Goal: Task Accomplishment & Management: Manage account settings

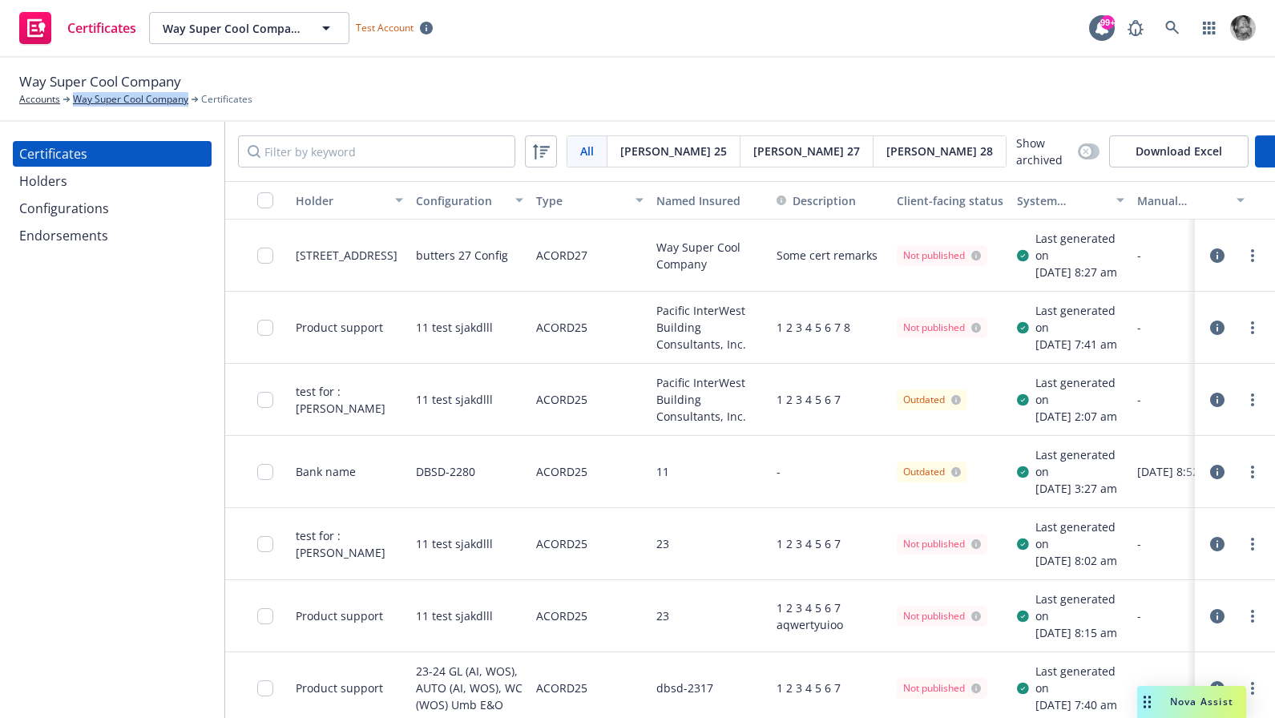
click at [69, 207] on div "Configurations" at bounding box center [64, 208] width 90 height 26
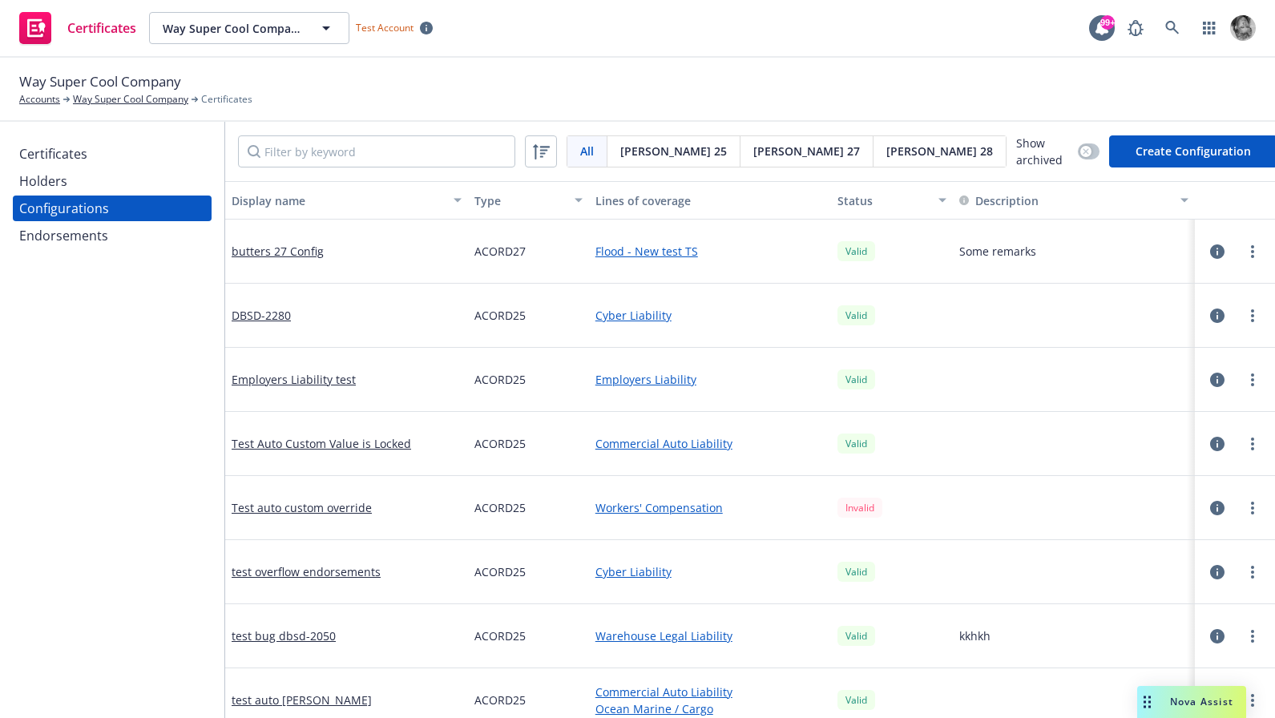
click at [1160, 158] on button "Create Configuration" at bounding box center [1193, 151] width 168 height 32
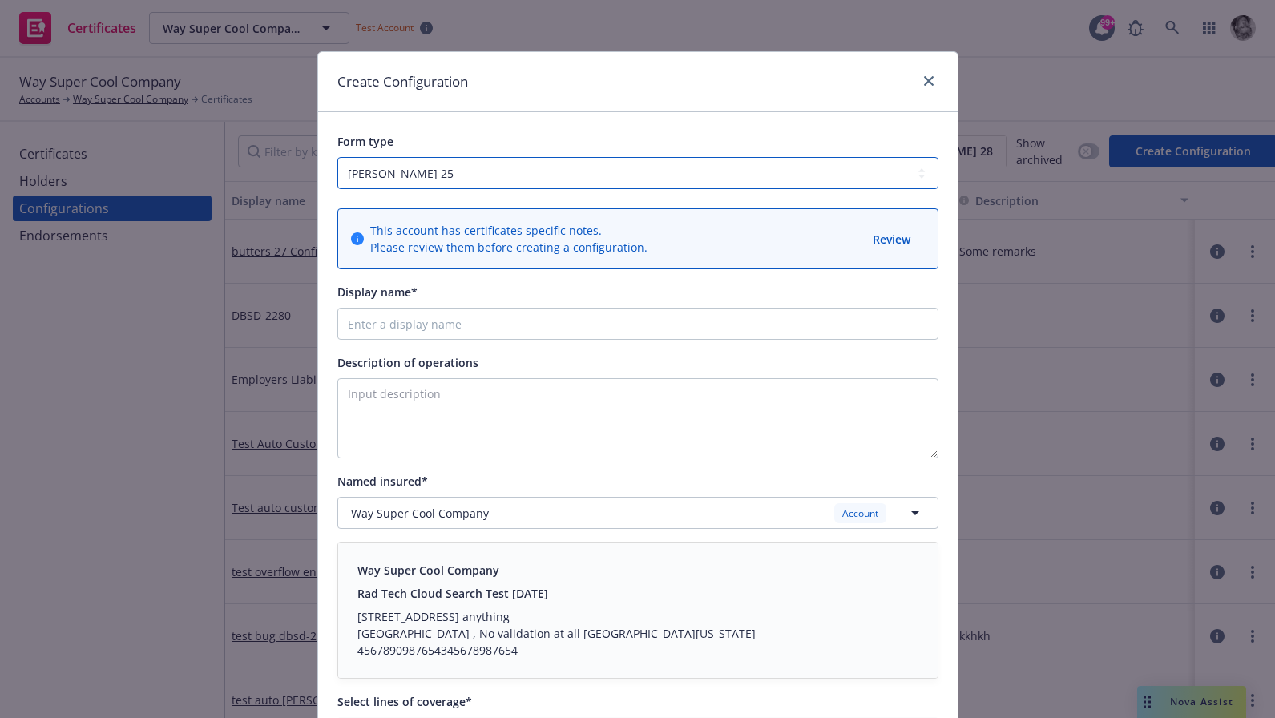
click at [717, 179] on select "ACORD 25 ACORD 27 ACORD 28" at bounding box center [637, 173] width 601 height 32
select select "ACORD28"
click at [337, 157] on select "ACORD 25 ACORD 27 ACORD 28" at bounding box center [637, 173] width 601 height 32
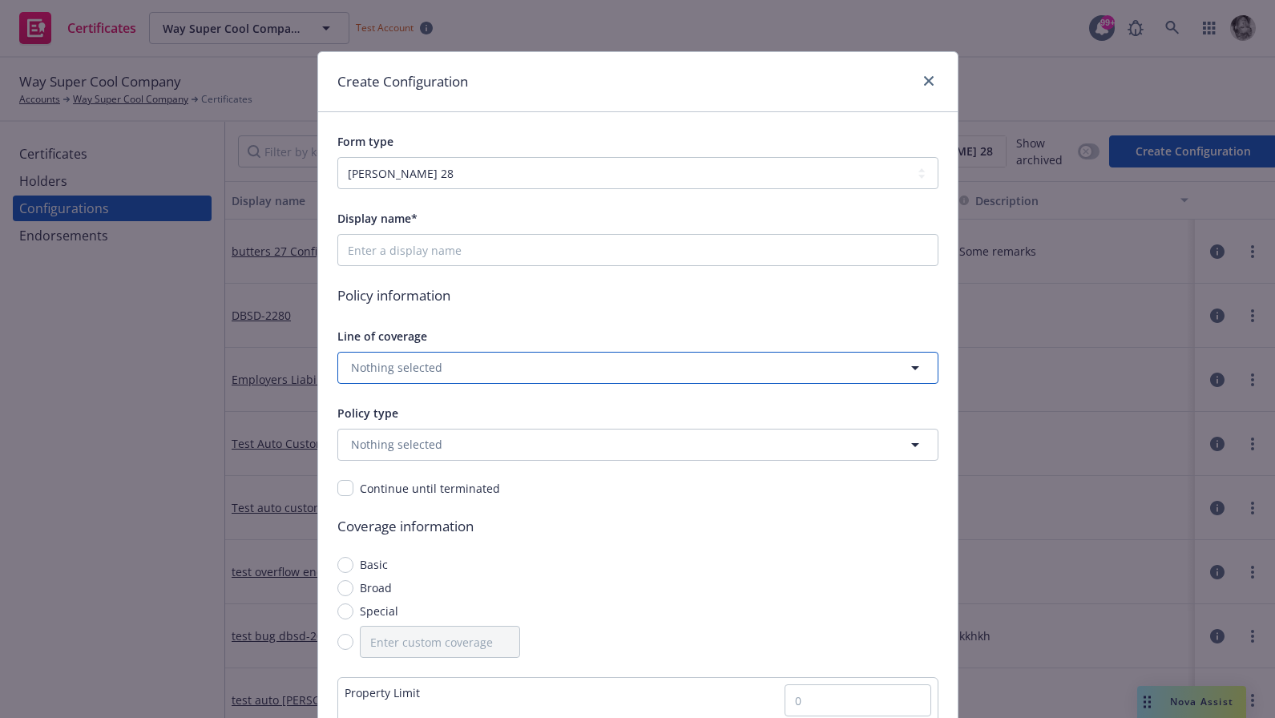
click at [463, 363] on button "Nothing selected" at bounding box center [637, 368] width 601 height 32
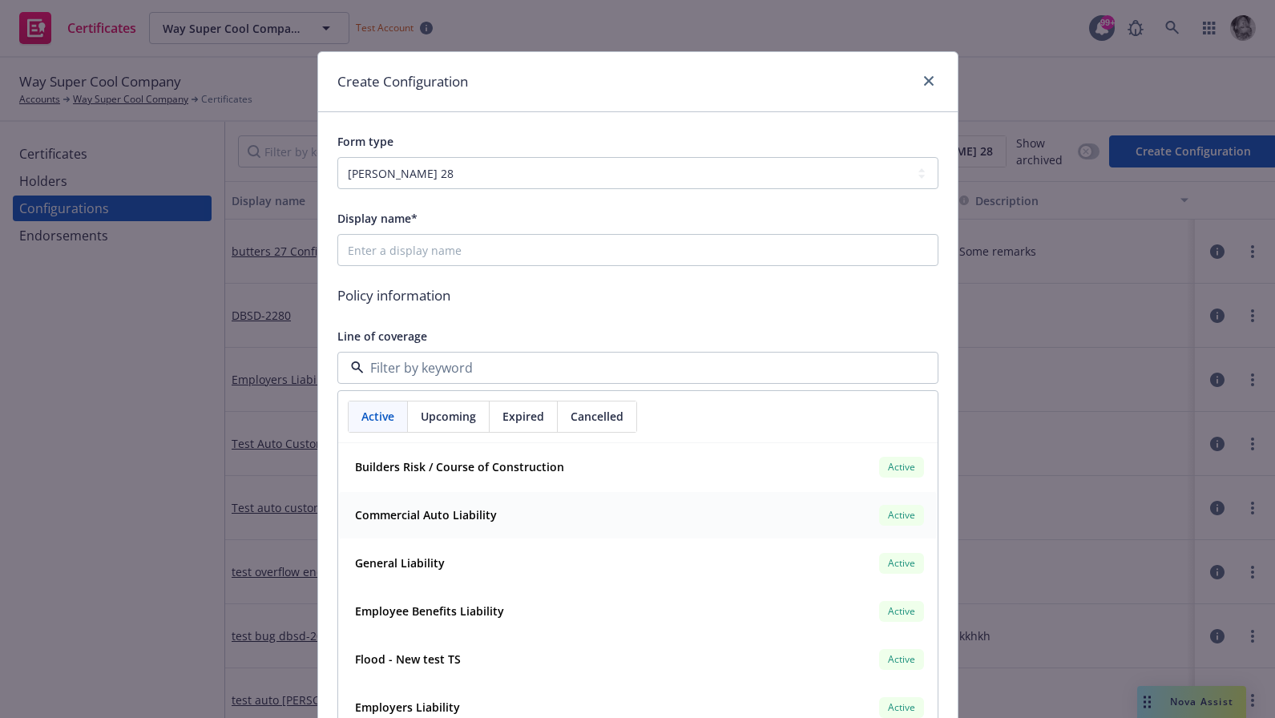
click at [417, 519] on strong "Commercial Auto Liability" at bounding box center [426, 514] width 142 height 15
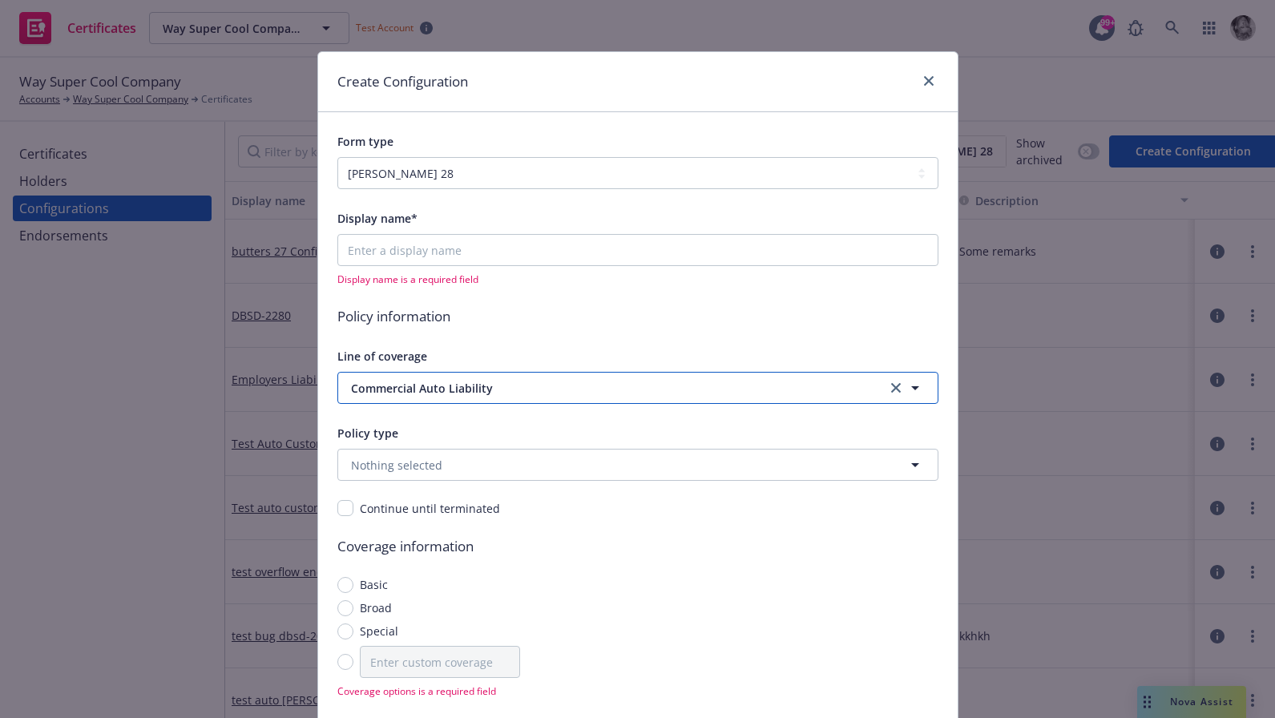
click at [594, 388] on span "Commercial Auto Liability" at bounding box center [600, 388] width 499 height 17
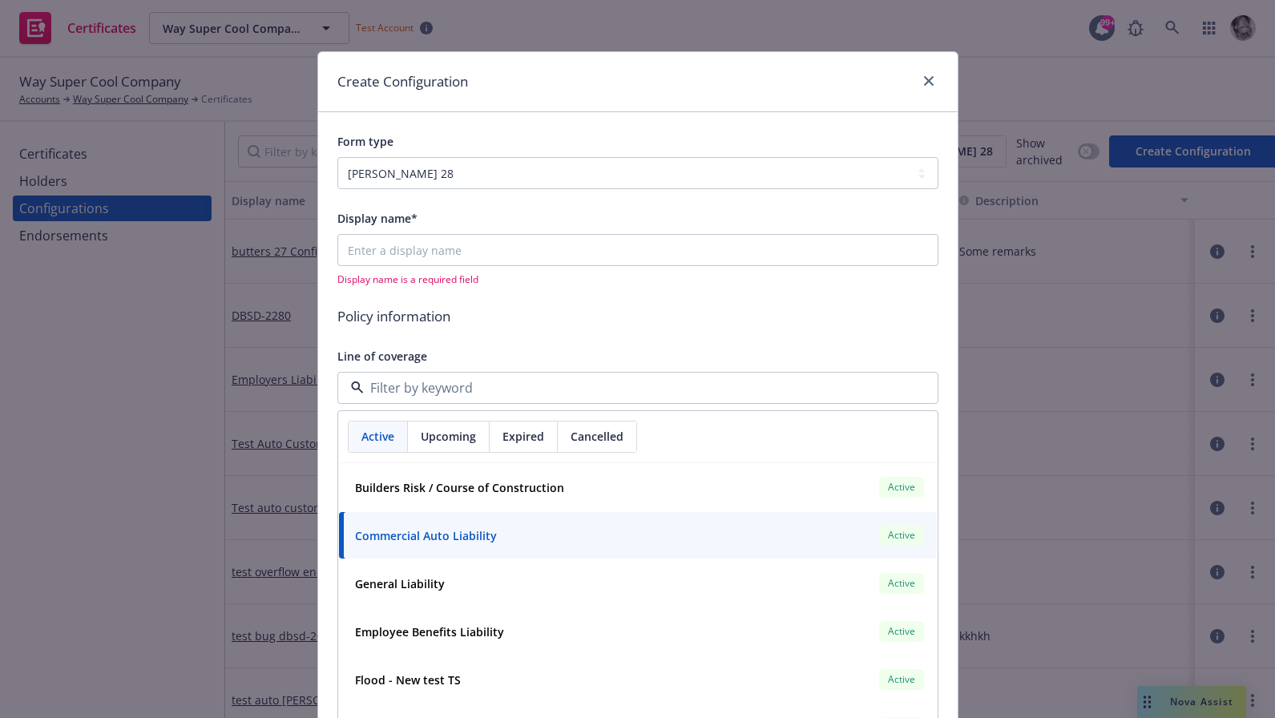
click at [689, 314] on span "Policy information" at bounding box center [637, 316] width 601 height 21
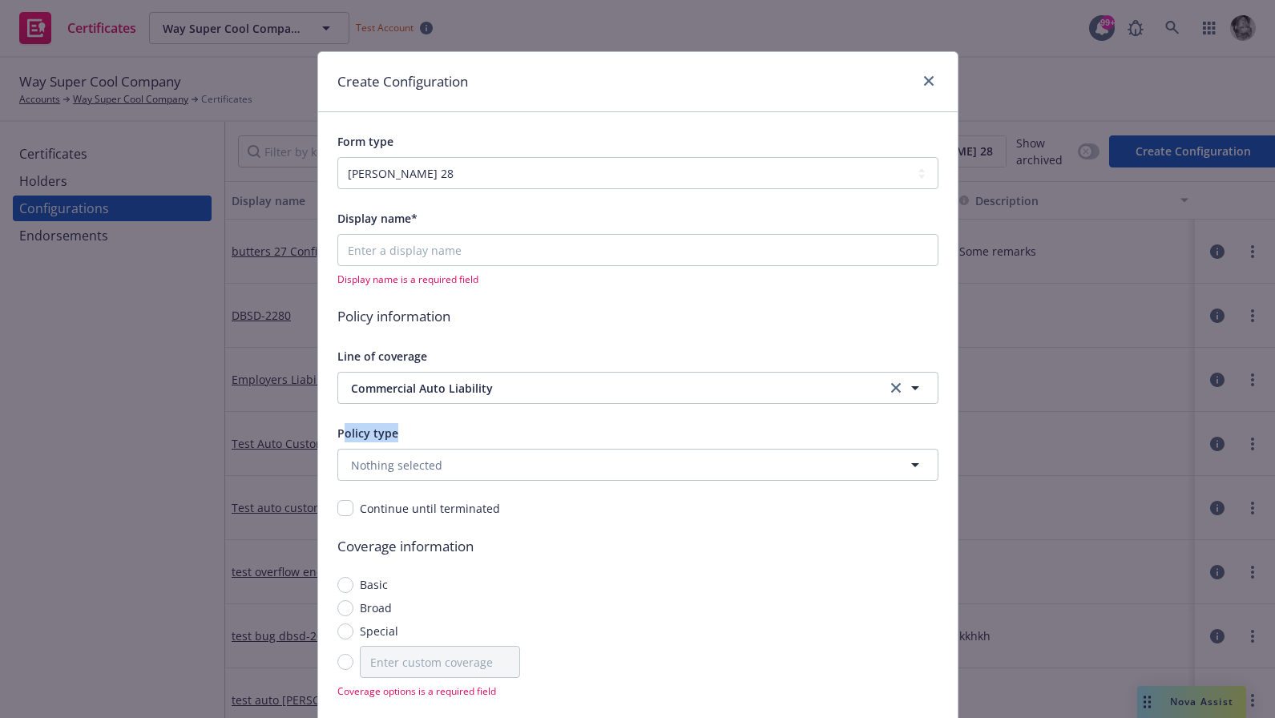
drag, startPoint x: 342, startPoint y: 434, endPoint x: 430, endPoint y: 434, distance: 88.1
click at [430, 434] on div "Policy type" at bounding box center [637, 432] width 601 height 19
click at [751, 285] on span "Display name is a required field" at bounding box center [637, 279] width 601 height 14
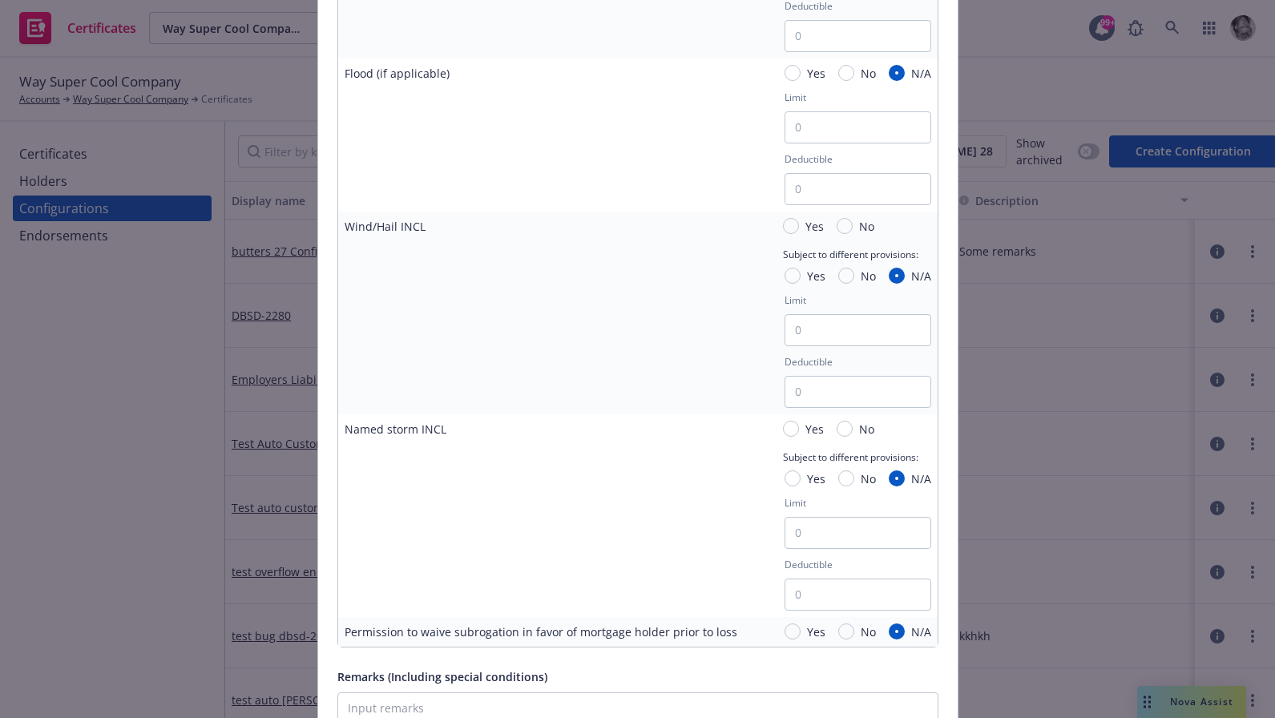
scroll to position [2306, 0]
drag, startPoint x: 349, startPoint y: 228, endPoint x: 398, endPoint y: 228, distance: 48.9
click at [398, 228] on div "Wind/Hail INCL" at bounding box center [384, 225] width 81 height 17
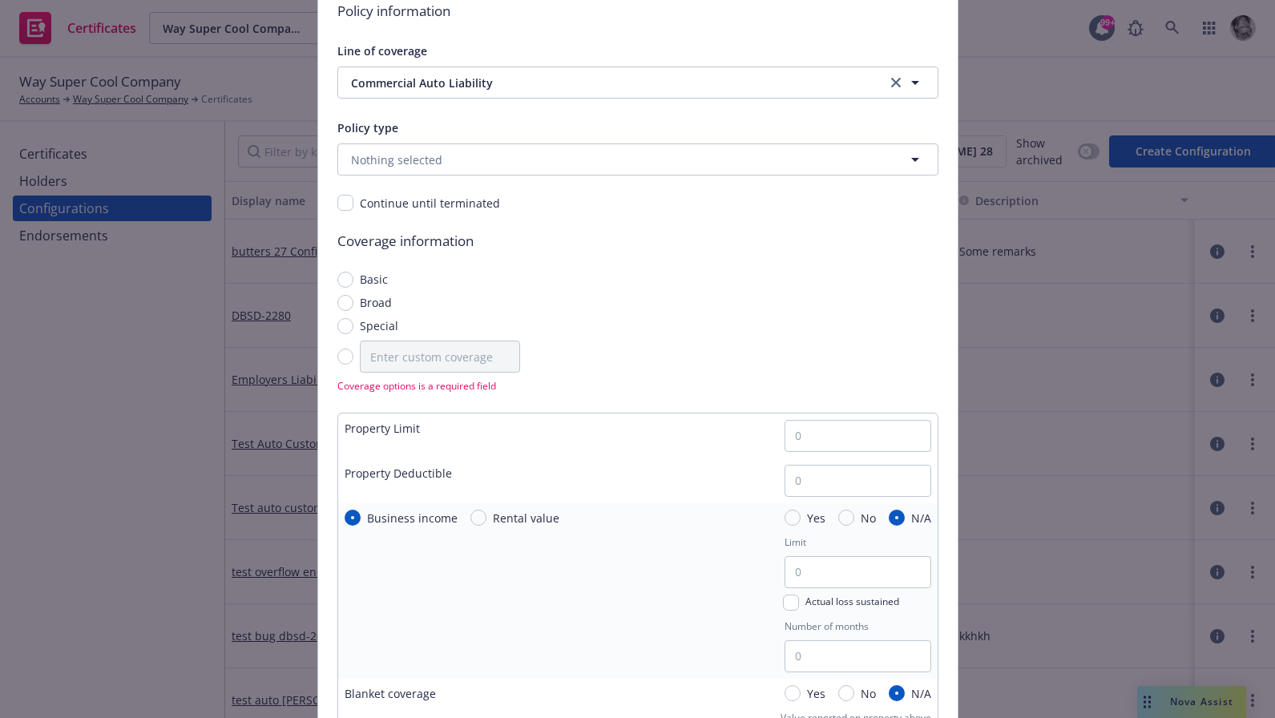
scroll to position [199, 0]
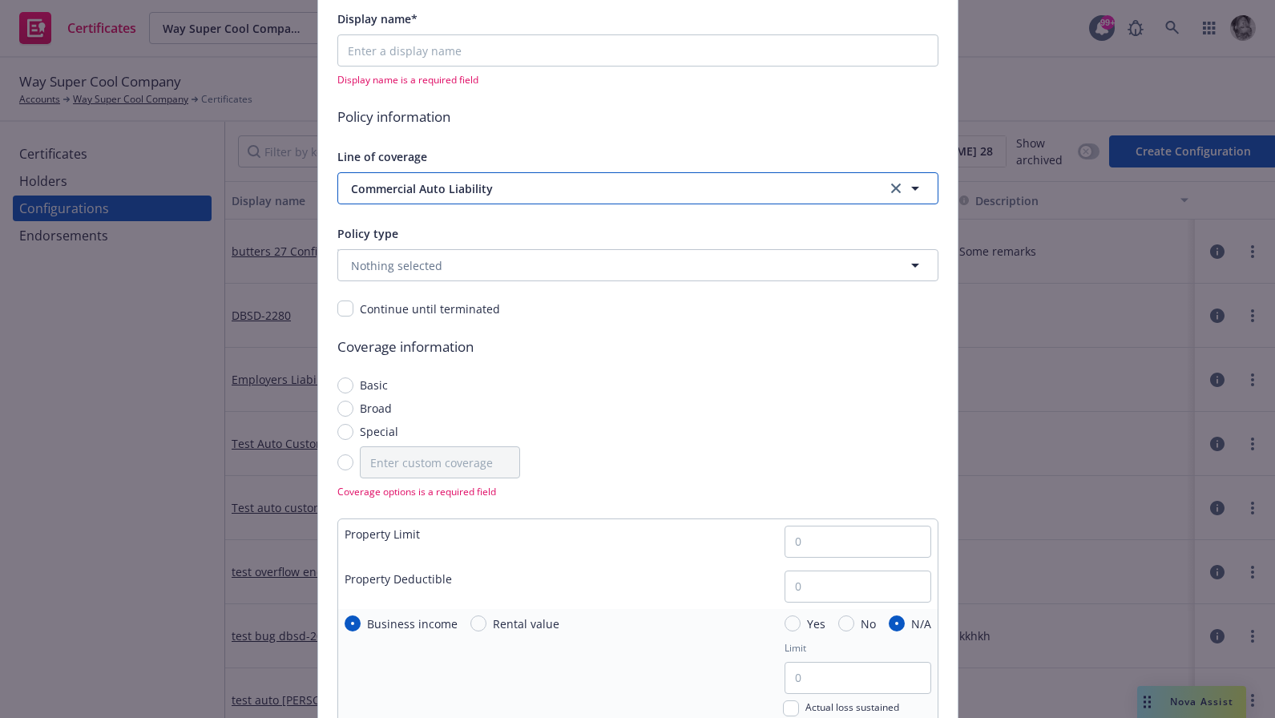
click at [448, 183] on span "Commercial Auto Liability" at bounding box center [600, 188] width 499 height 17
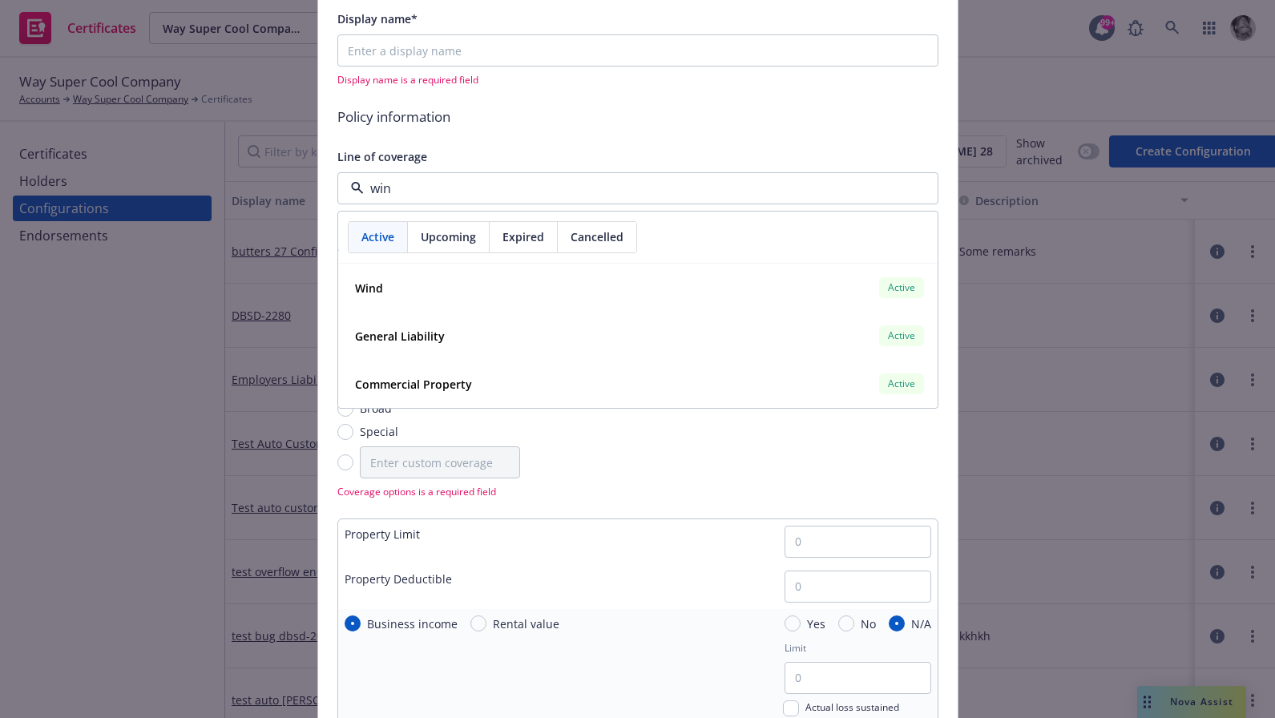
type input "wind"
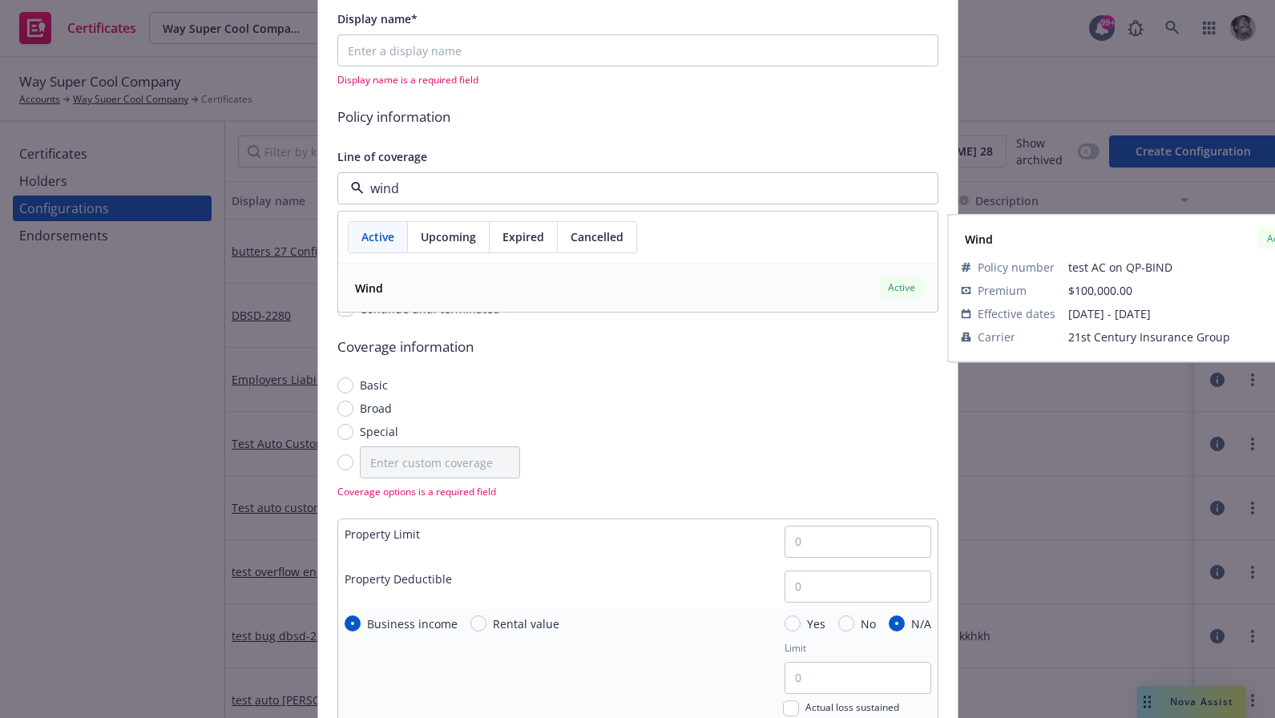
click at [420, 292] on div "Wind Active" at bounding box center [638, 287] width 578 height 27
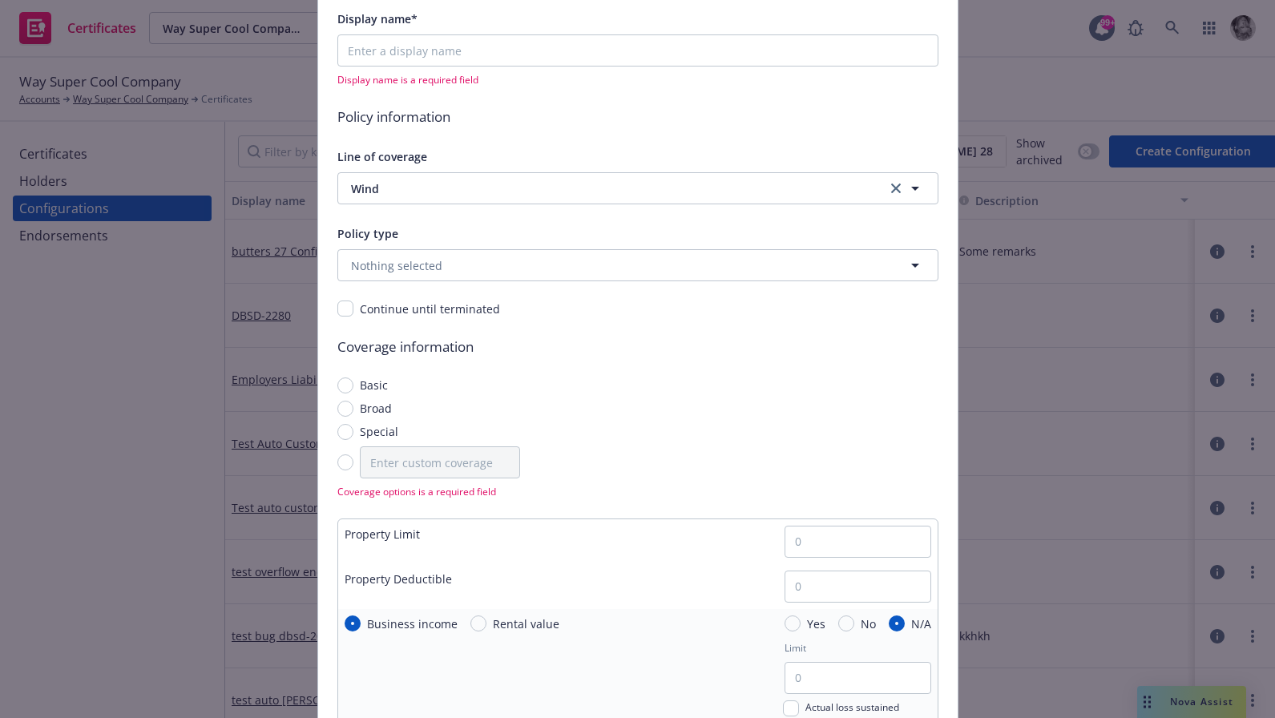
click at [555, 123] on span "Policy information" at bounding box center [637, 117] width 601 height 21
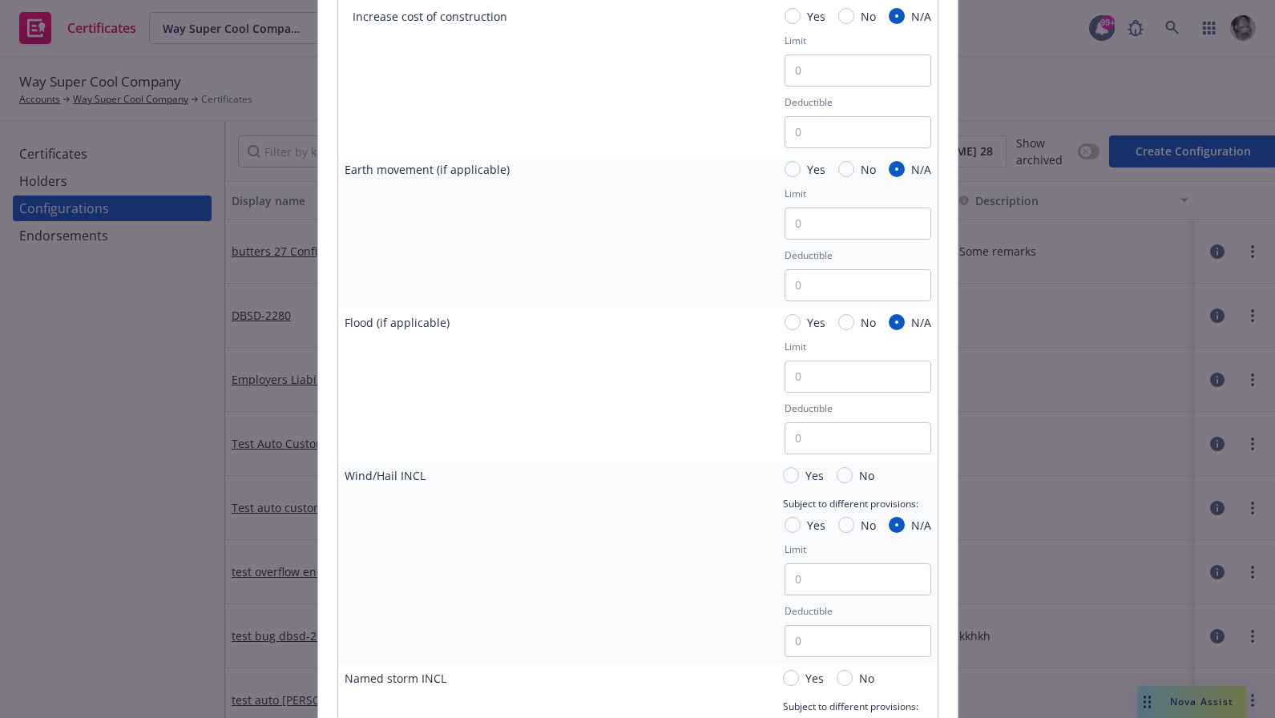
scroll to position [2061, 0]
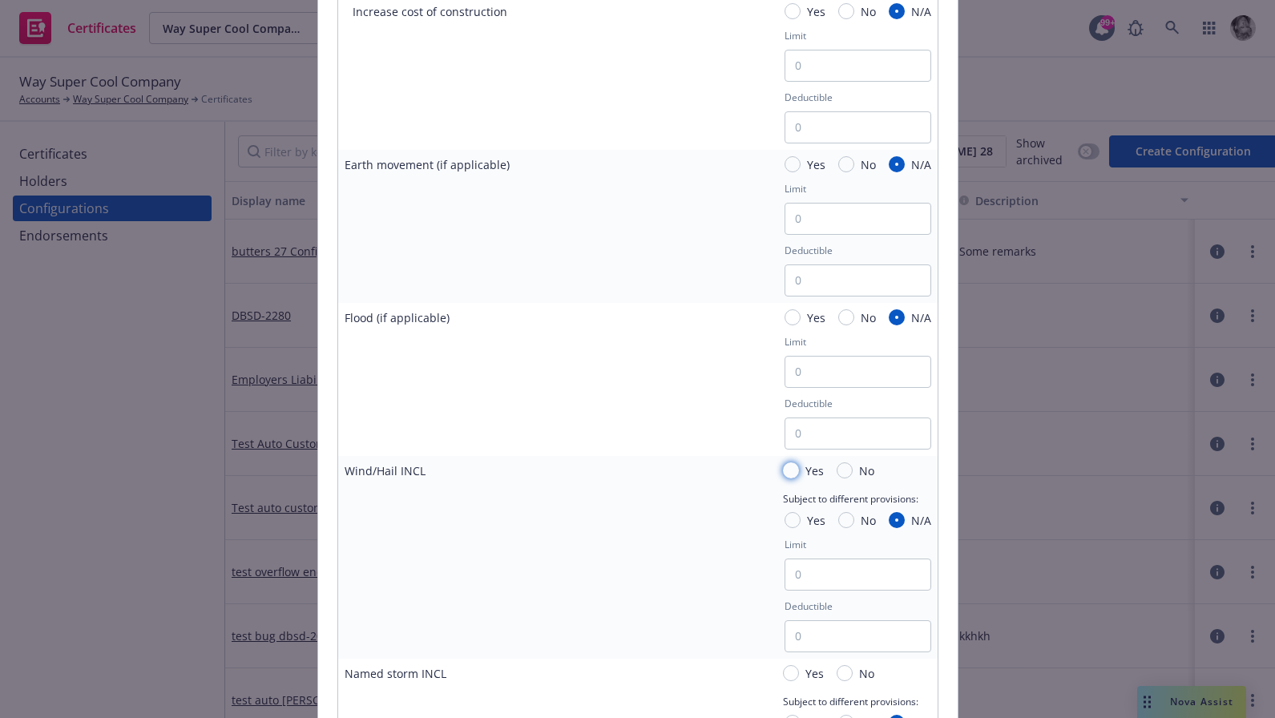
click at [790, 465] on input "Yes" at bounding box center [791, 470] width 16 height 16
radio input "true"
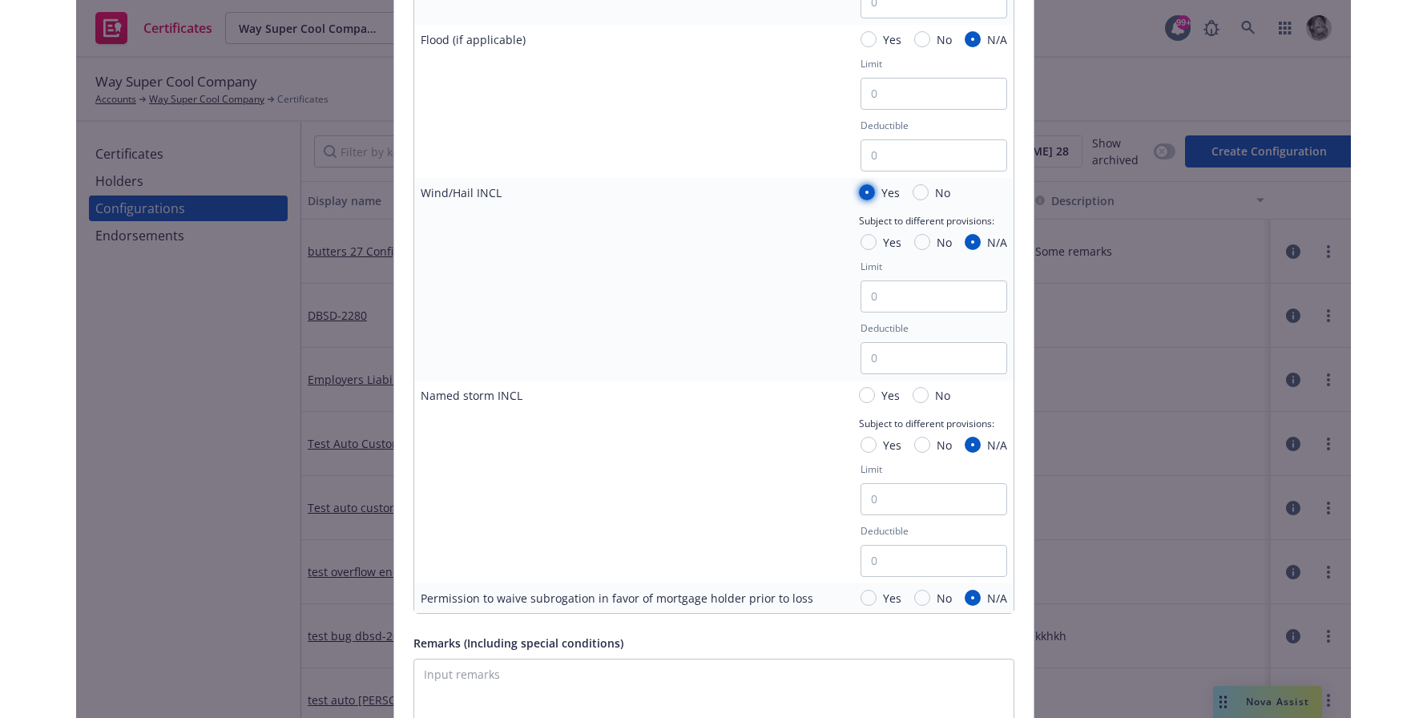
scroll to position [2272, 0]
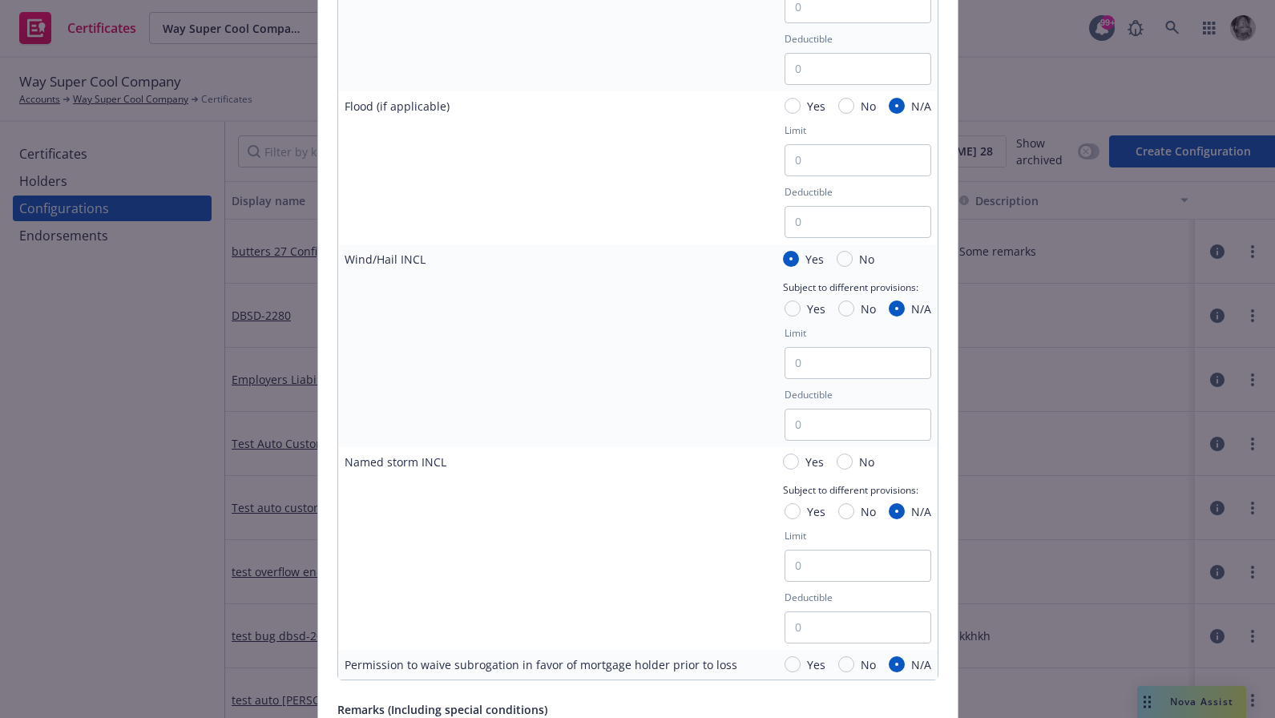
click at [367, 256] on div "Wind/Hail INCL" at bounding box center [384, 259] width 81 height 17
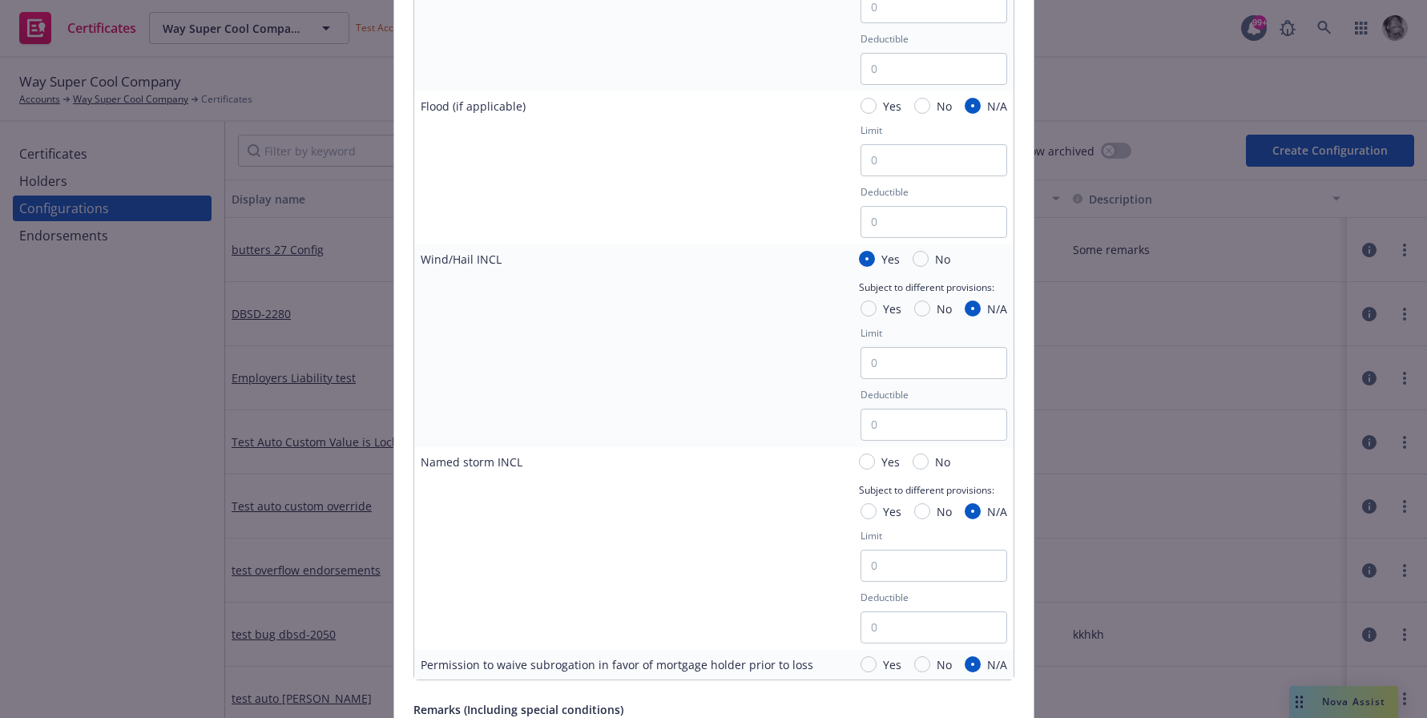
click at [637, 517] on div "Named storm INCL Yes No Subject to different provisions: Yes No N/A Limit Deduc…" at bounding box center [713, 548] width 599 height 203
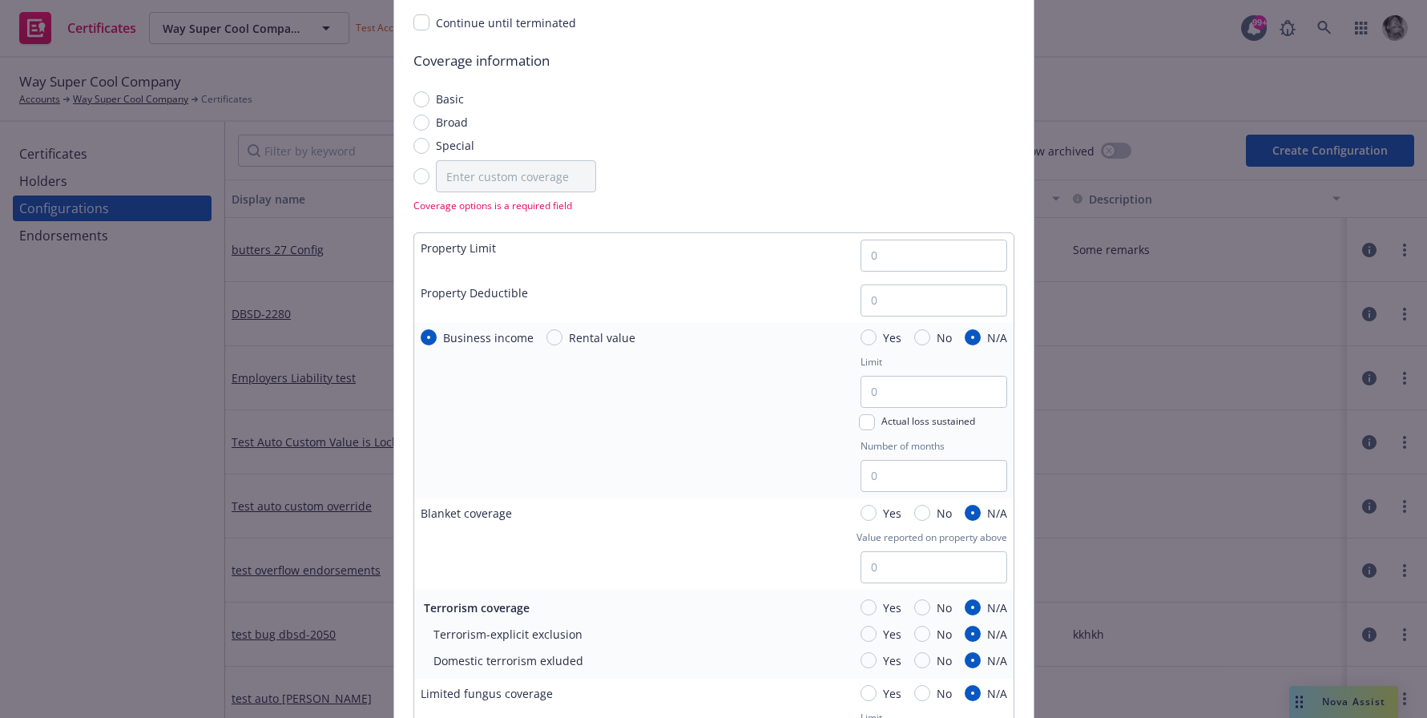
scroll to position [0, 0]
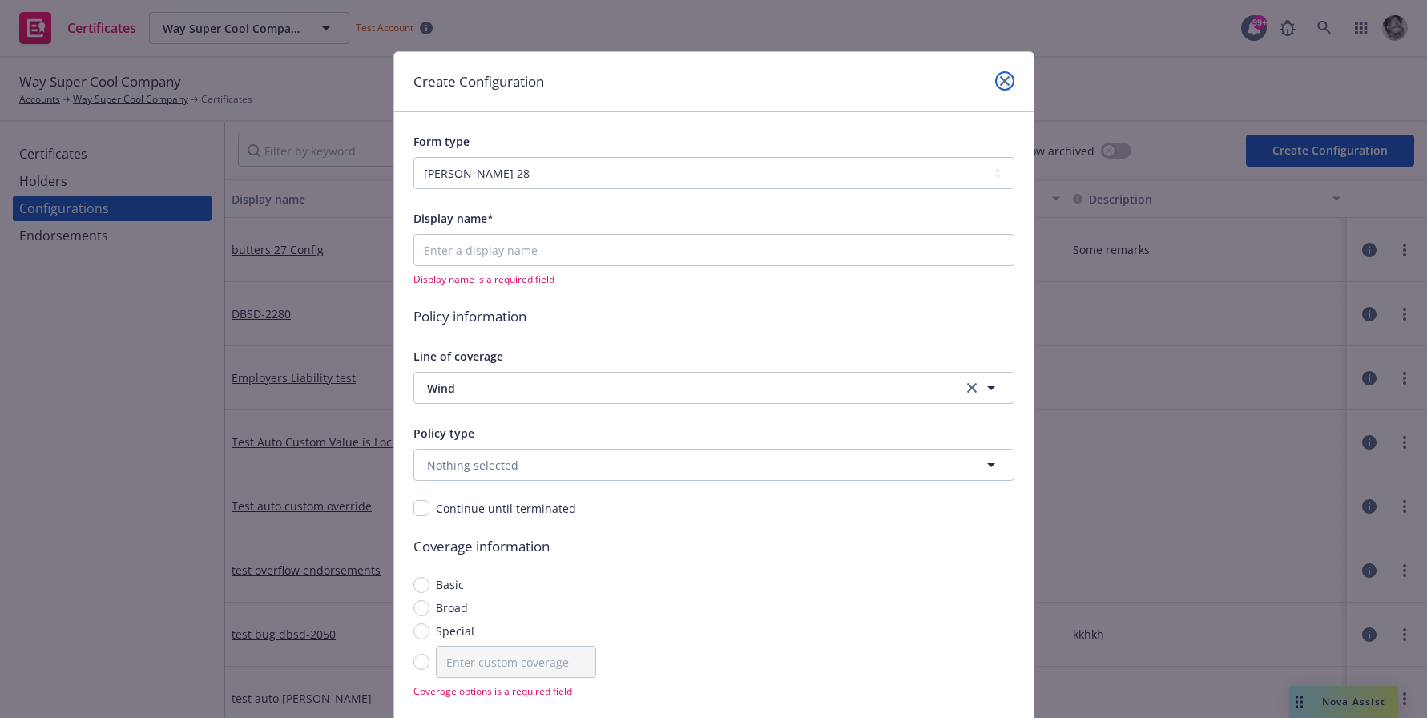
click at [1007, 80] on icon "close" at bounding box center [1005, 81] width 10 height 10
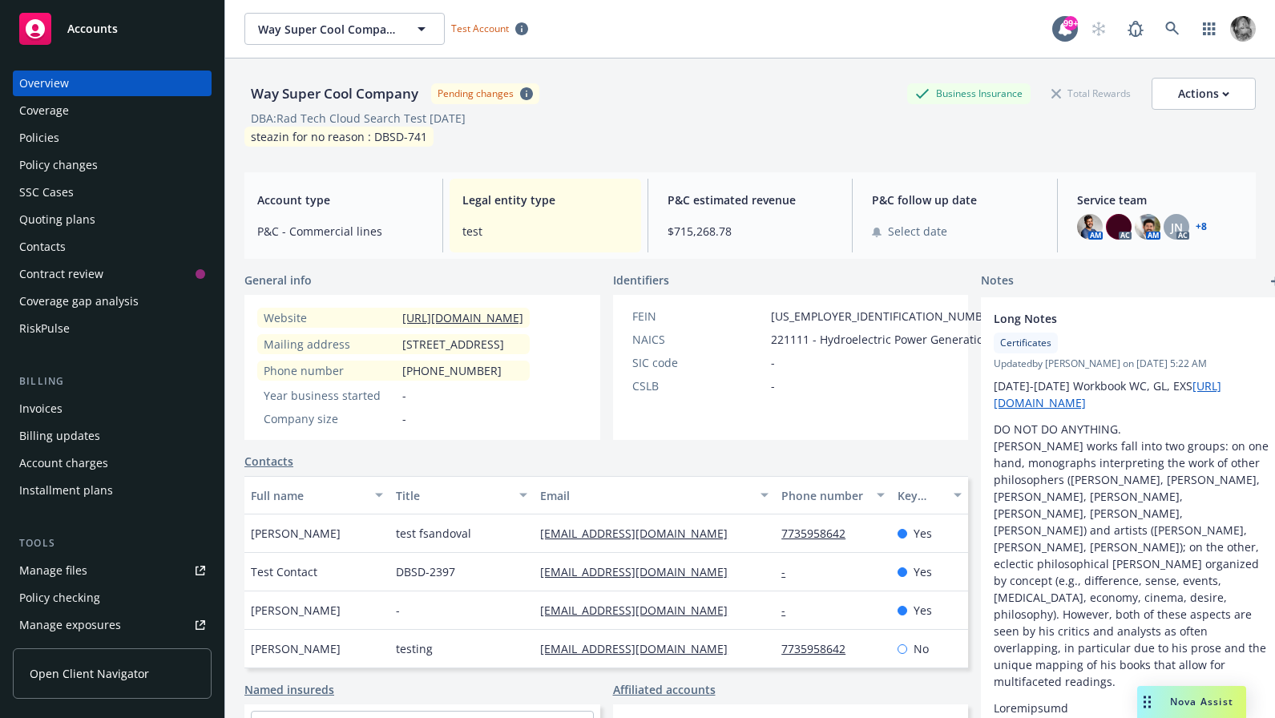
click at [76, 115] on div "Coverage" at bounding box center [112, 111] width 186 height 26
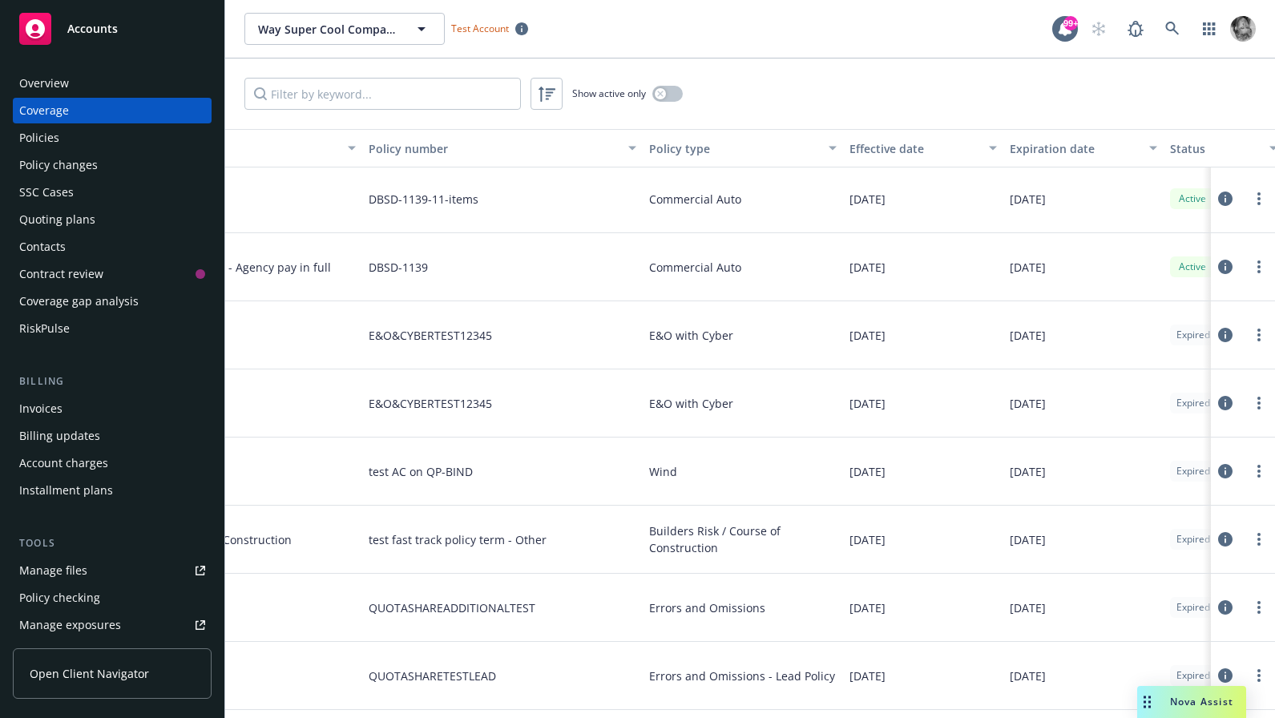
scroll to position [5868, 143]
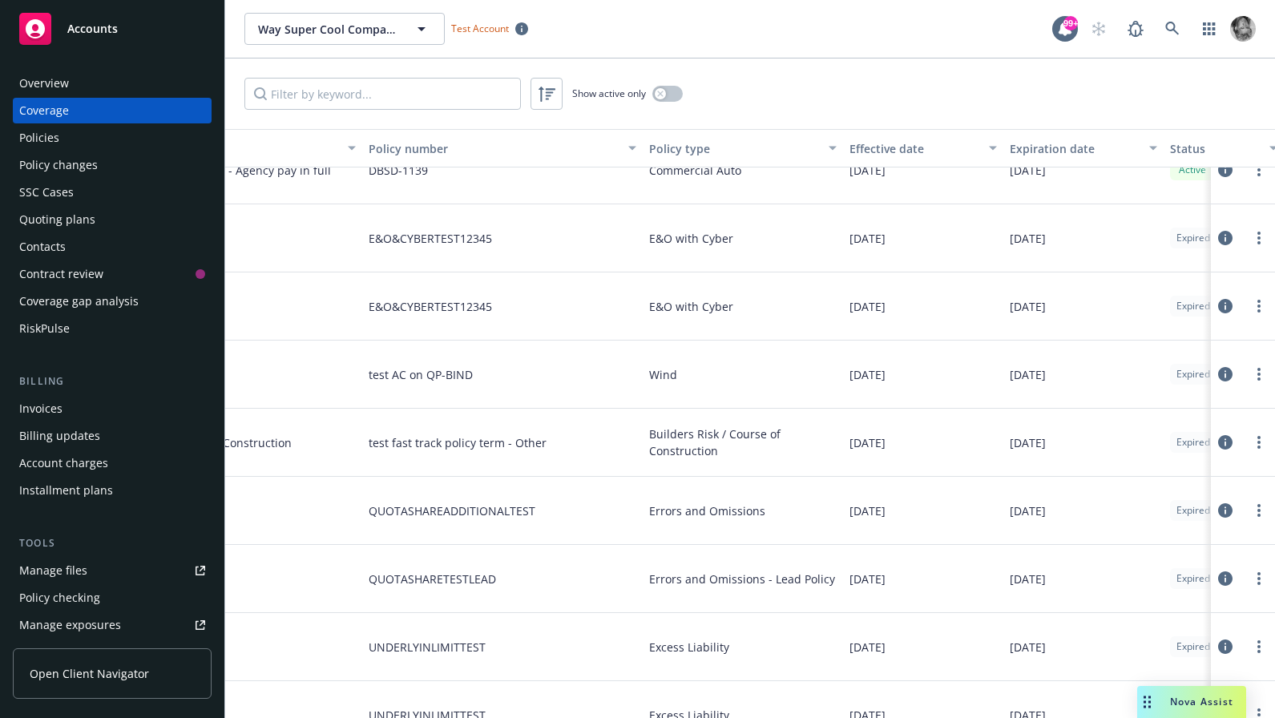
click at [1226, 376] on icon at bounding box center [1225, 374] width 14 height 14
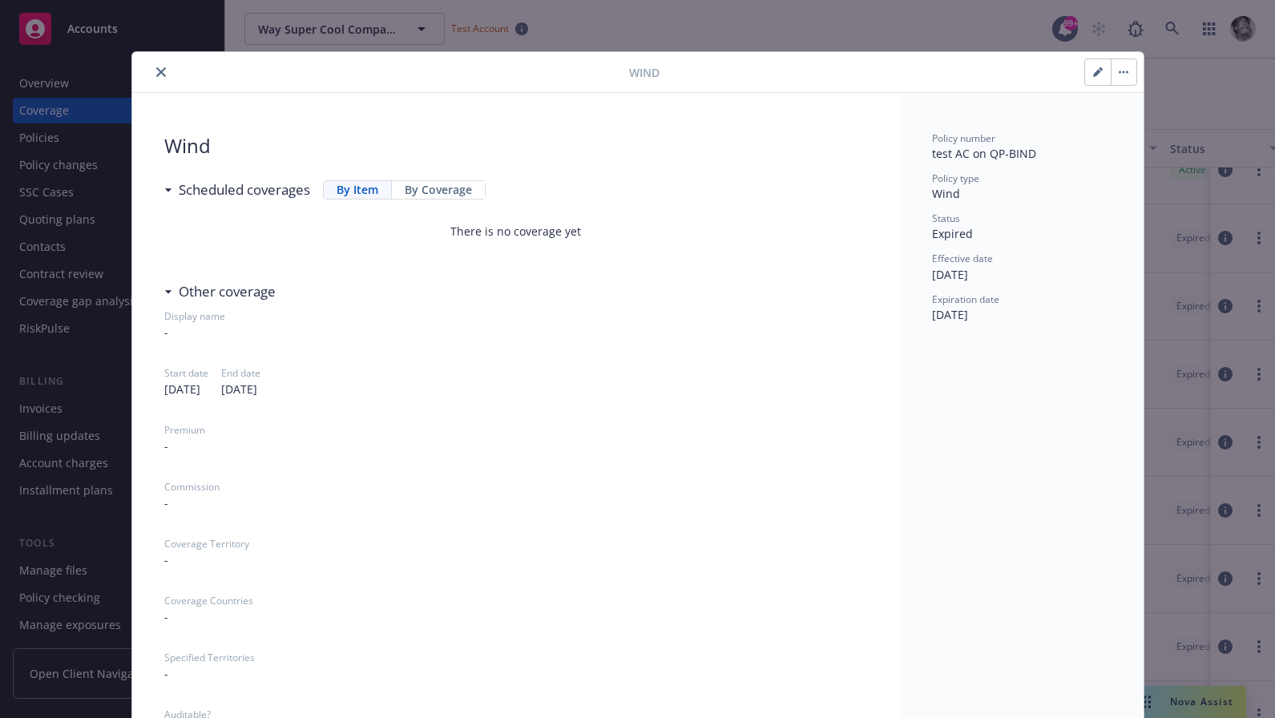
click at [1096, 74] on icon "button" at bounding box center [1097, 73] width 8 height 8
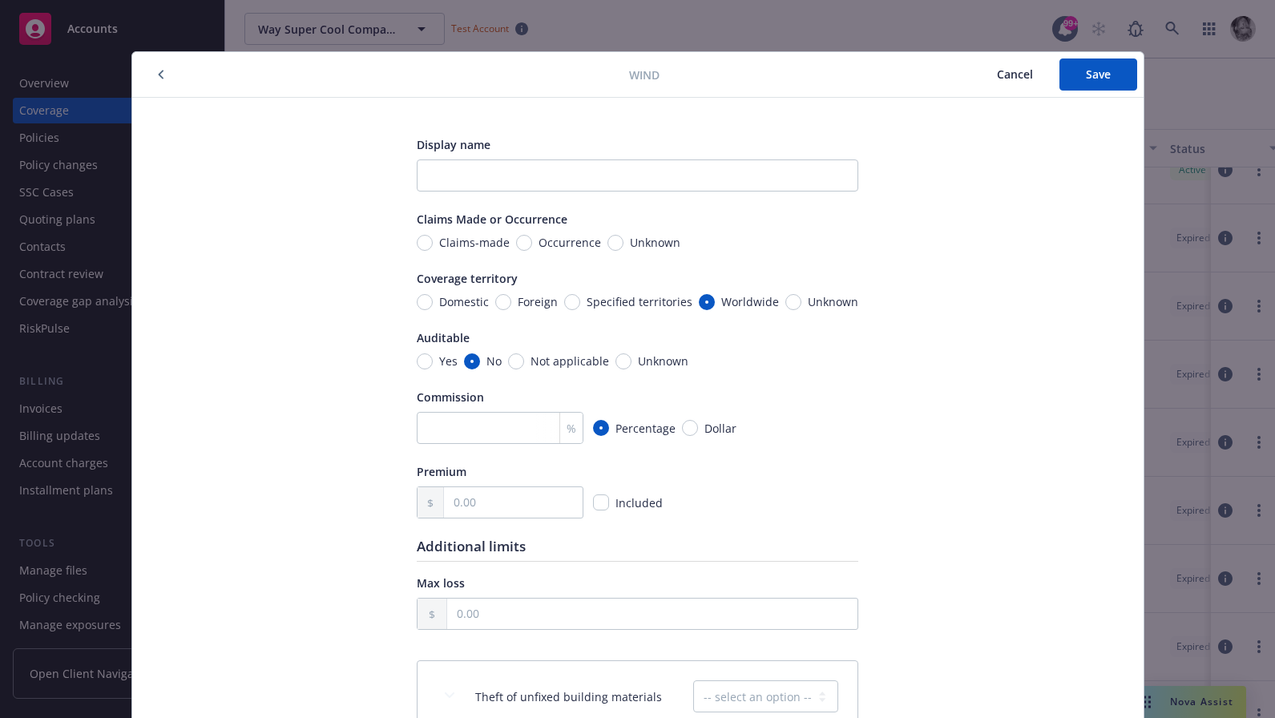
click at [1013, 80] on span "Cancel" at bounding box center [1015, 73] width 36 height 15
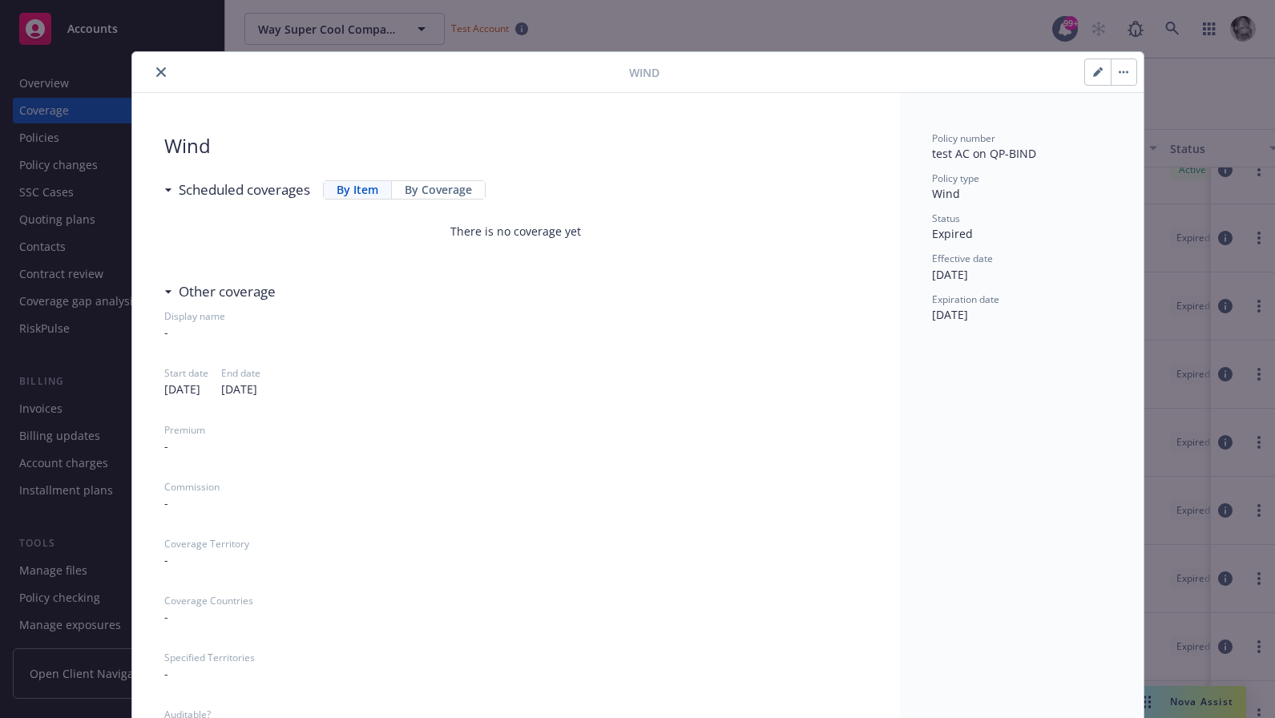
click at [161, 71] on icon "close" at bounding box center [161, 72] width 10 height 10
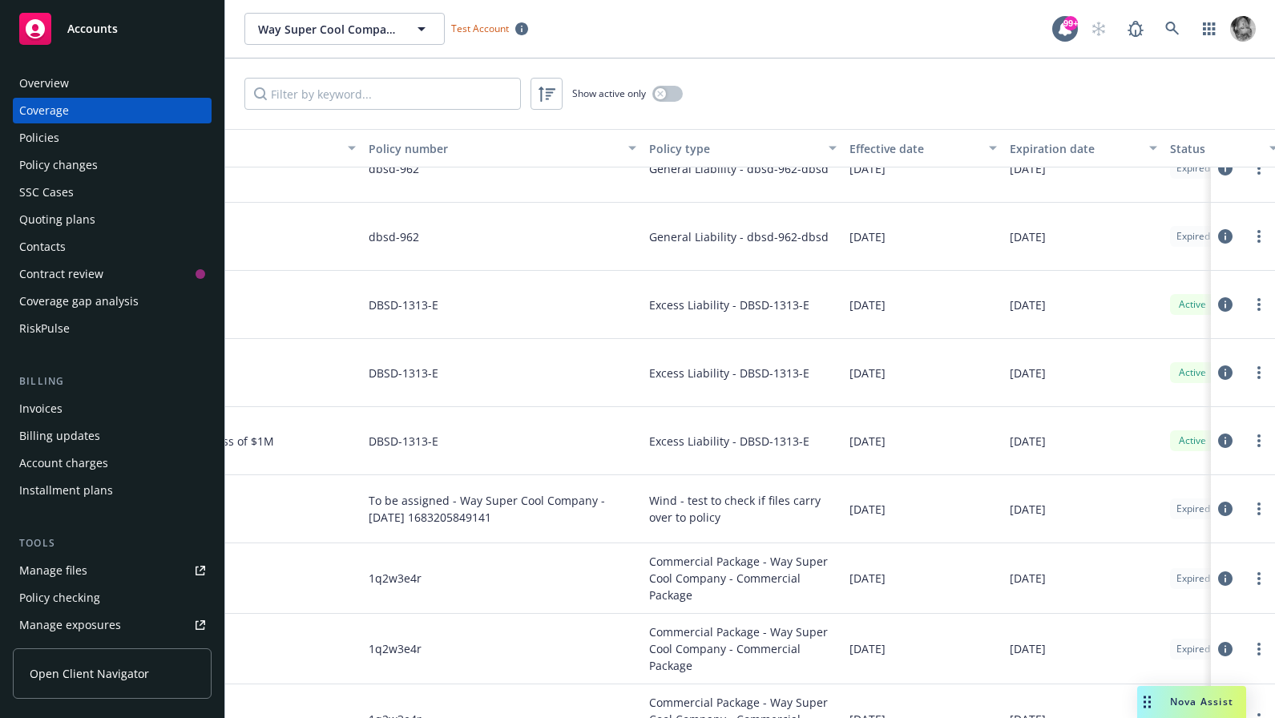
scroll to position [7346, 143]
click at [392, 85] on input "Filter by keyword..." at bounding box center [382, 94] width 276 height 32
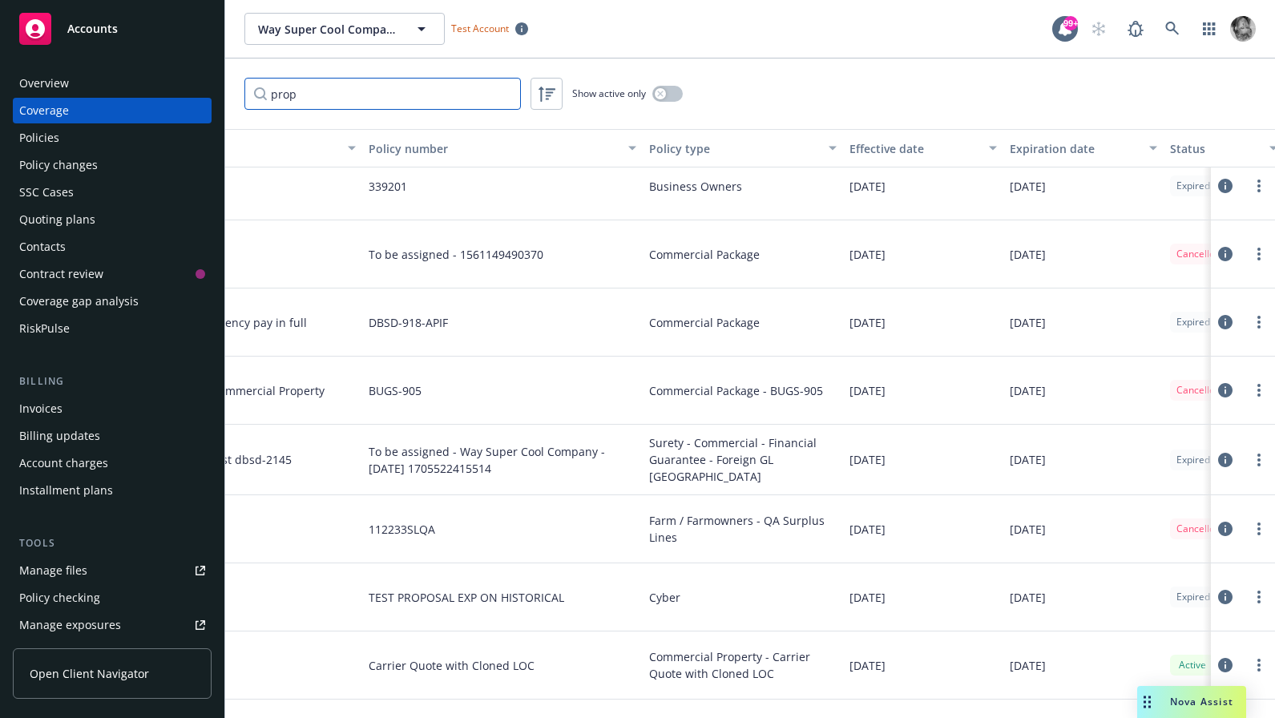
scroll to position [2004, 143]
type input "prop"
click at [1228, 257] on icon at bounding box center [1225, 255] width 14 height 14
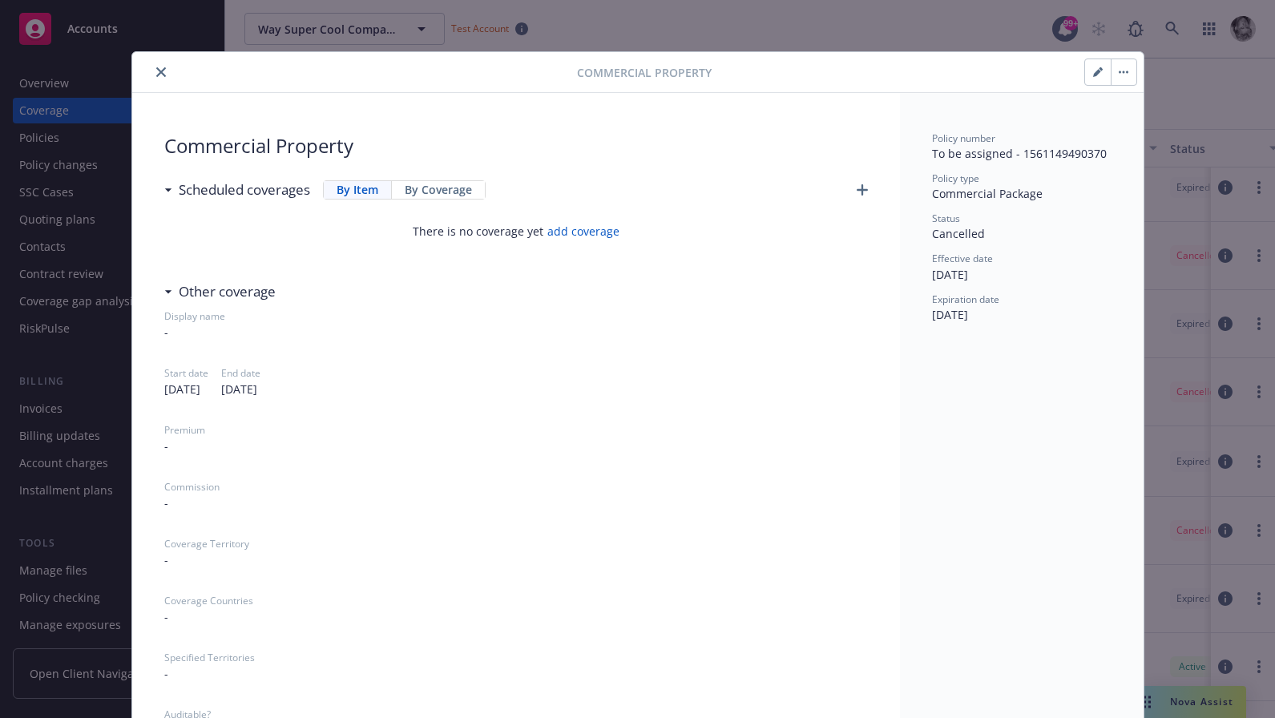
click at [1089, 75] on button "button" at bounding box center [1098, 72] width 26 height 26
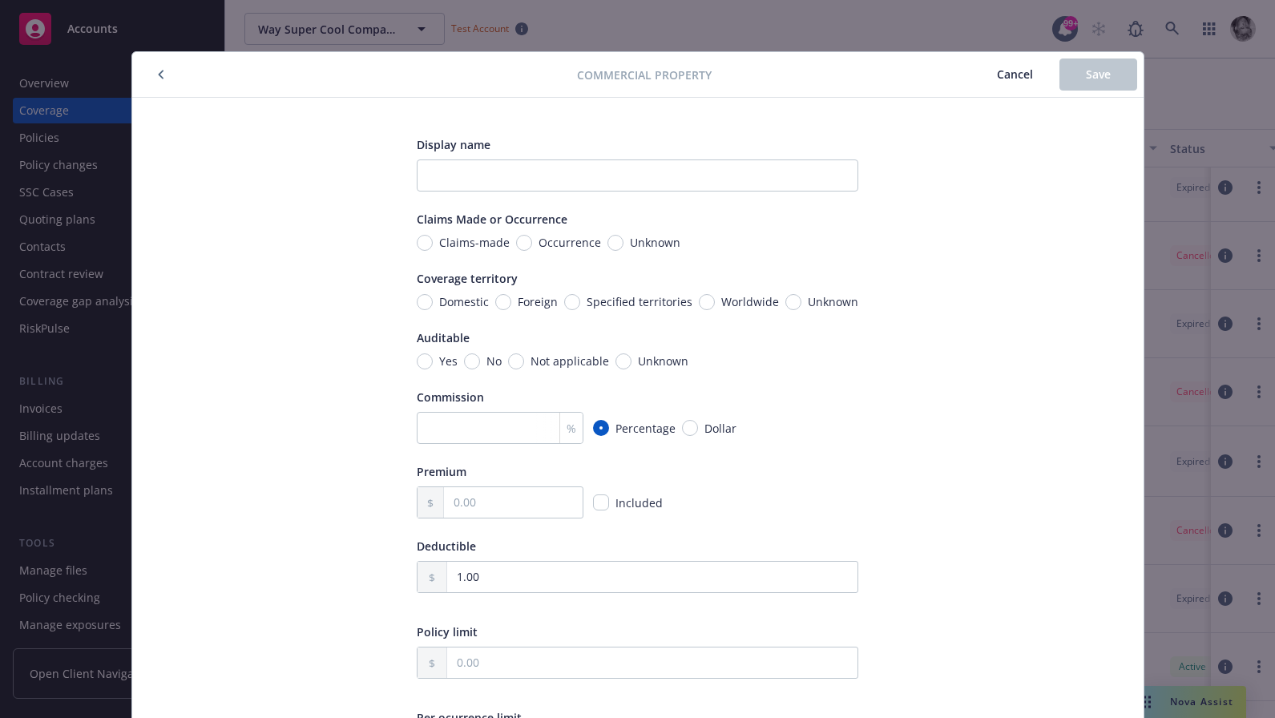
click at [1005, 84] on button "Cancel" at bounding box center [1014, 74] width 89 height 32
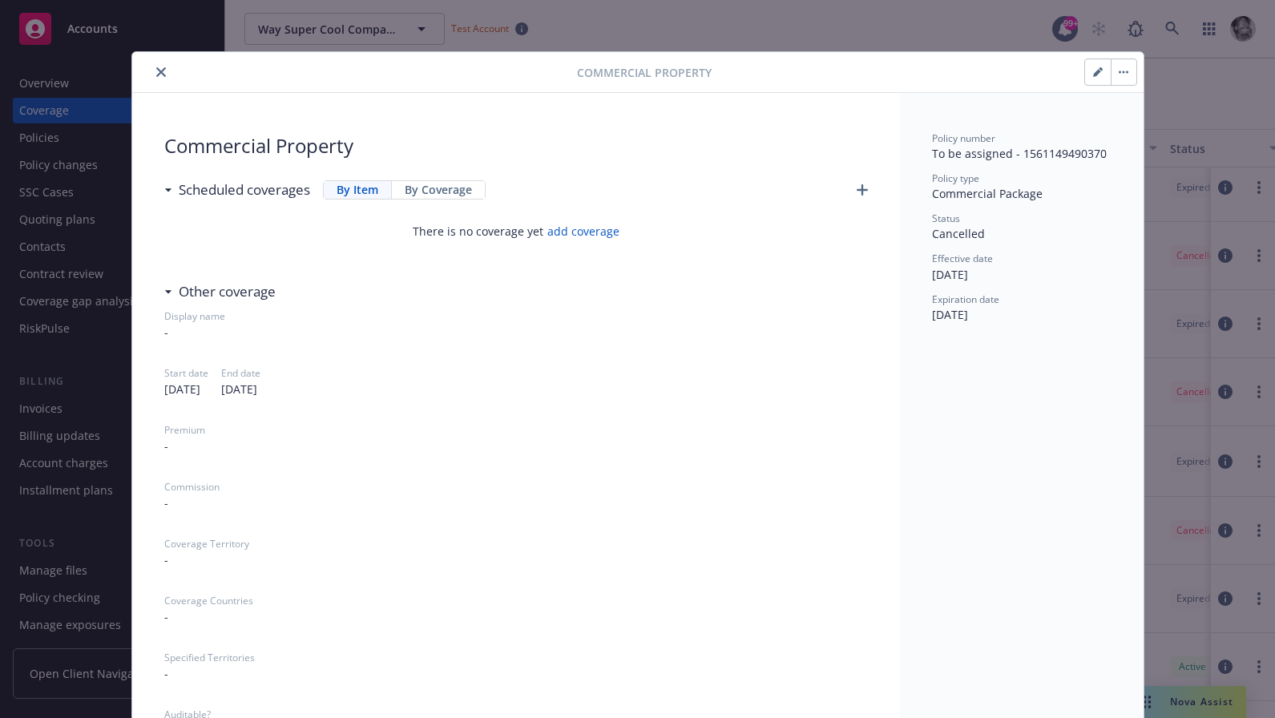
click at [154, 72] on button "close" at bounding box center [160, 71] width 19 height 19
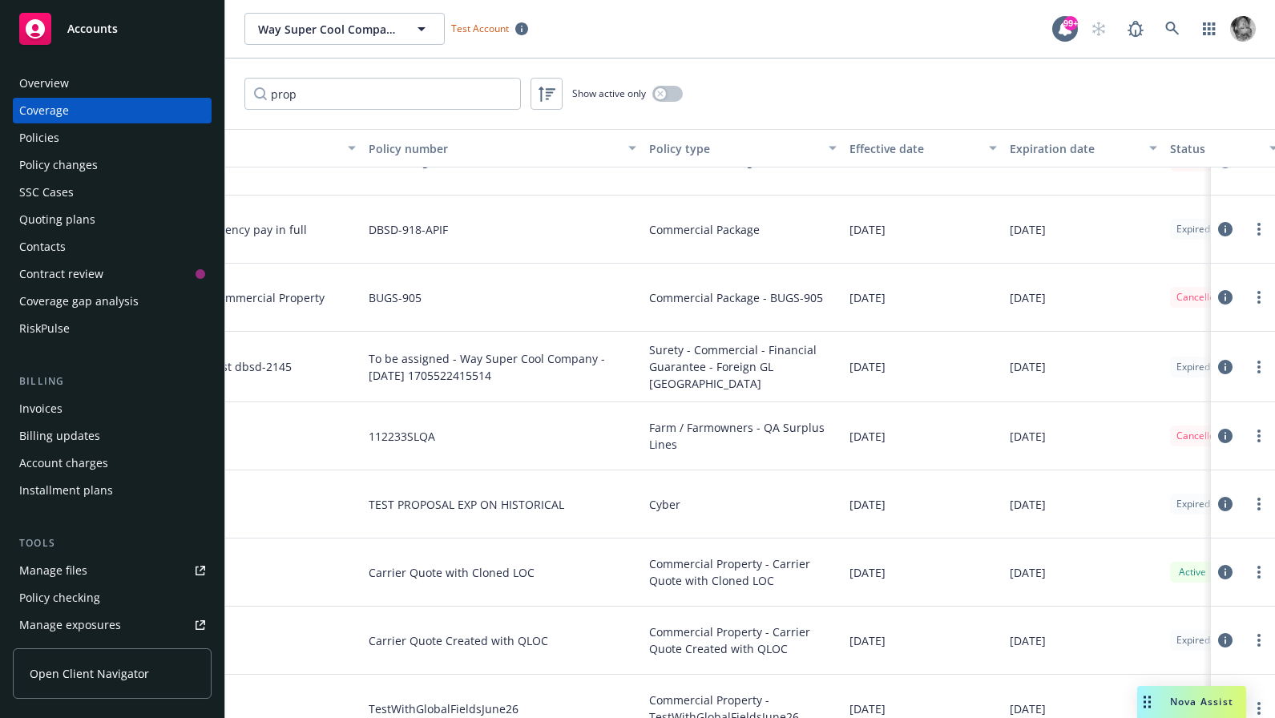
scroll to position [2097, 143]
click at [1225, 567] on icon at bounding box center [1225, 569] width 14 height 14
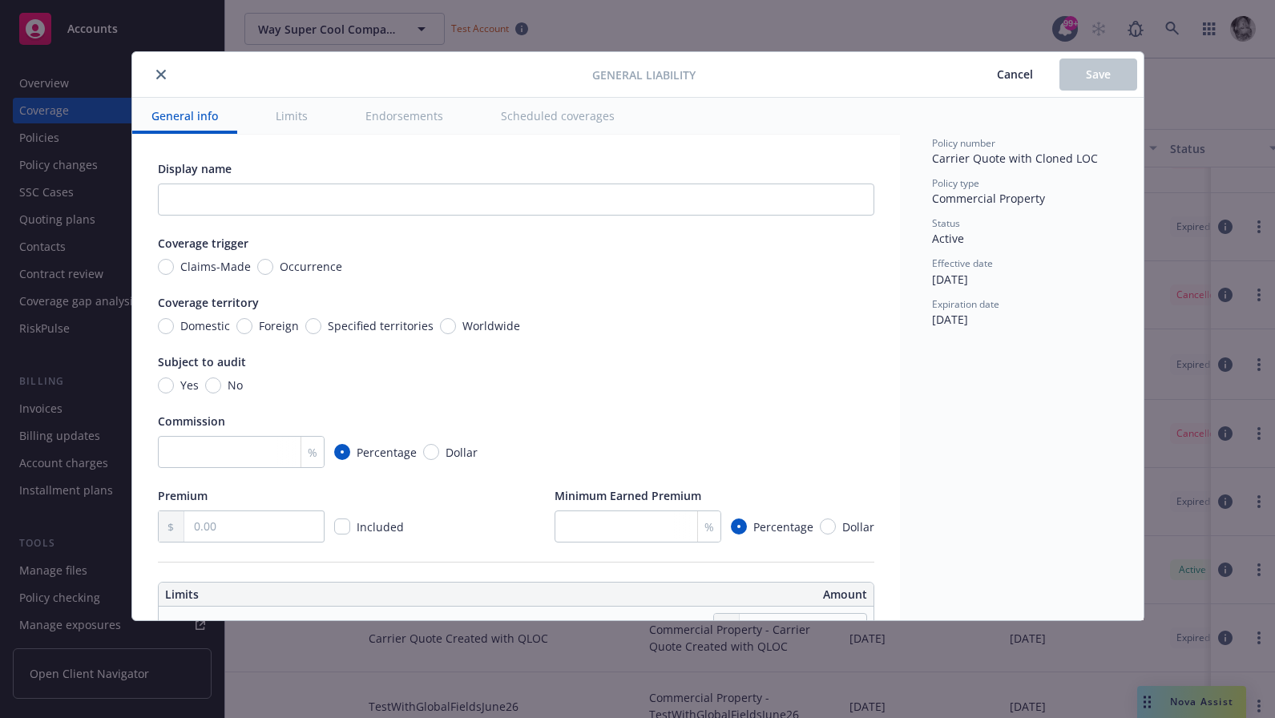
click at [288, 119] on button "Limits" at bounding box center [291, 116] width 71 height 36
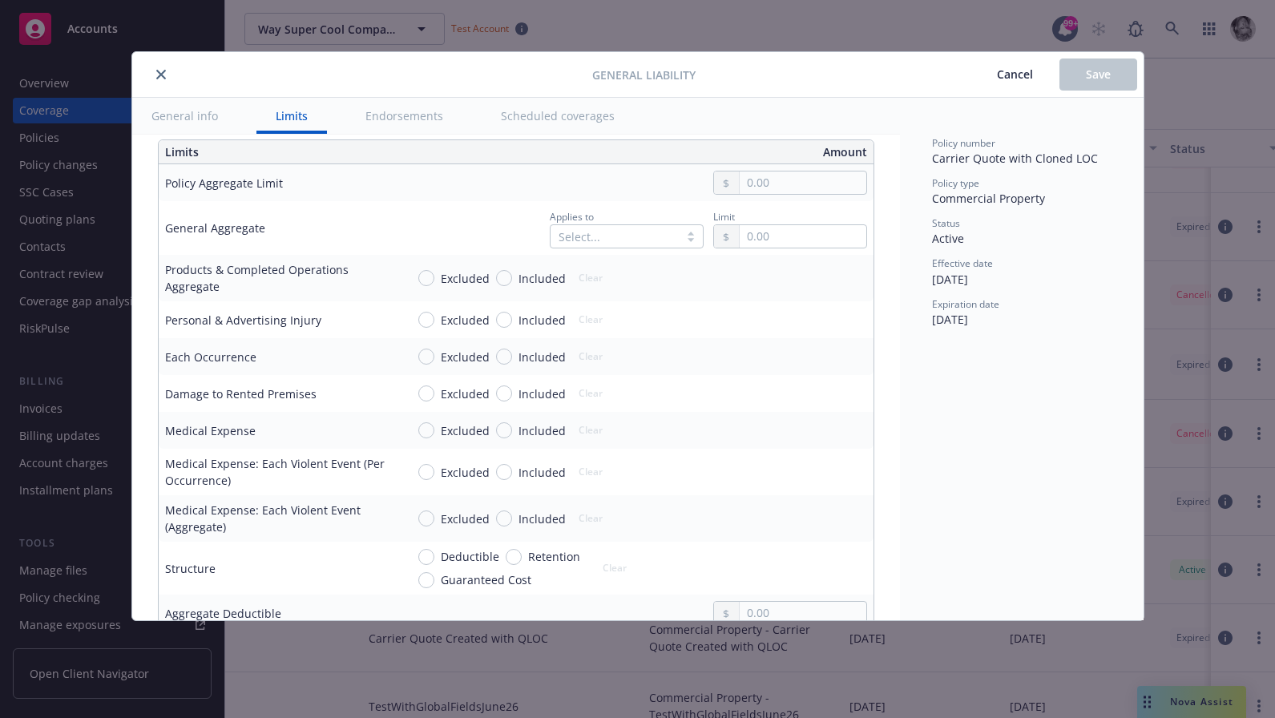
scroll to position [447, 0]
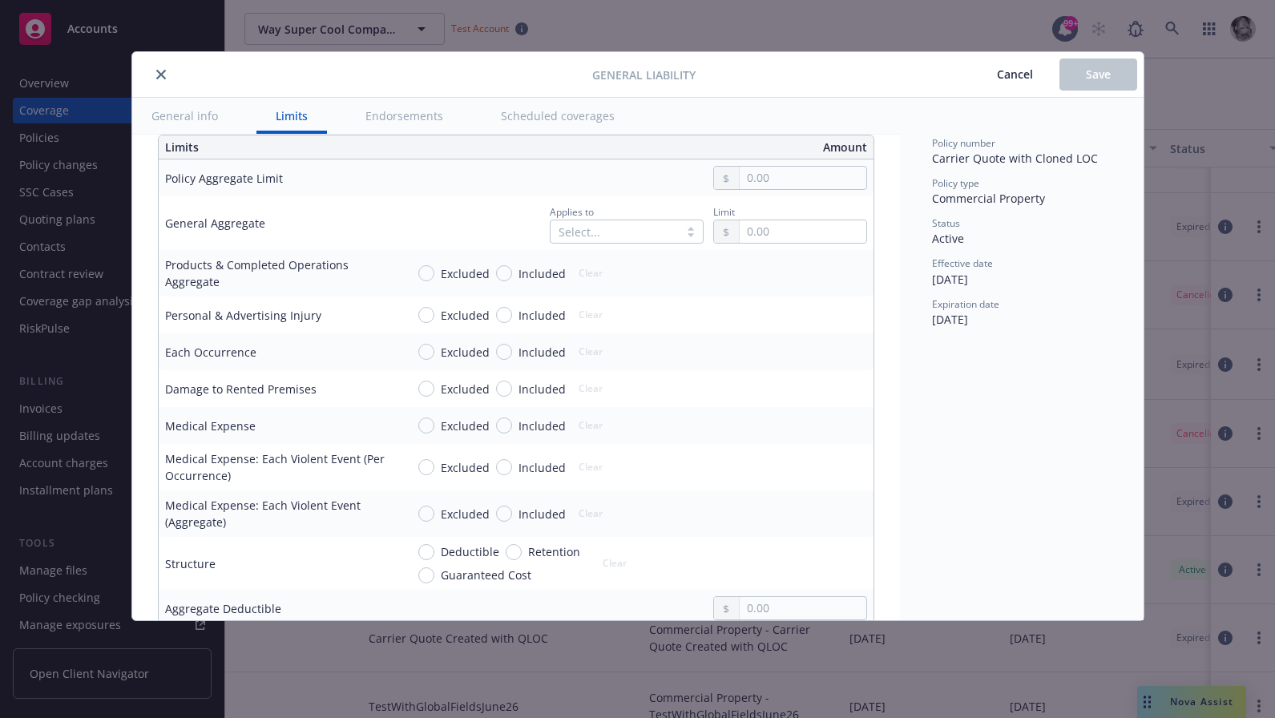
click at [163, 77] on icon "close" at bounding box center [161, 75] width 10 height 10
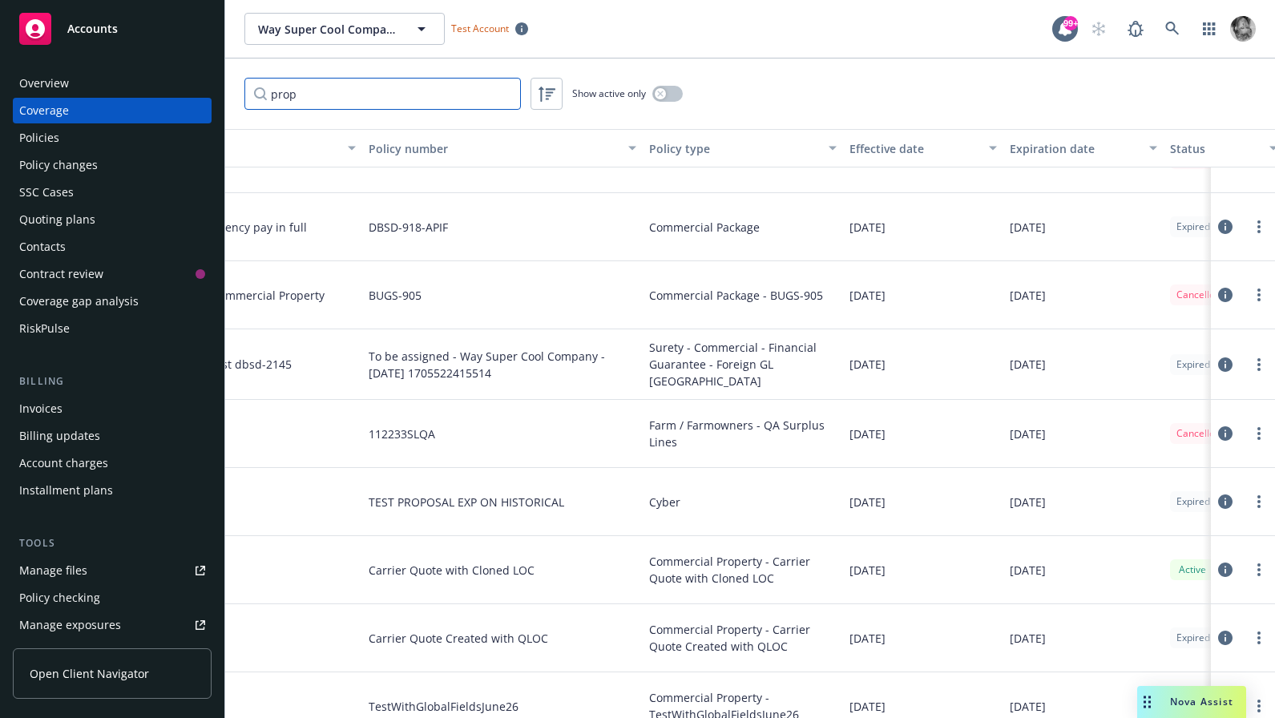
click at [474, 92] on input "prop" at bounding box center [382, 94] width 276 height 32
click at [504, 96] on input "prop" at bounding box center [382, 94] width 276 height 32
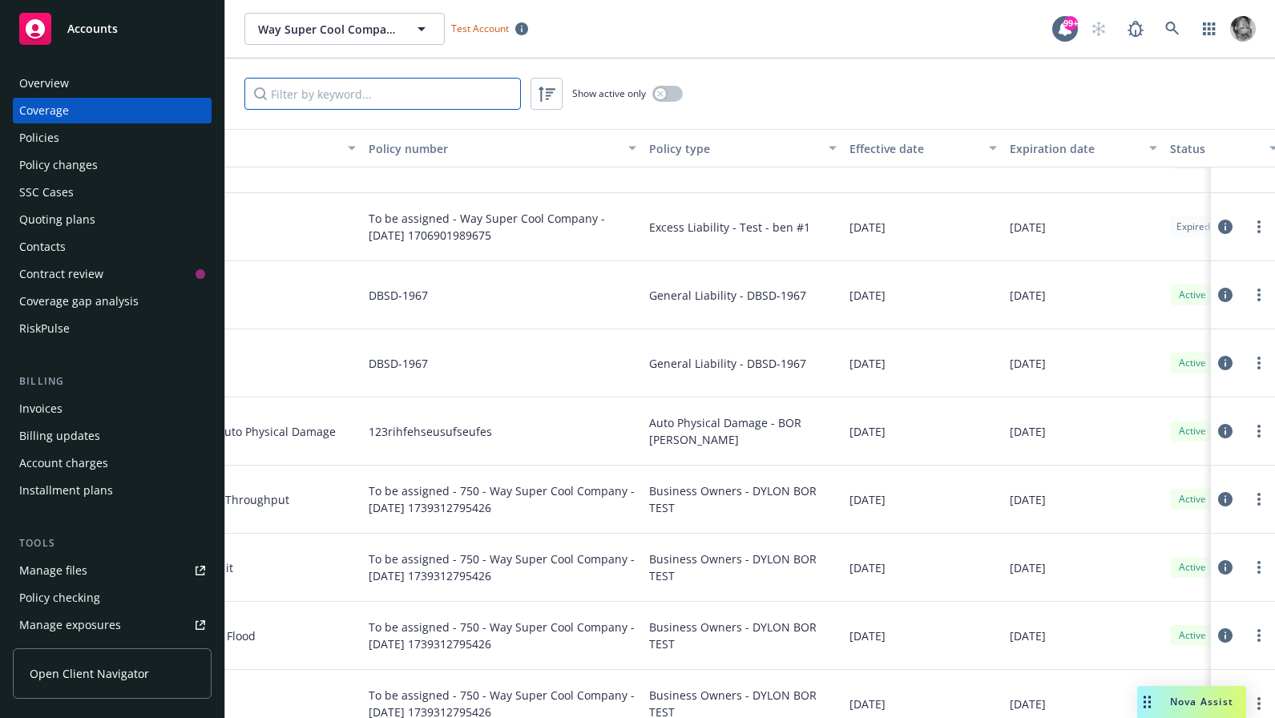
click at [375, 93] on input "Filter by keyword..." at bounding box center [382, 94] width 276 height 32
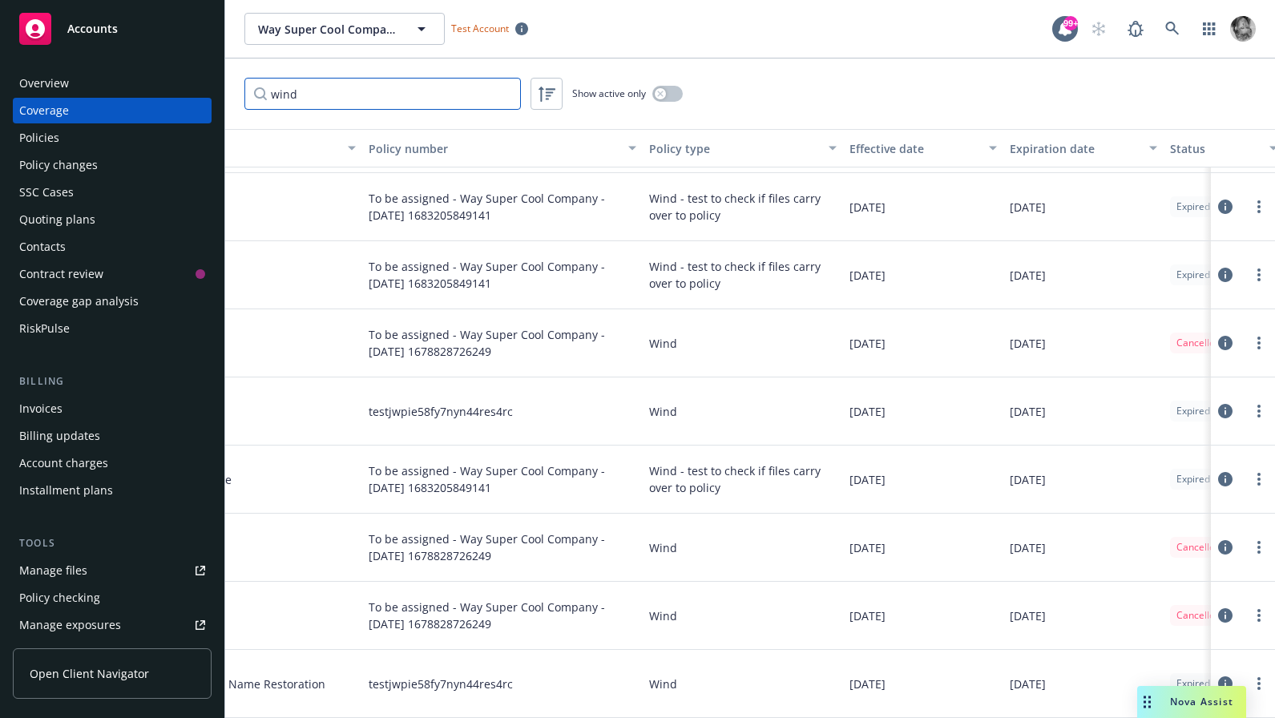
scroll to position [99, 143]
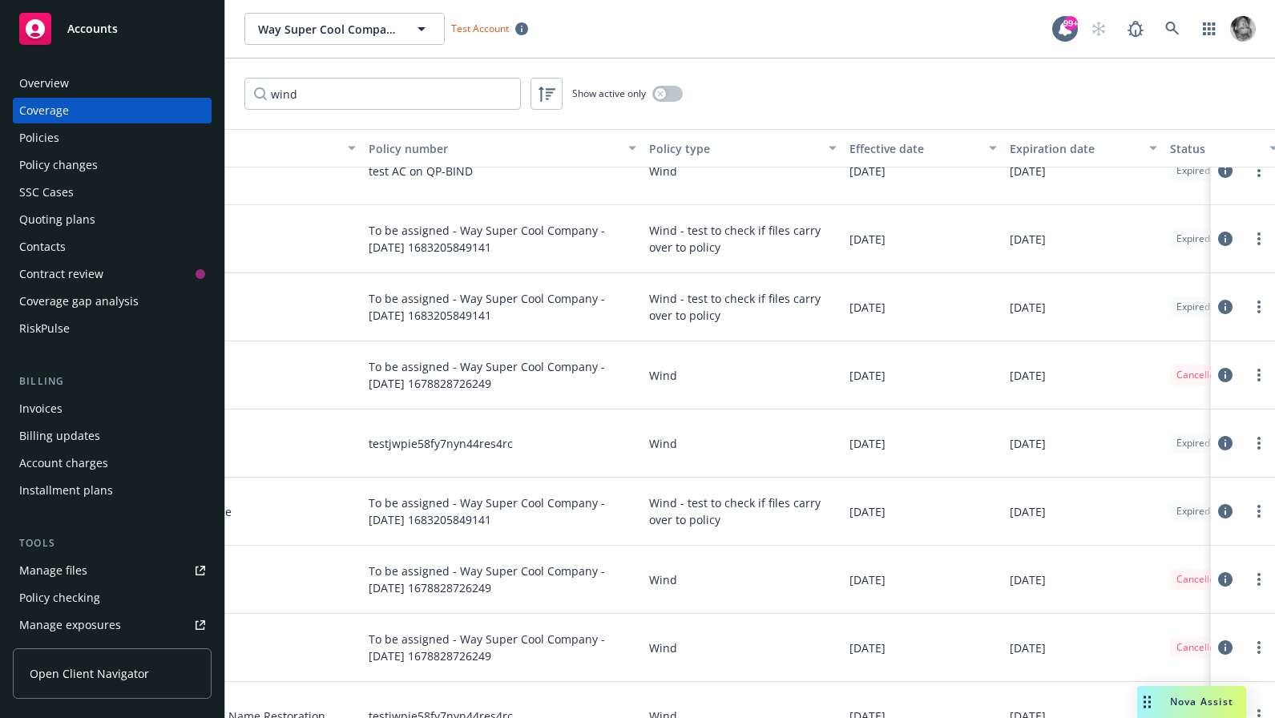
click at [1227, 581] on icon at bounding box center [1225, 579] width 14 height 14
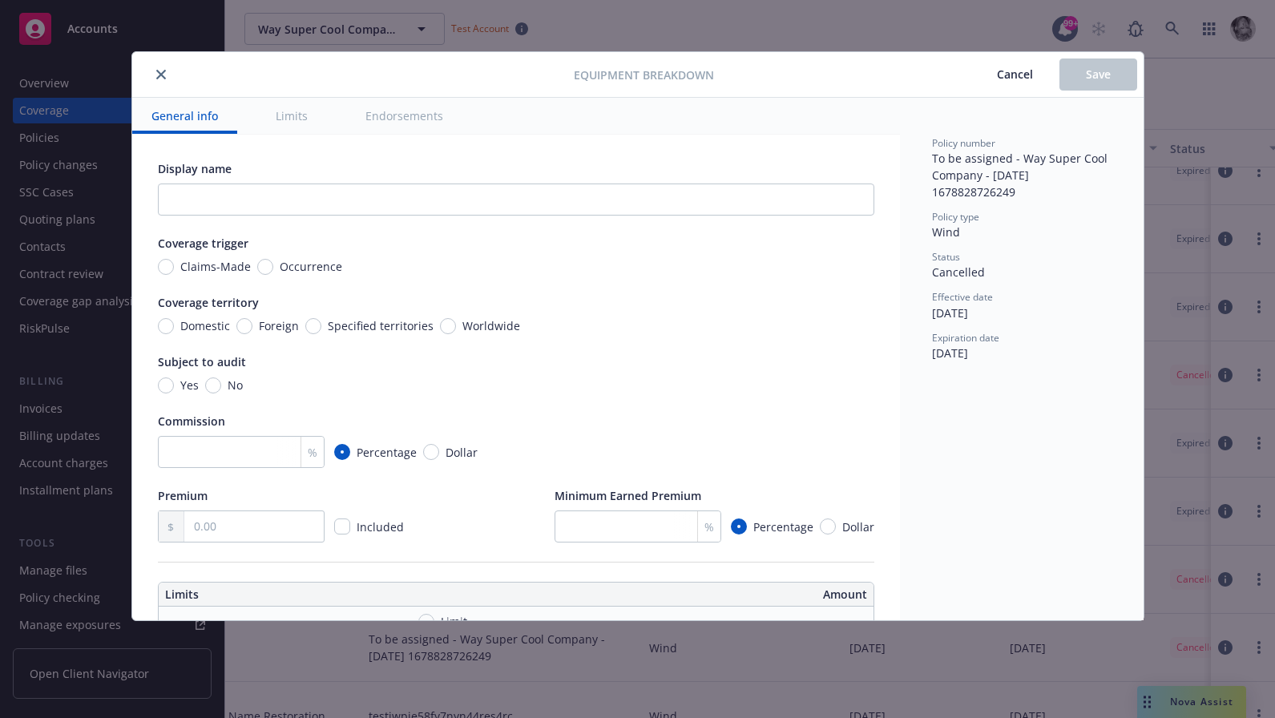
click at [1000, 75] on span "Cancel" at bounding box center [1015, 73] width 36 height 15
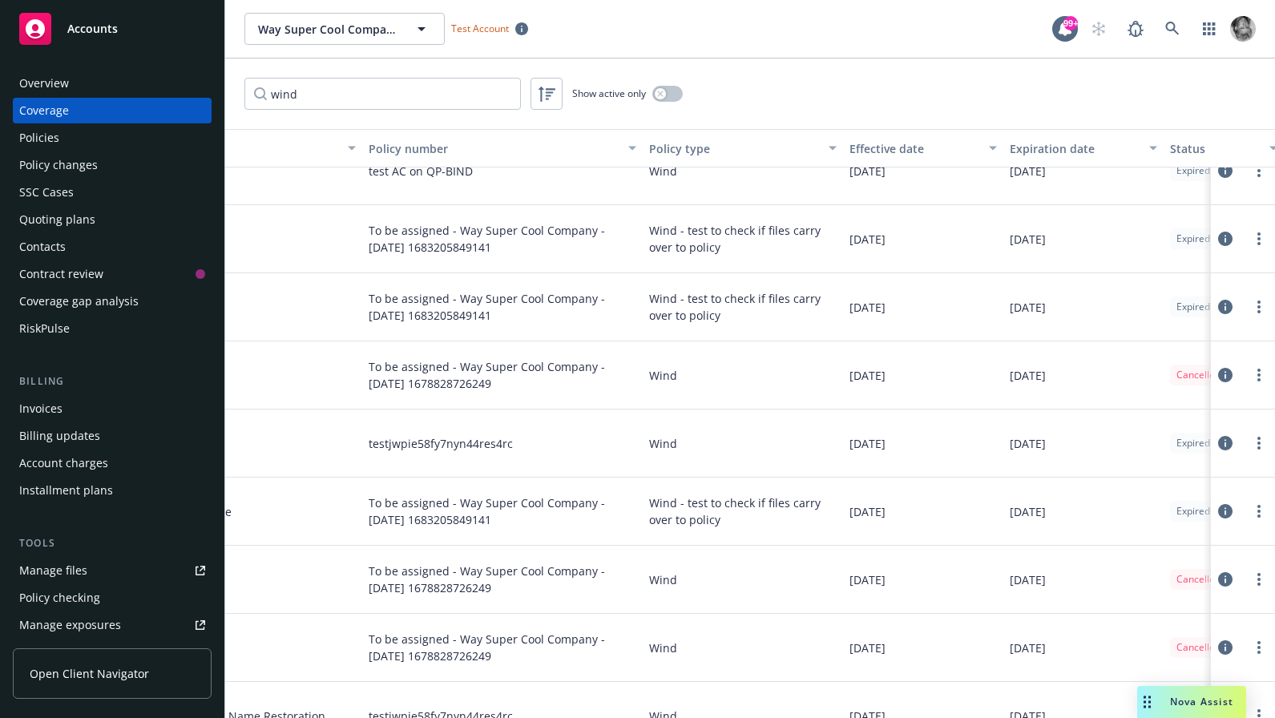
click at [1227, 439] on icon at bounding box center [1225, 443] width 14 height 14
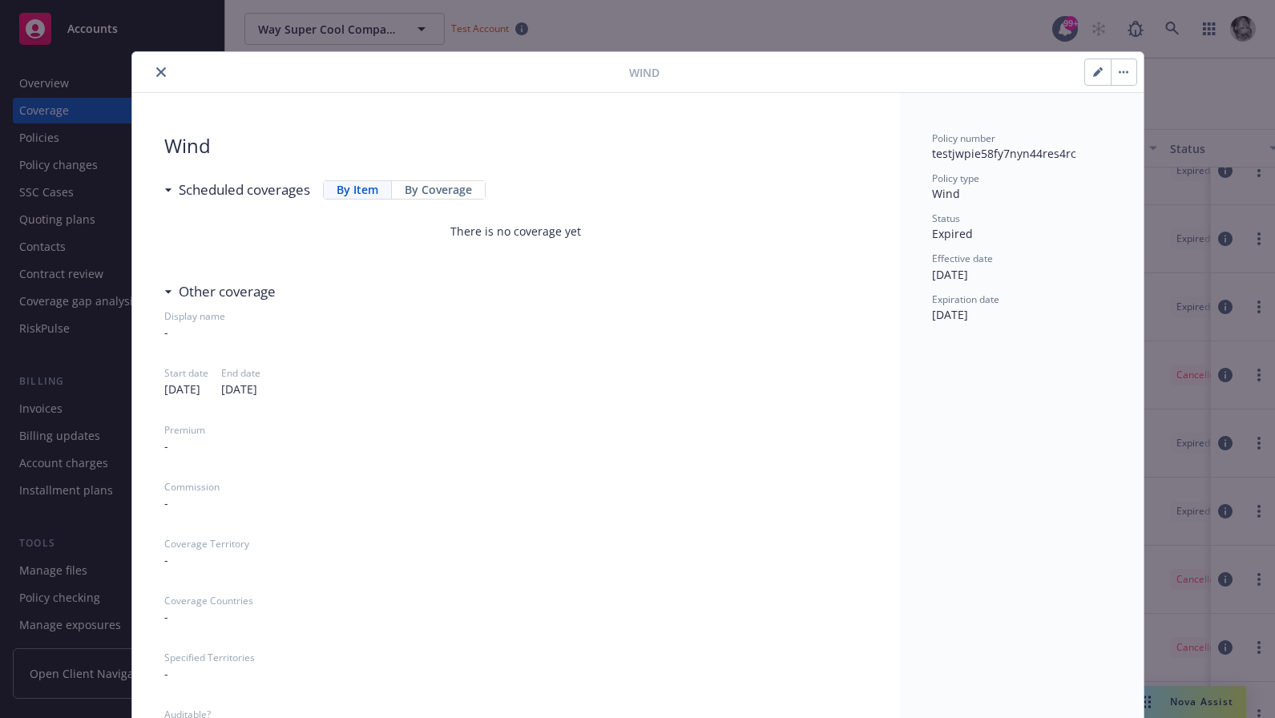
click at [1096, 70] on icon "button" at bounding box center [1098, 72] width 10 height 10
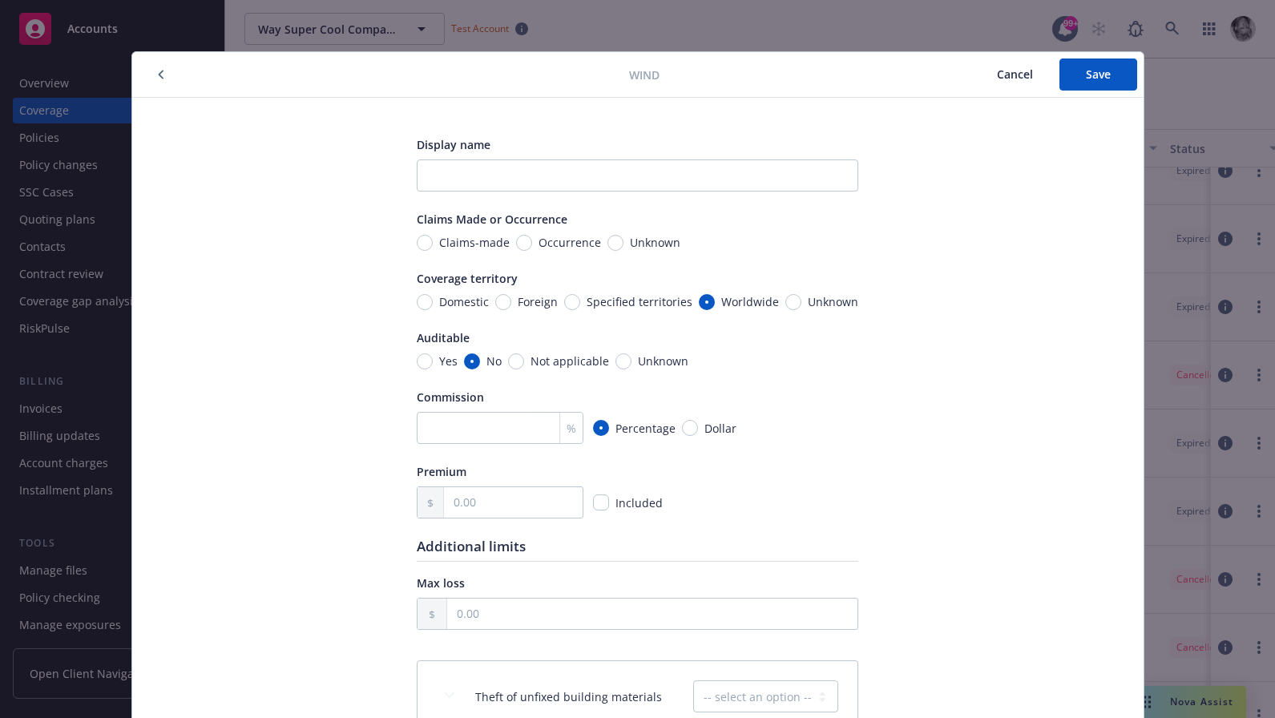
click at [1014, 74] on span "Cancel" at bounding box center [1015, 73] width 36 height 15
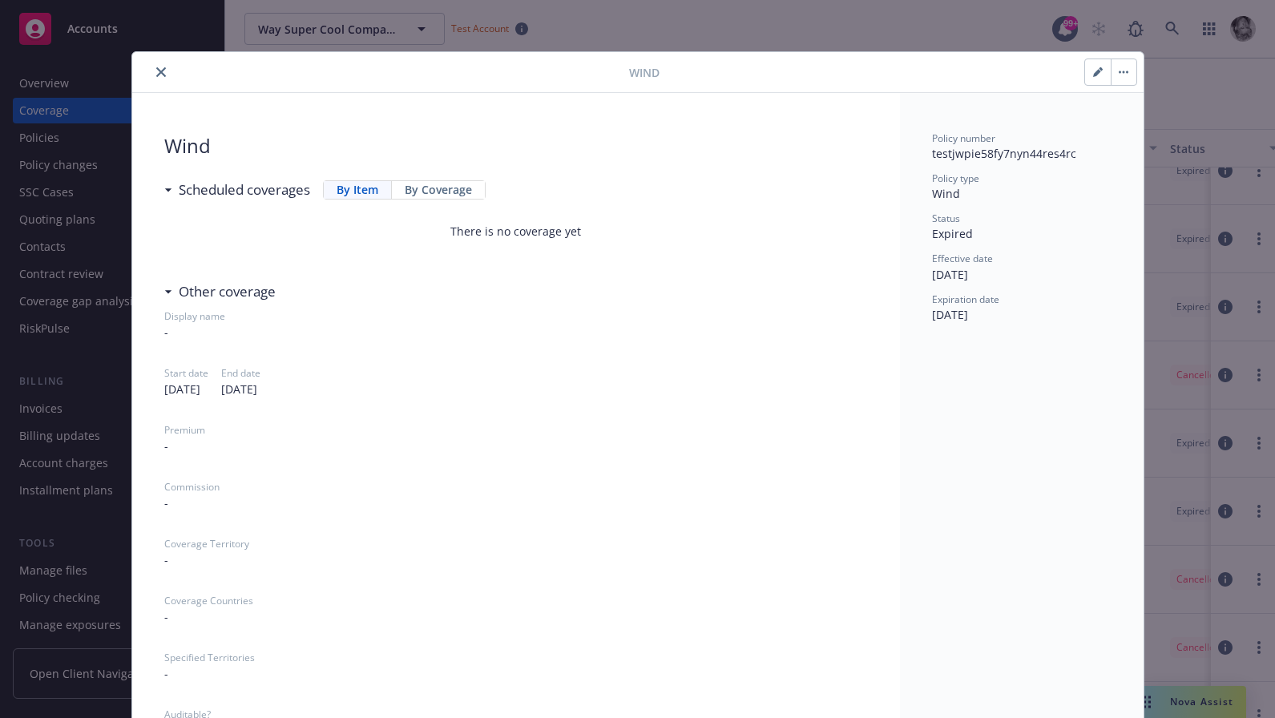
click at [151, 72] on button "close" at bounding box center [160, 71] width 19 height 19
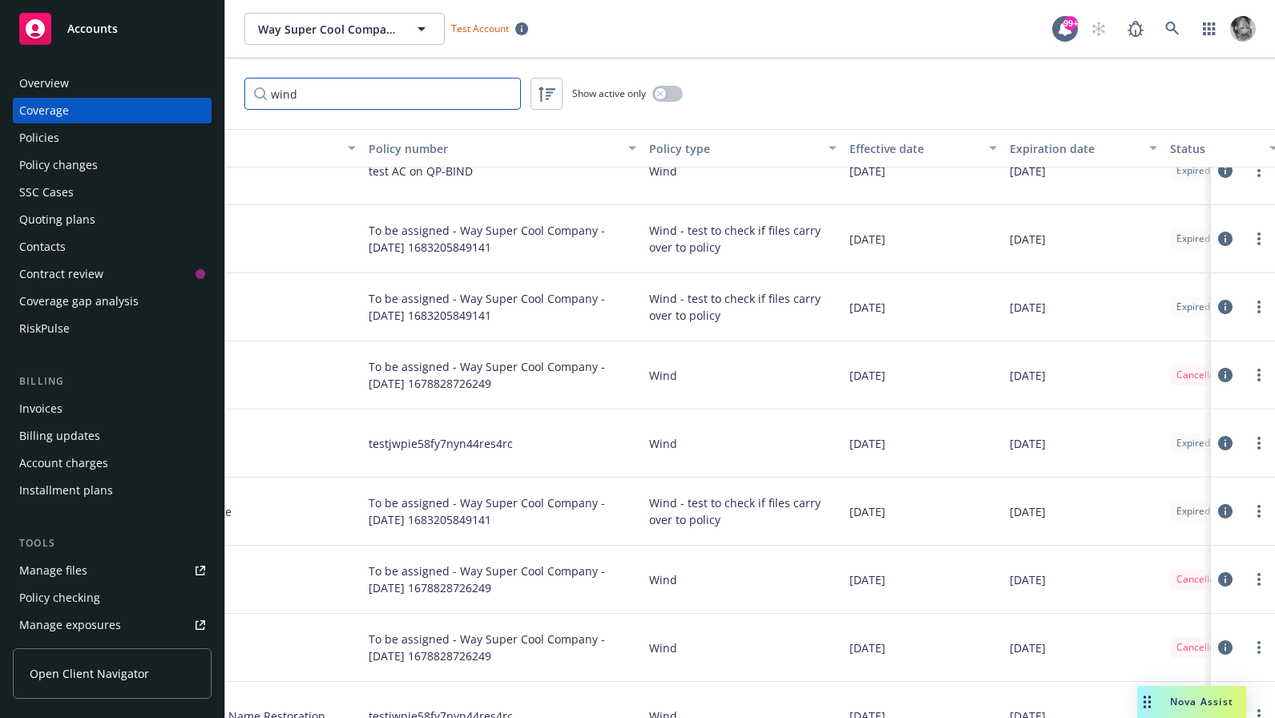
click at [422, 92] on input "wind" at bounding box center [382, 94] width 276 height 32
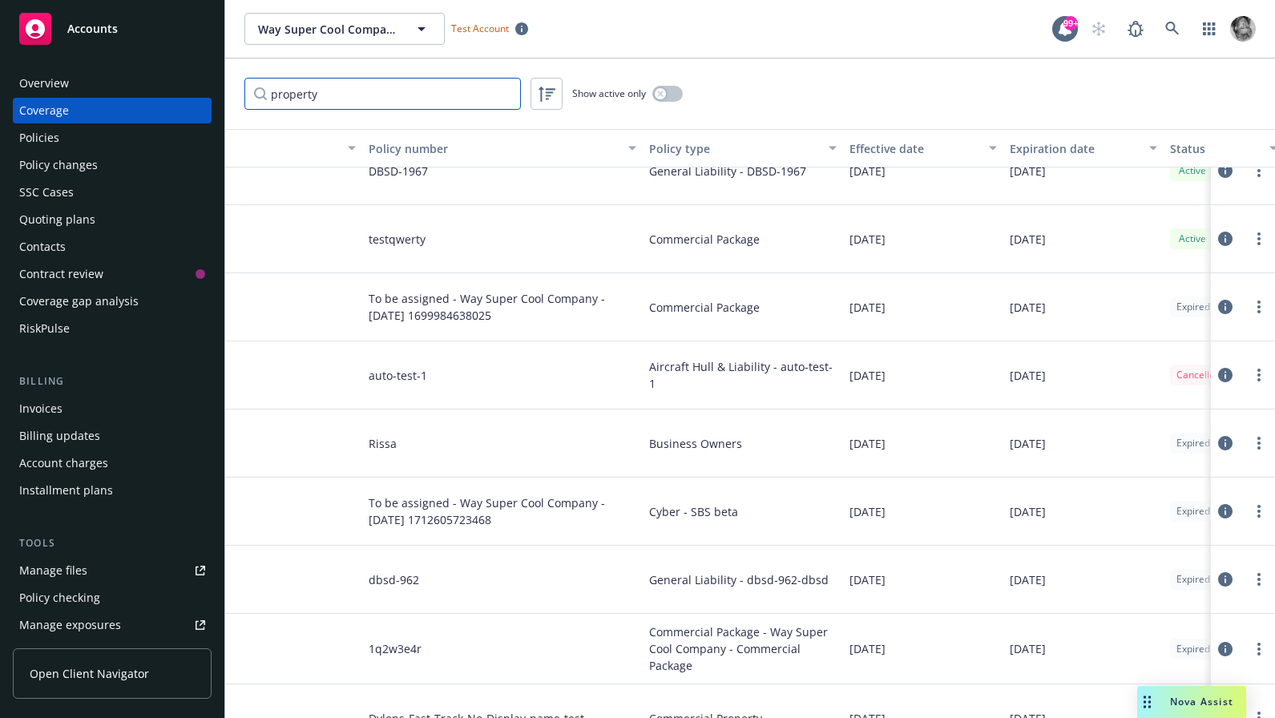
scroll to position [99, 0]
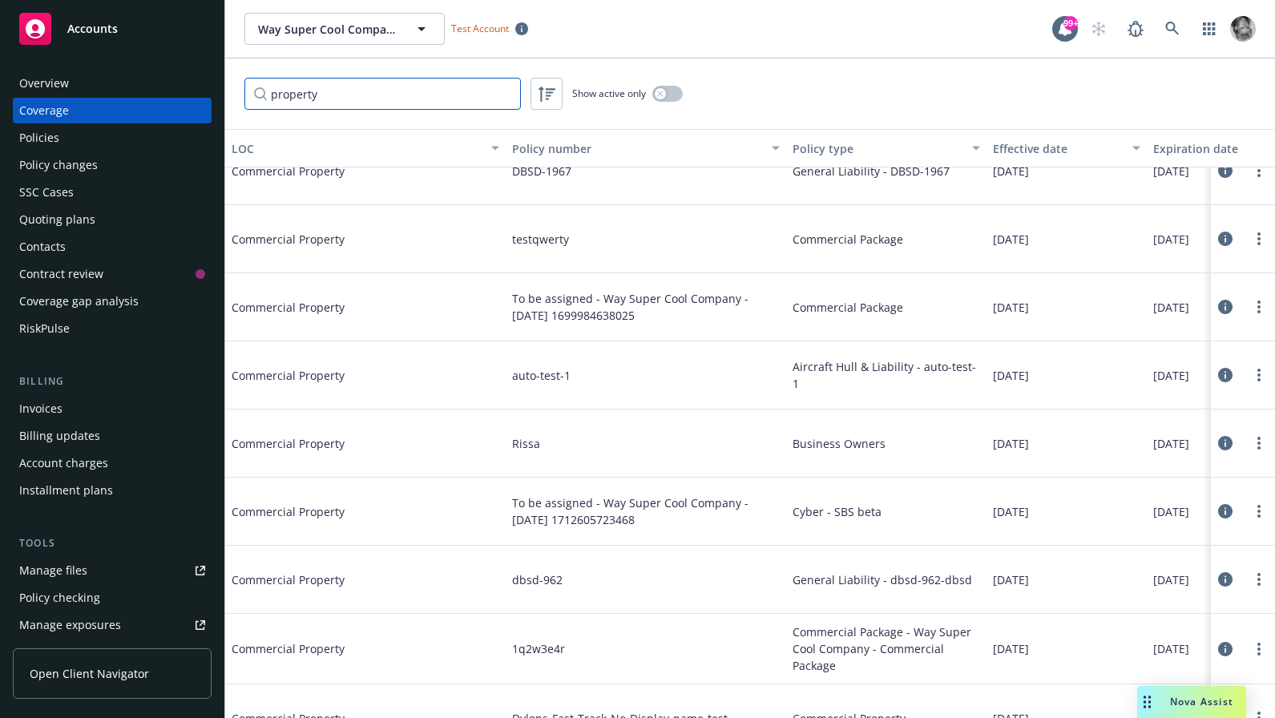
type input "property"
click at [1231, 441] on icon at bounding box center [1225, 443] width 14 height 14
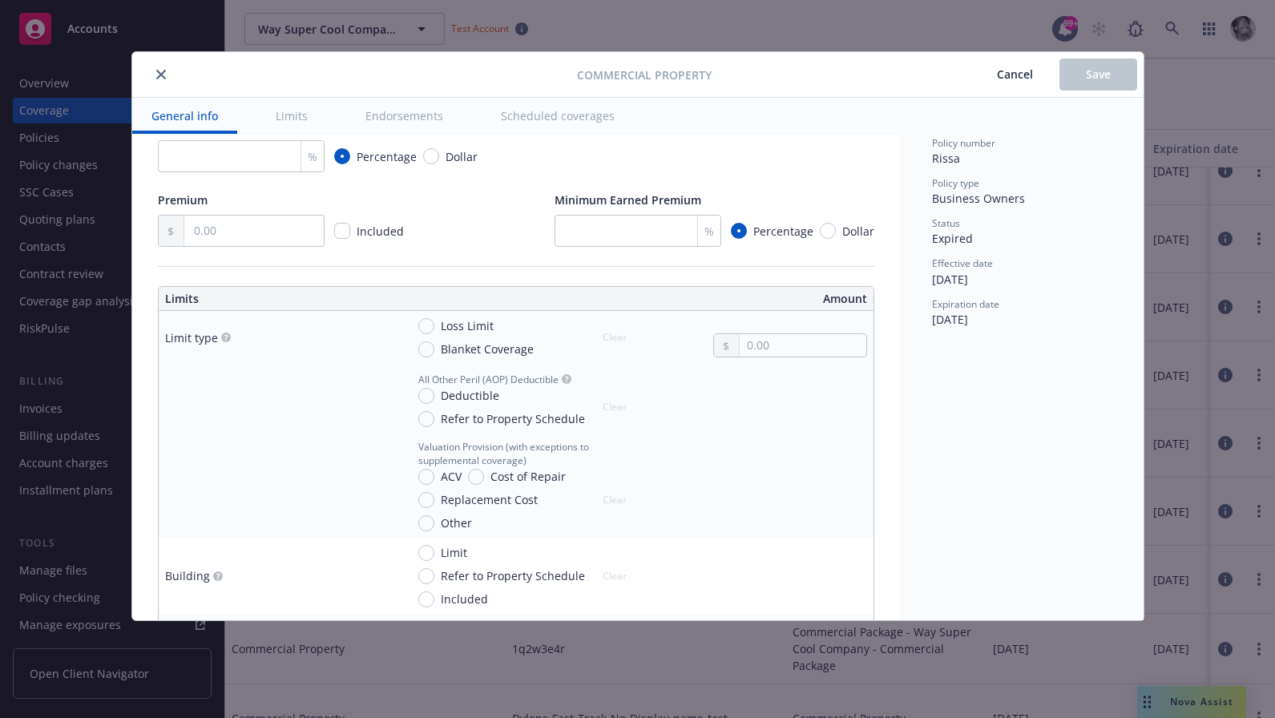
scroll to position [297, 0]
click at [788, 344] on input "text" at bounding box center [802, 343] width 126 height 22
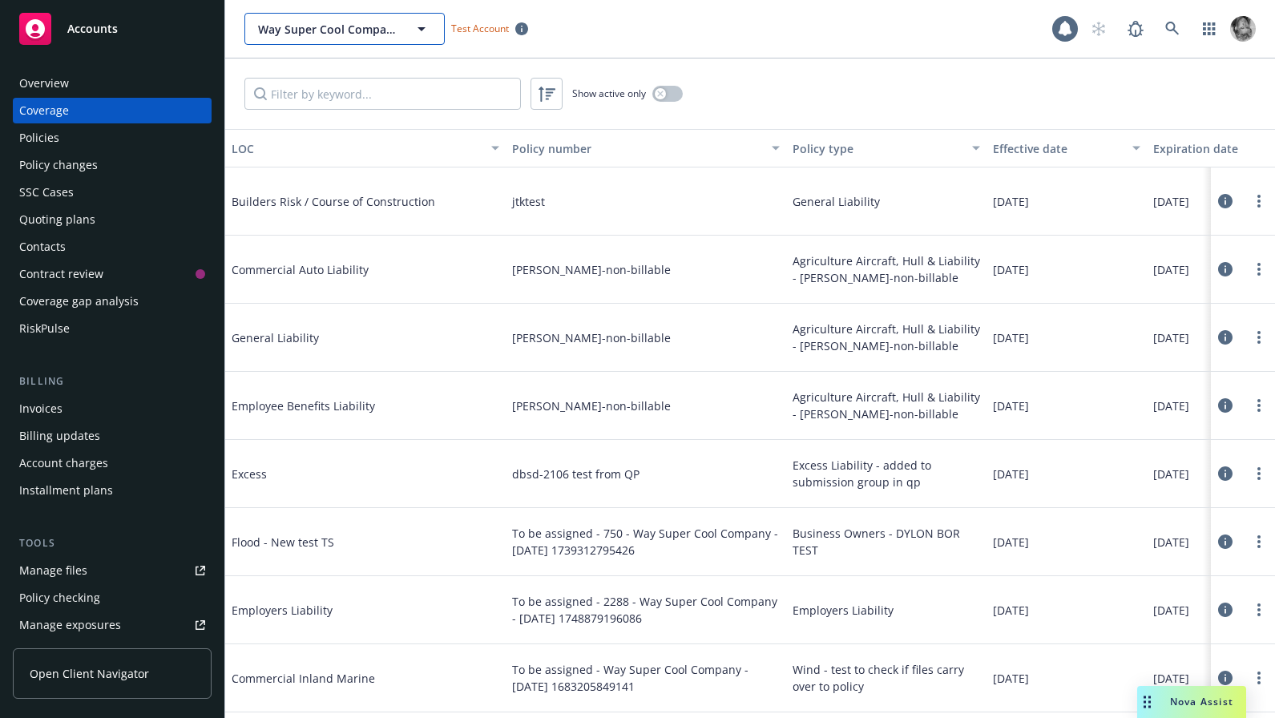
click at [421, 31] on icon "button" at bounding box center [421, 28] width 19 height 19
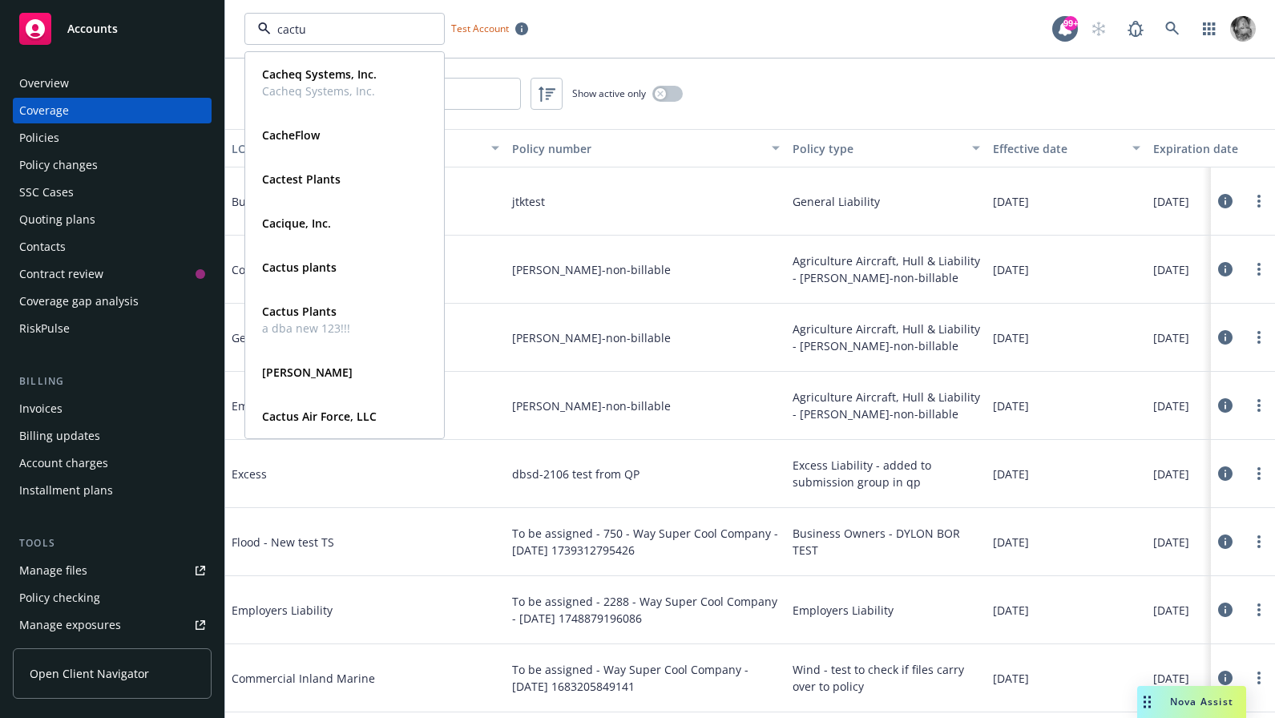
type input "cactus"
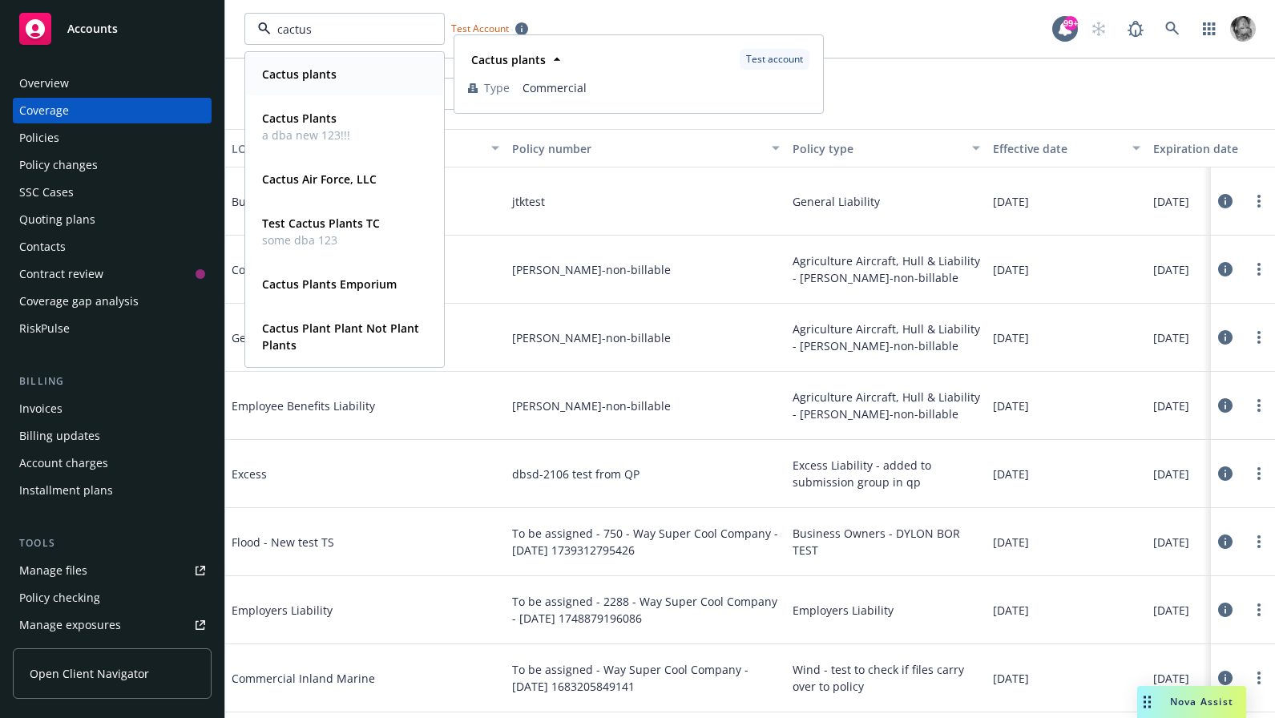
click at [318, 63] on div "Cactus plants" at bounding box center [298, 73] width 84 height 23
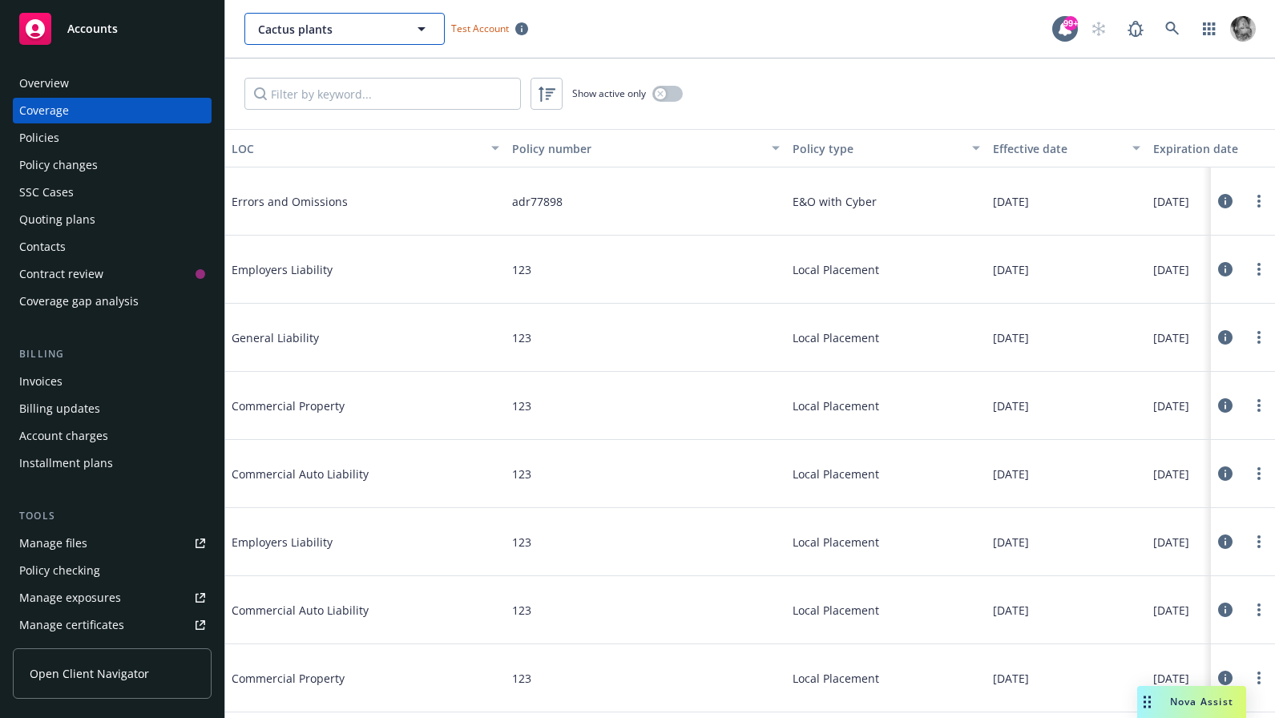
click at [419, 30] on icon "button" at bounding box center [421, 28] width 19 height 19
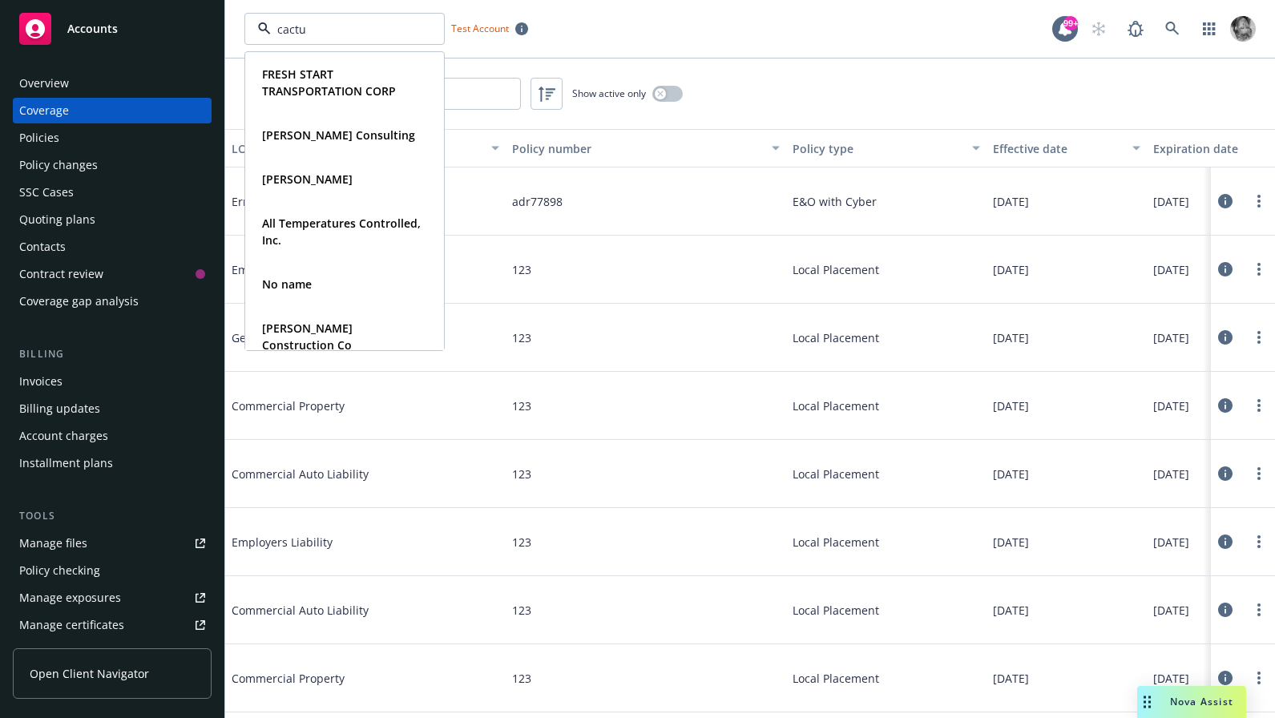
type input "cactus"
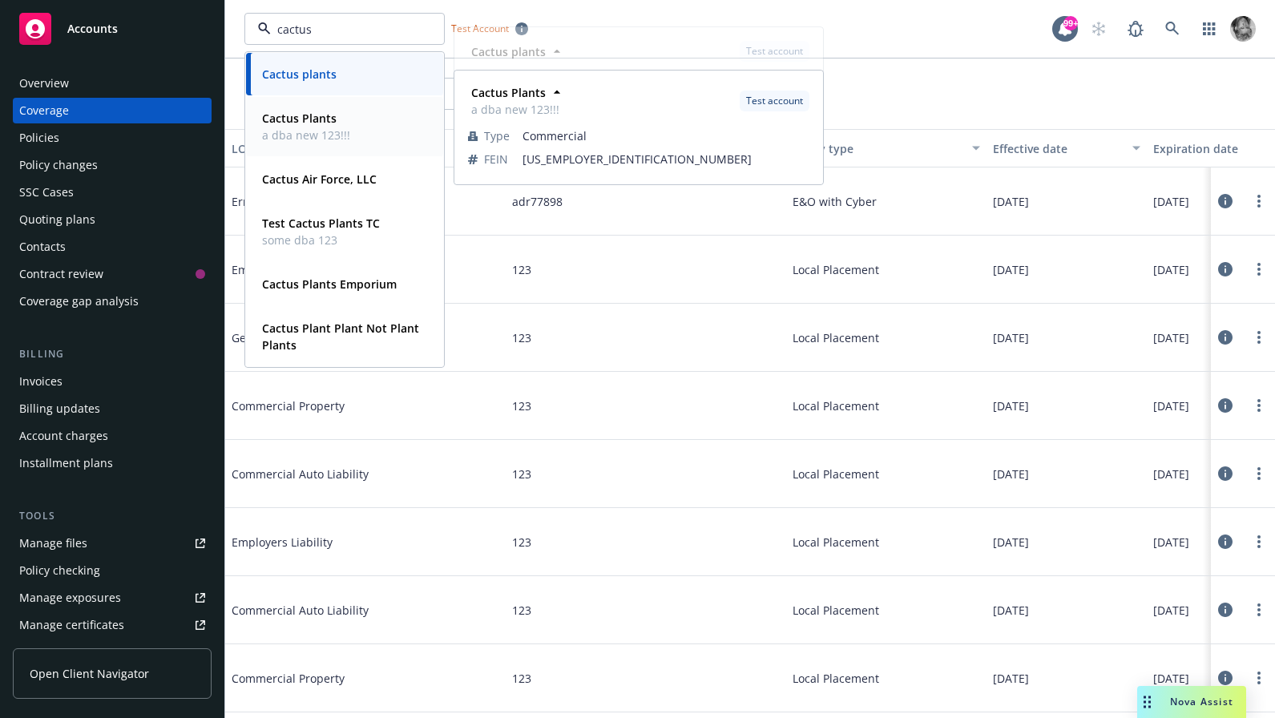
click at [306, 122] on strong "Cactus Plants" at bounding box center [299, 118] width 75 height 15
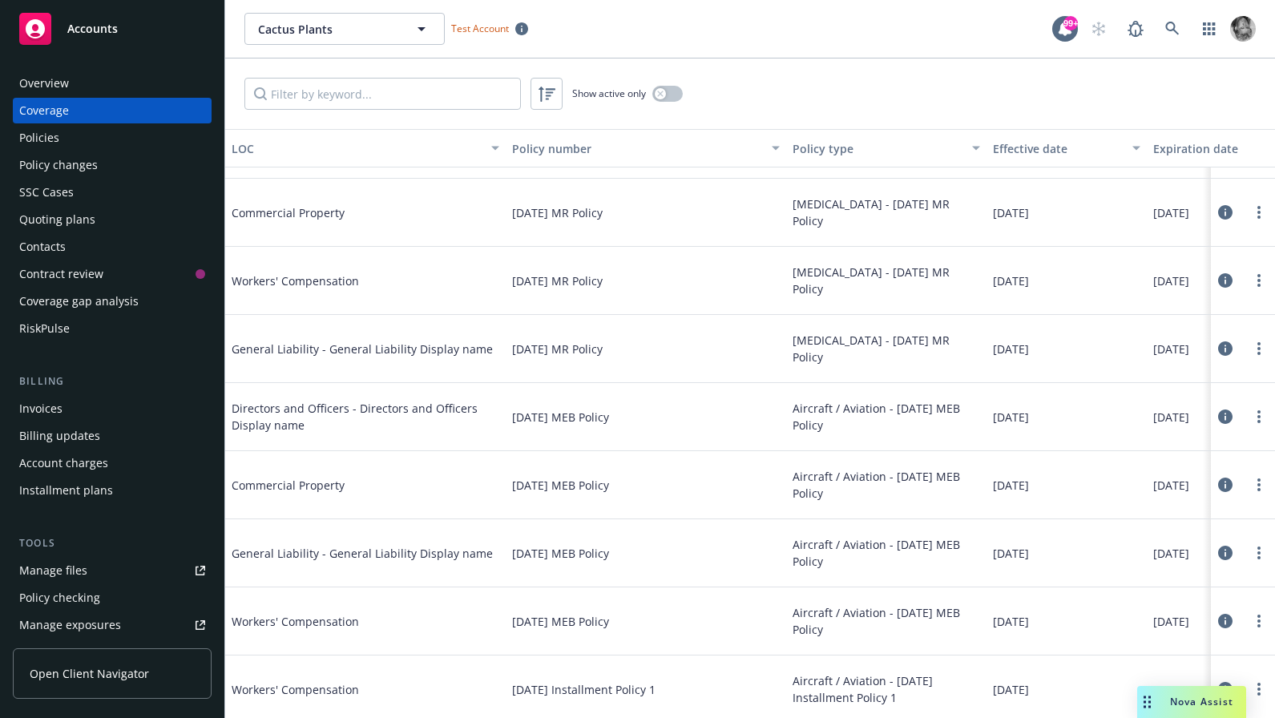
scroll to position [2673, 0]
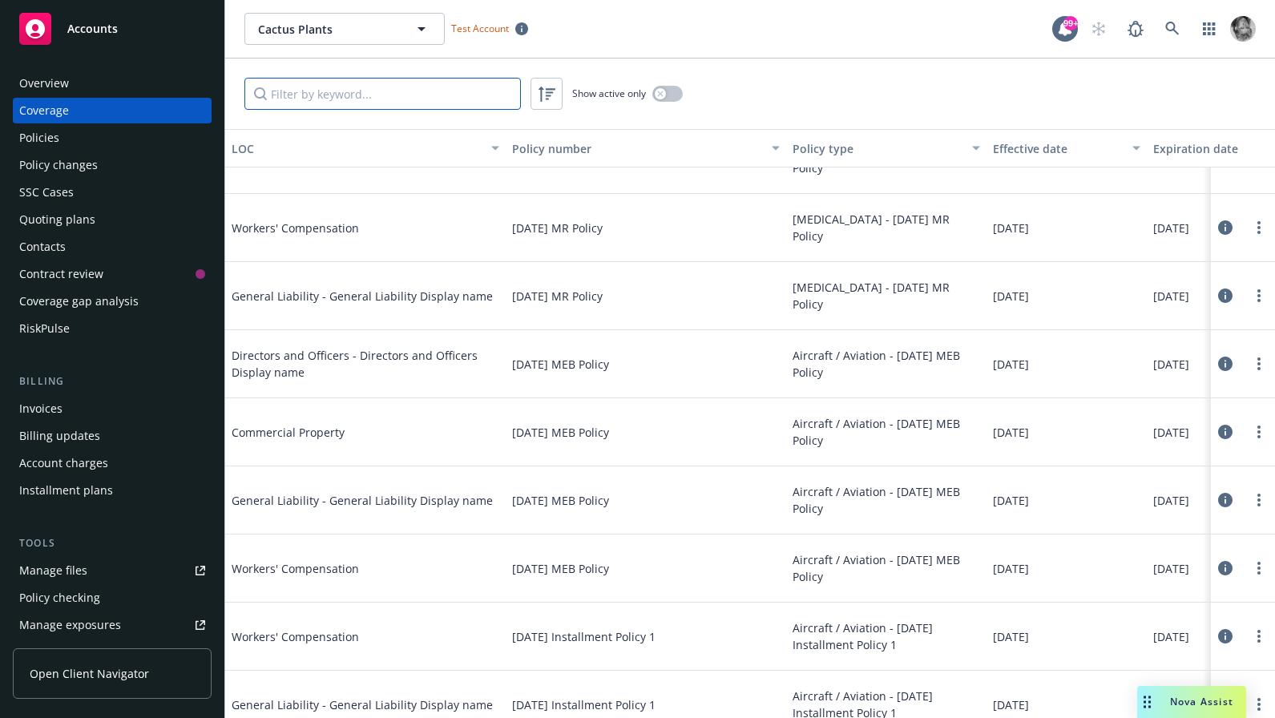
click at [292, 94] on input "Filter by keyword..." at bounding box center [382, 94] width 276 height 32
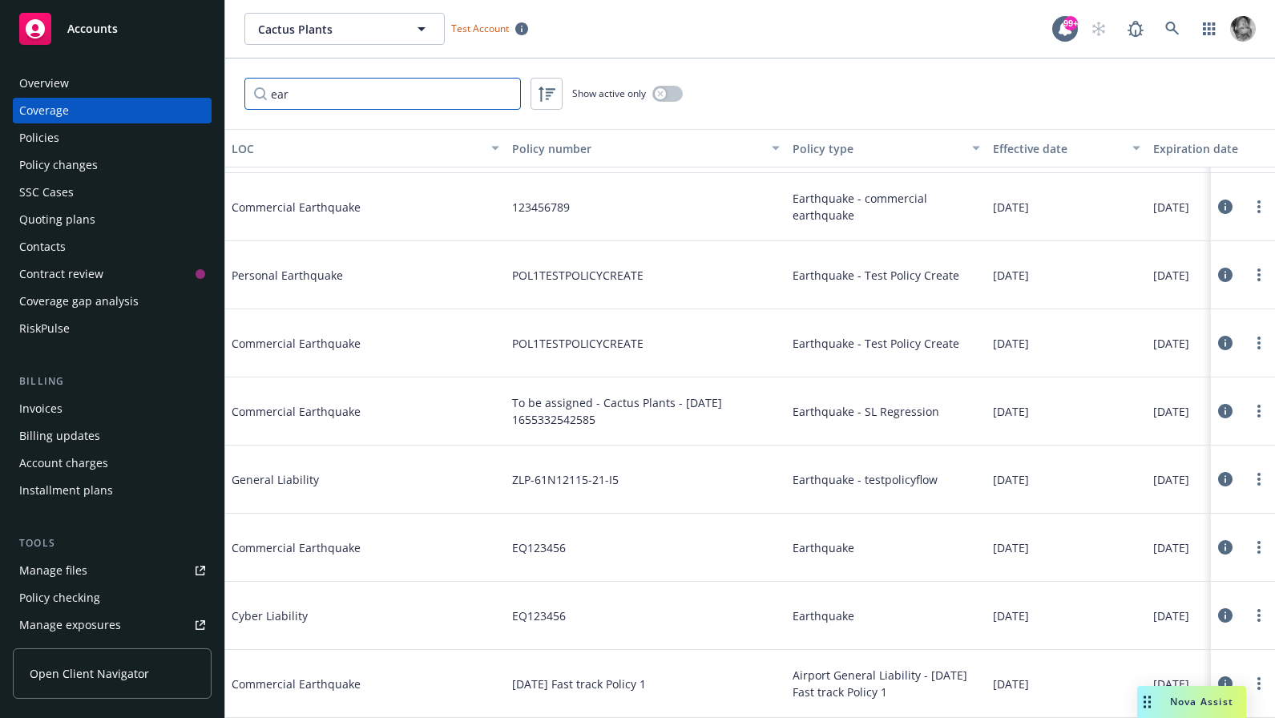
scroll to position [163, 0]
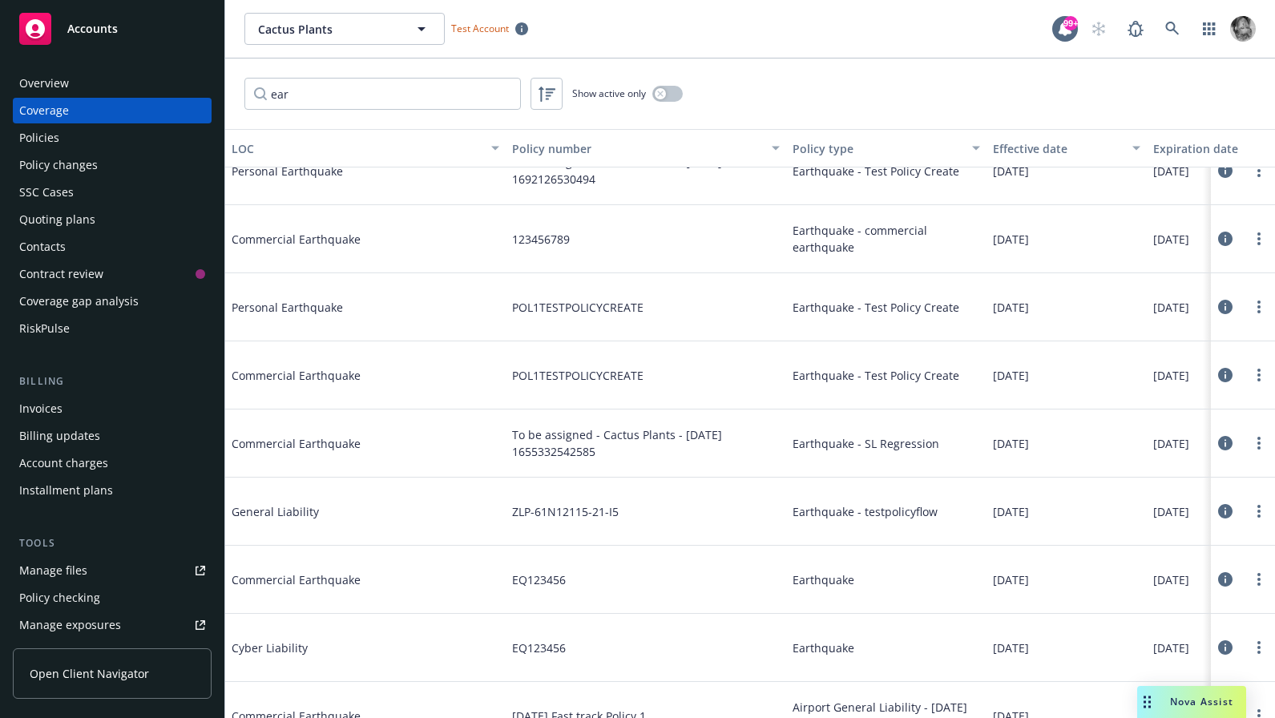
click at [1225, 577] on icon at bounding box center [1225, 579] width 14 height 14
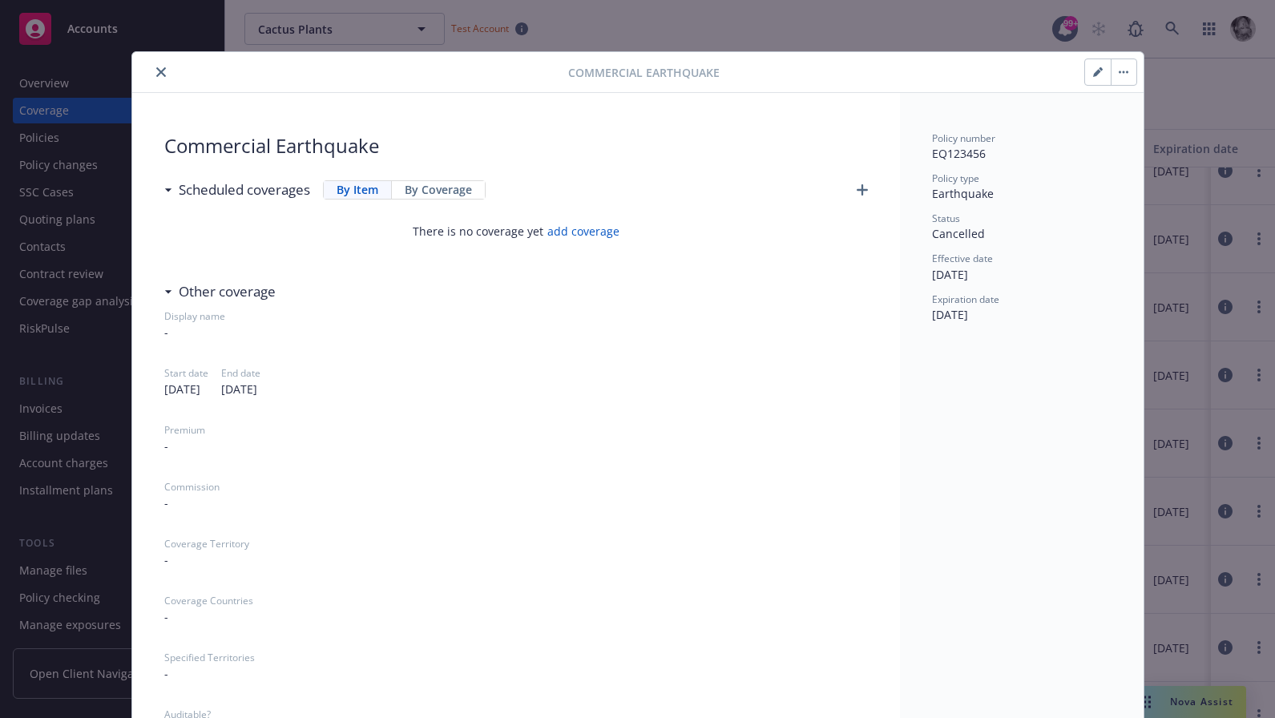
click at [1096, 75] on icon "button" at bounding box center [1097, 73] width 8 height 8
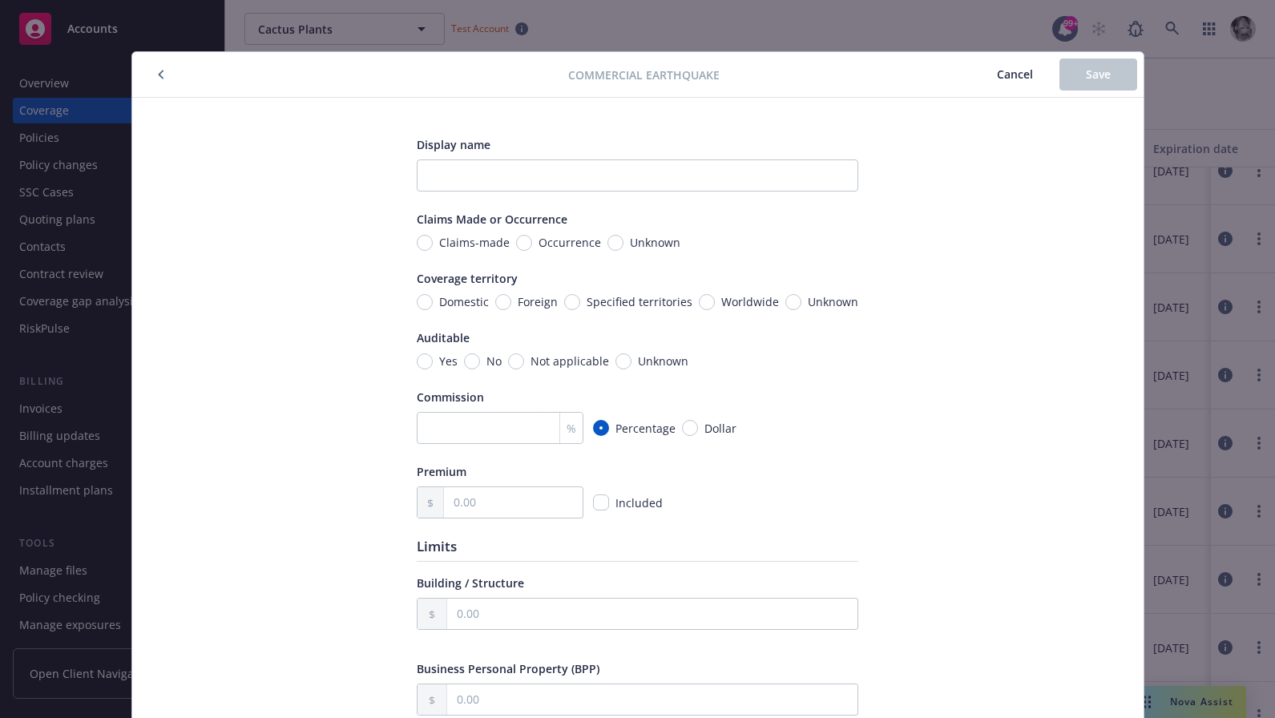
click at [1015, 77] on span "Cancel" at bounding box center [1015, 73] width 36 height 15
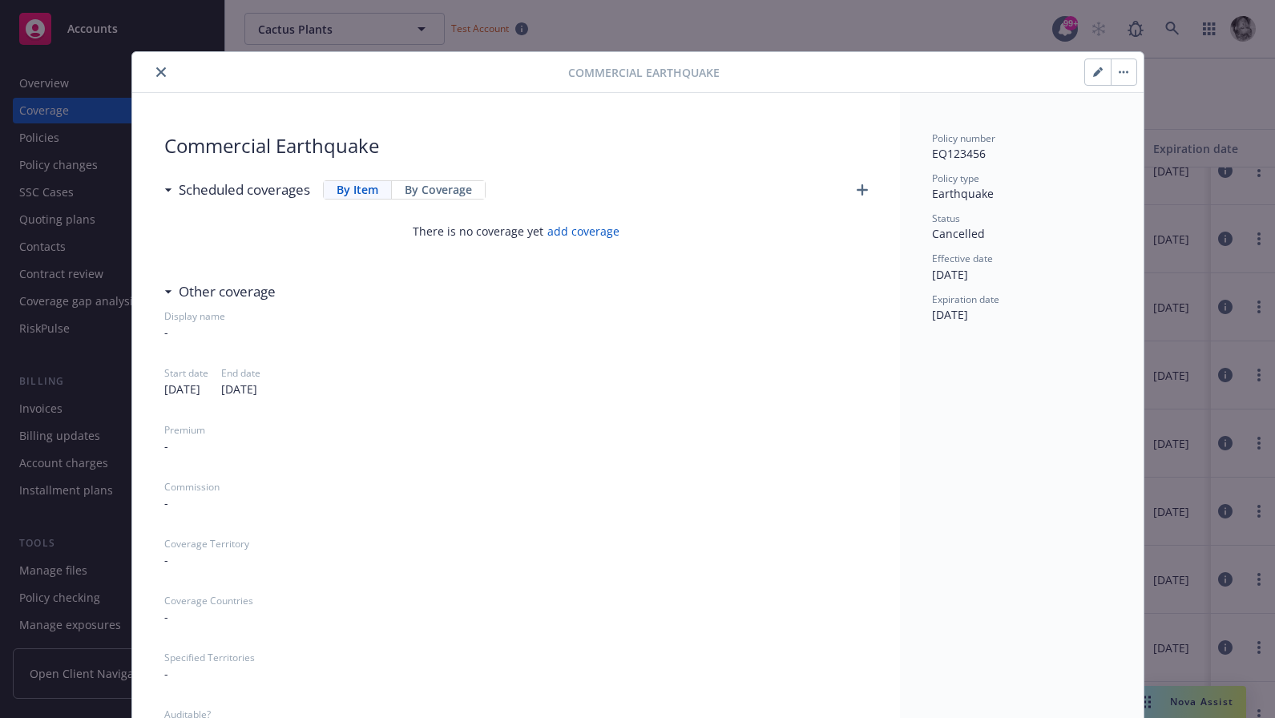
click at [158, 72] on icon "close" at bounding box center [161, 72] width 10 height 10
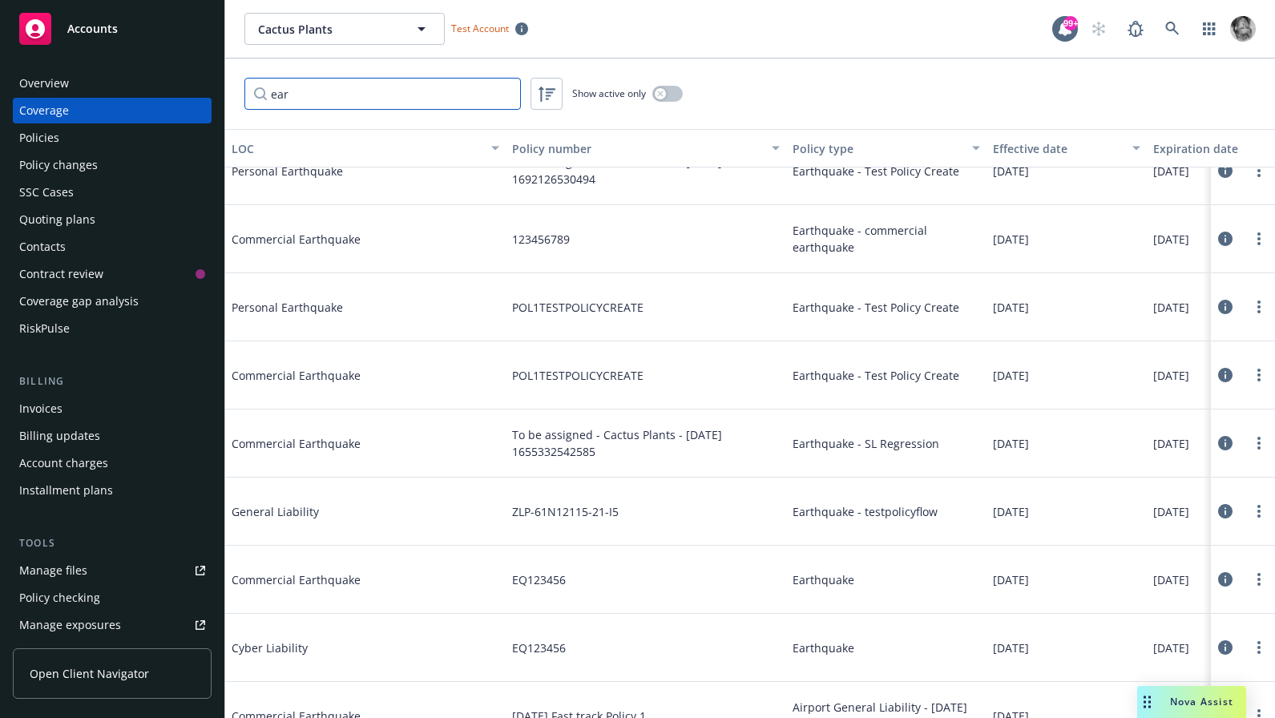
click at [322, 90] on input "ear" at bounding box center [382, 94] width 276 height 32
type input "e"
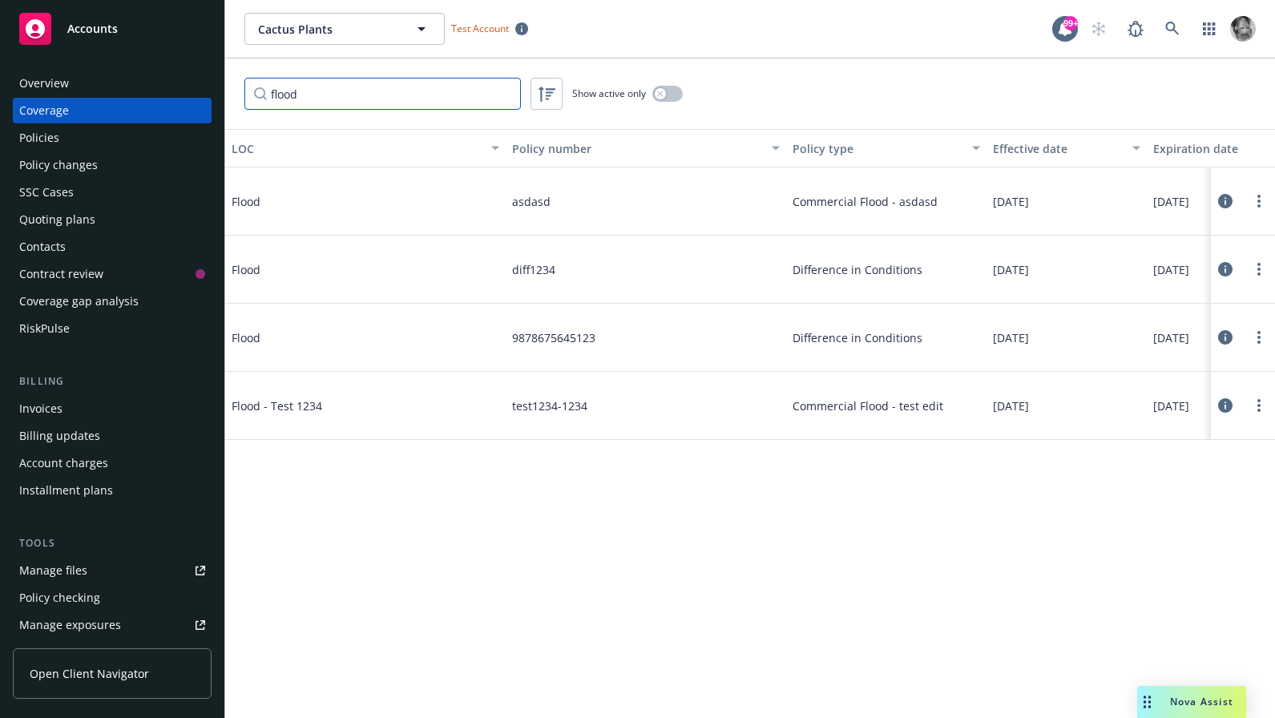
type input "flood"
click at [1223, 196] on icon at bounding box center [1225, 201] width 14 height 14
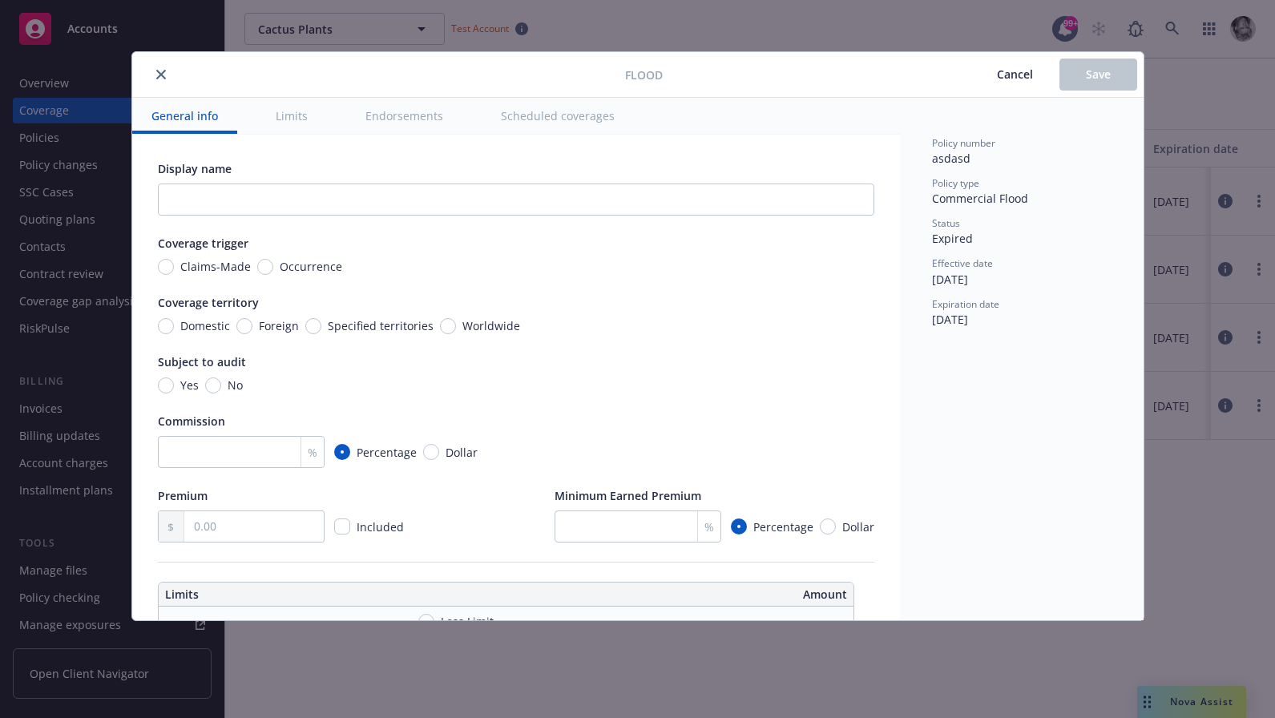
click at [1009, 74] on span "Cancel" at bounding box center [1015, 73] width 36 height 15
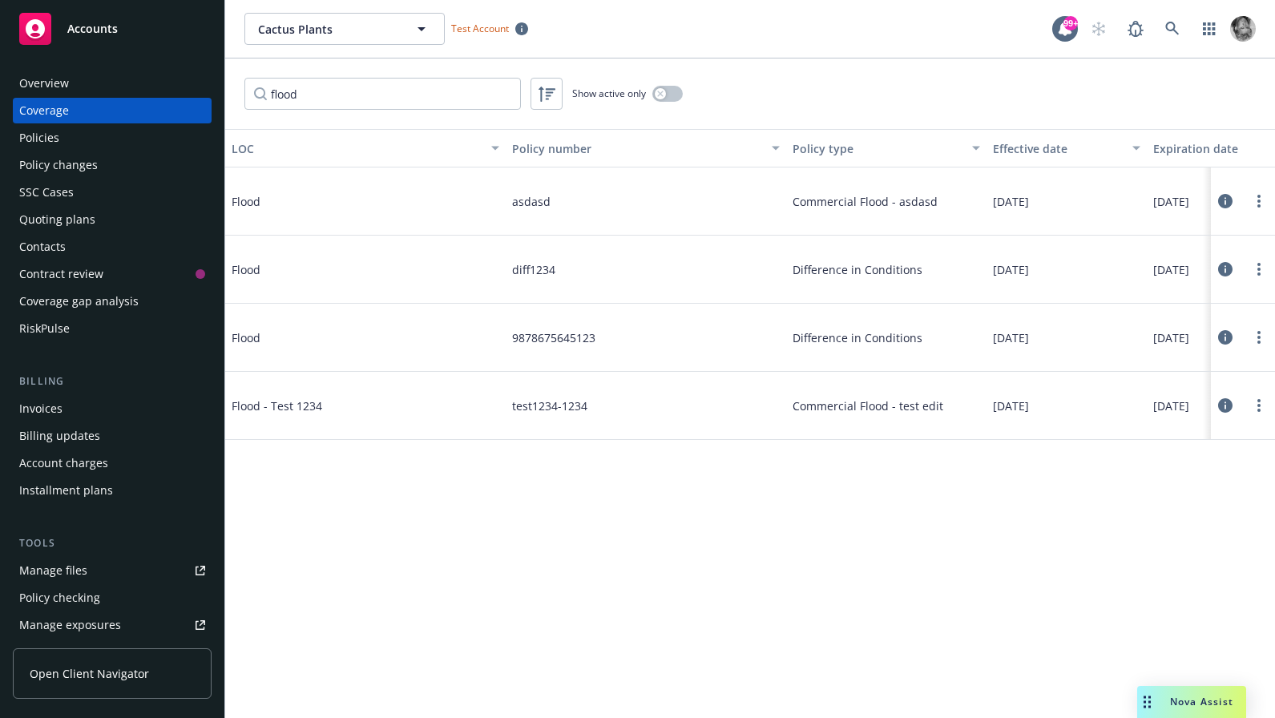
click at [1224, 204] on icon at bounding box center [1225, 201] width 14 height 14
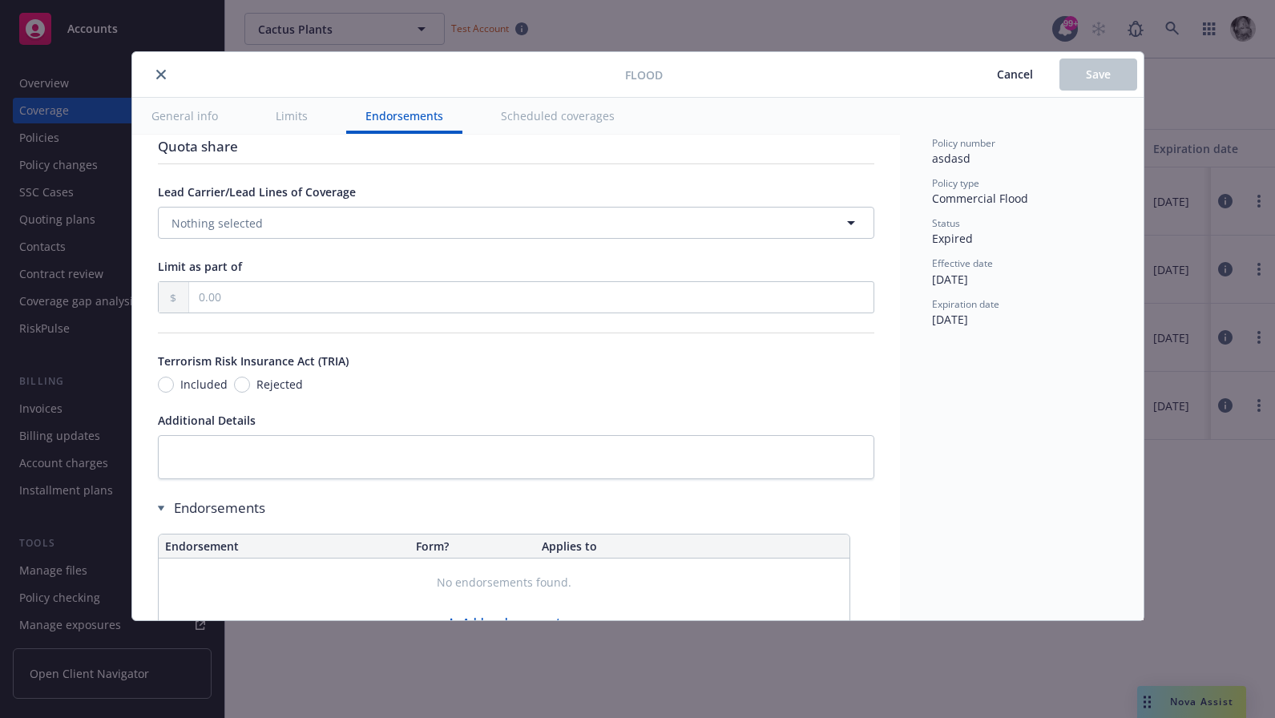
scroll to position [882, 0]
click at [292, 106] on button "Limits" at bounding box center [291, 116] width 71 height 36
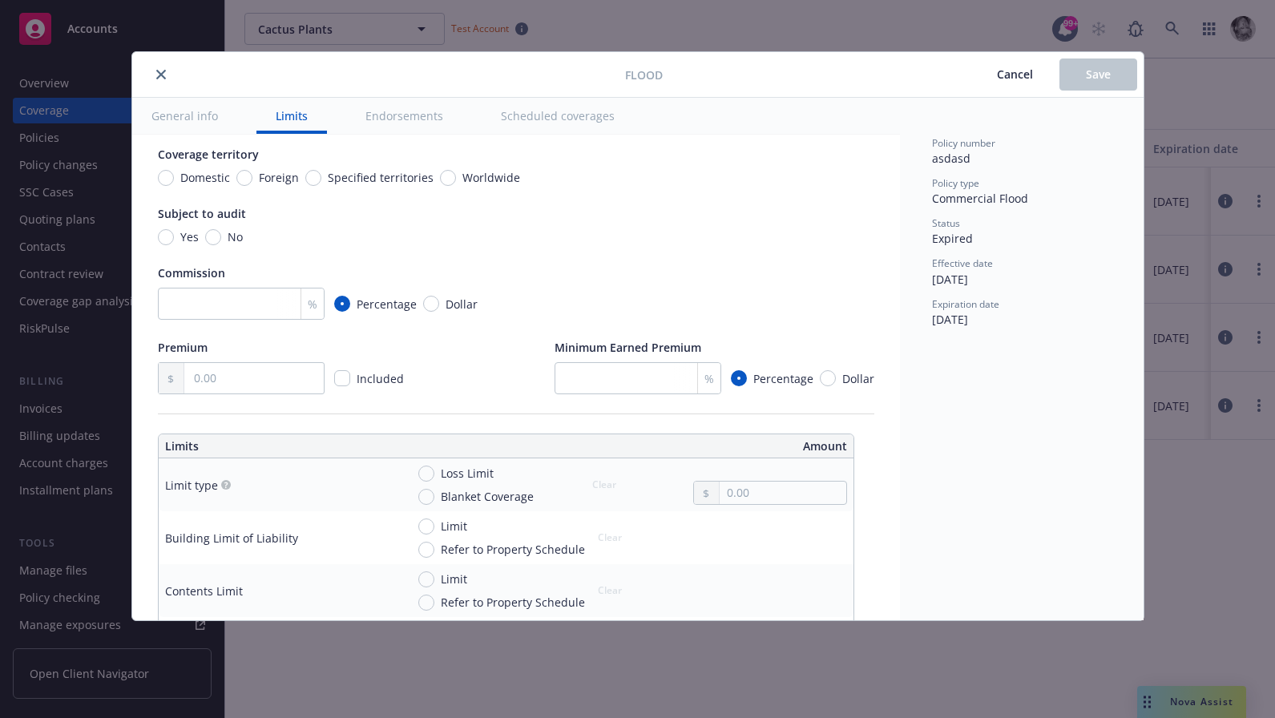
scroll to position [0, 0]
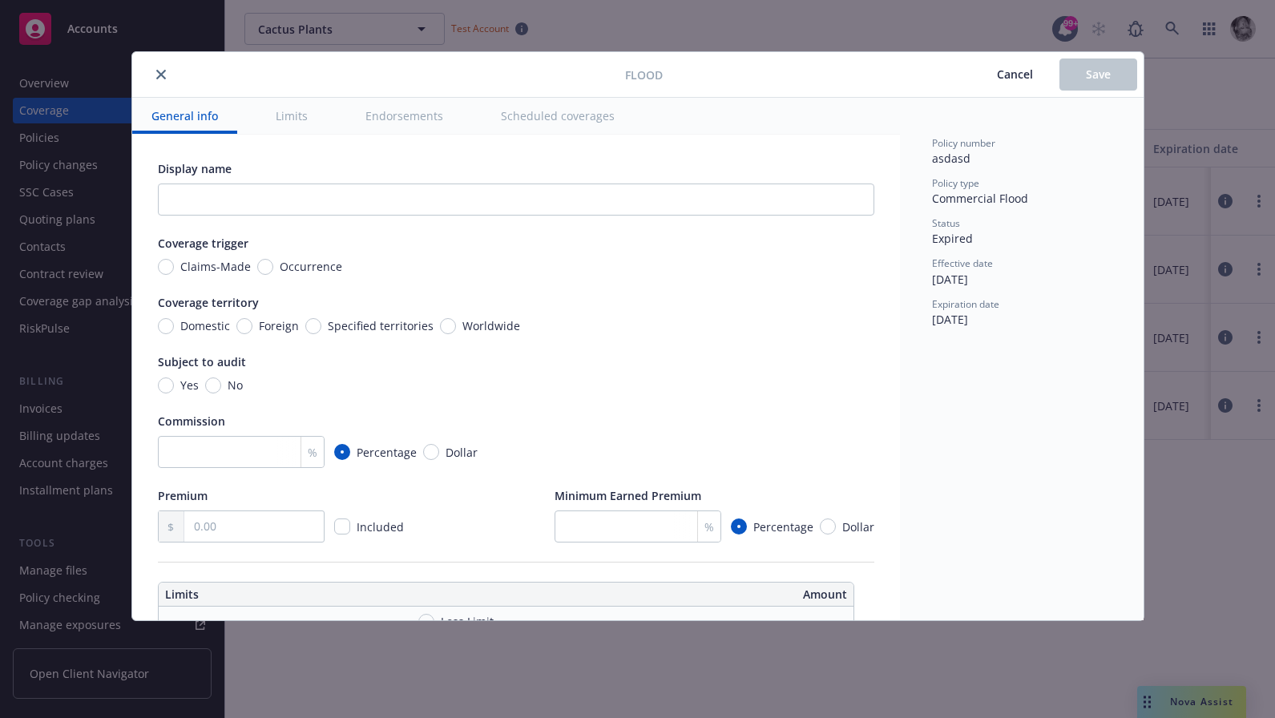
click at [524, 118] on button "Scheduled coverages" at bounding box center [557, 116] width 152 height 36
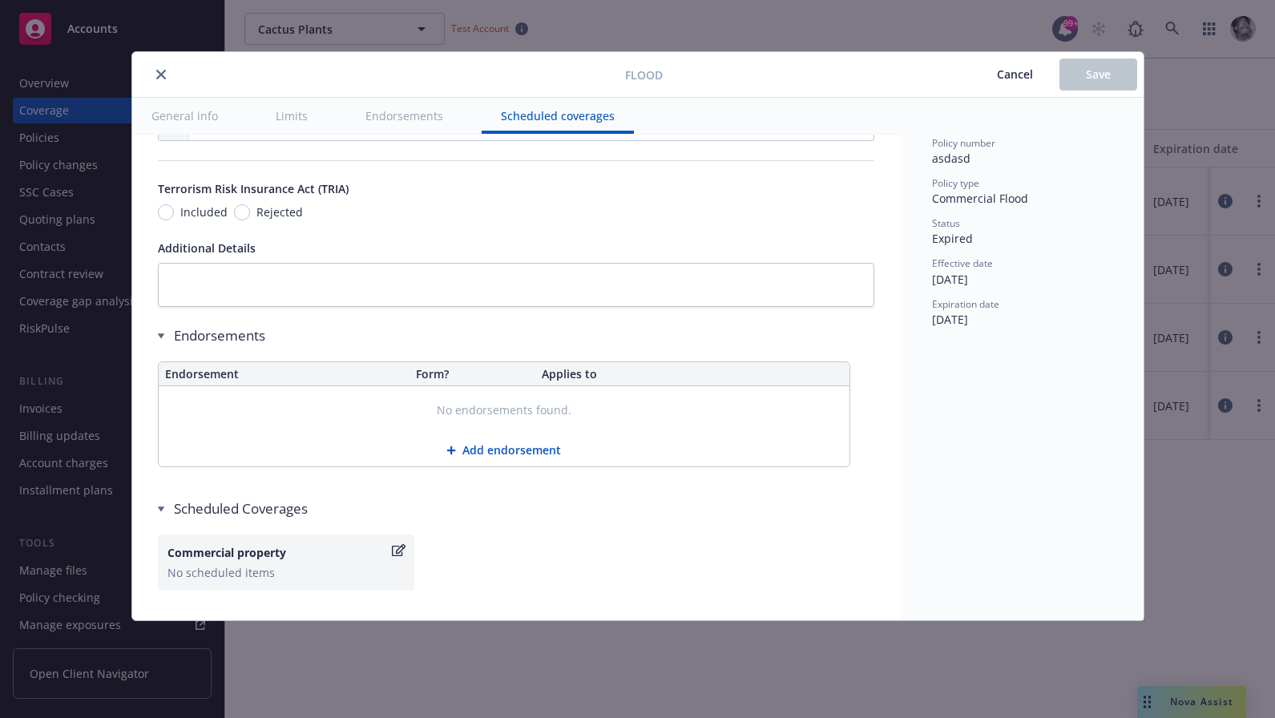
scroll to position [1061, 0]
click at [181, 111] on button "General info" at bounding box center [184, 116] width 105 height 36
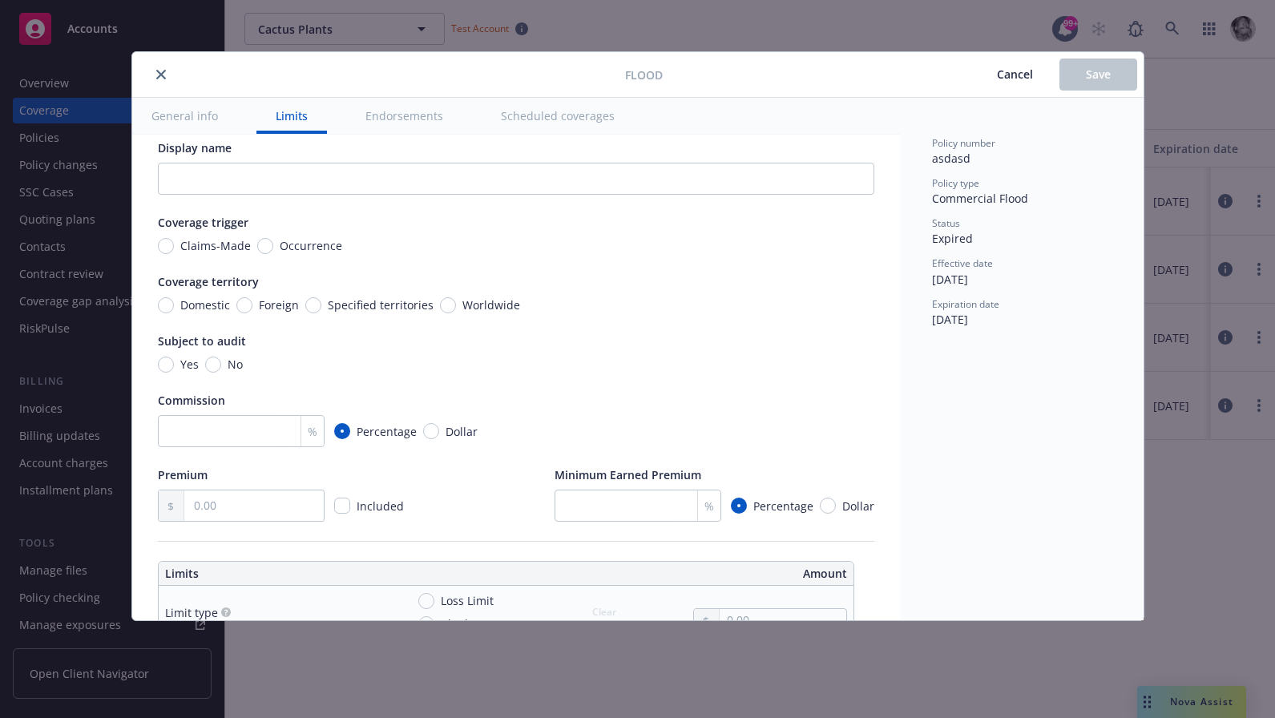
scroll to position [0, 0]
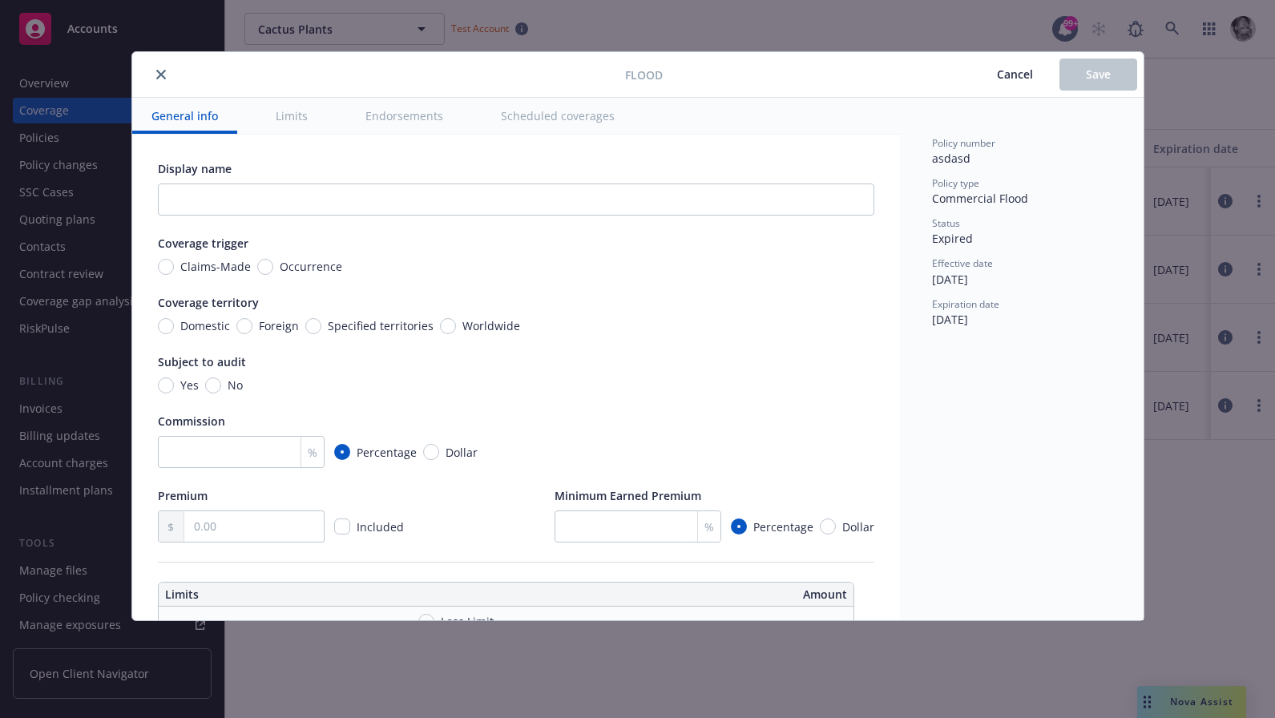
click at [161, 79] on button "close" at bounding box center [160, 74] width 19 height 19
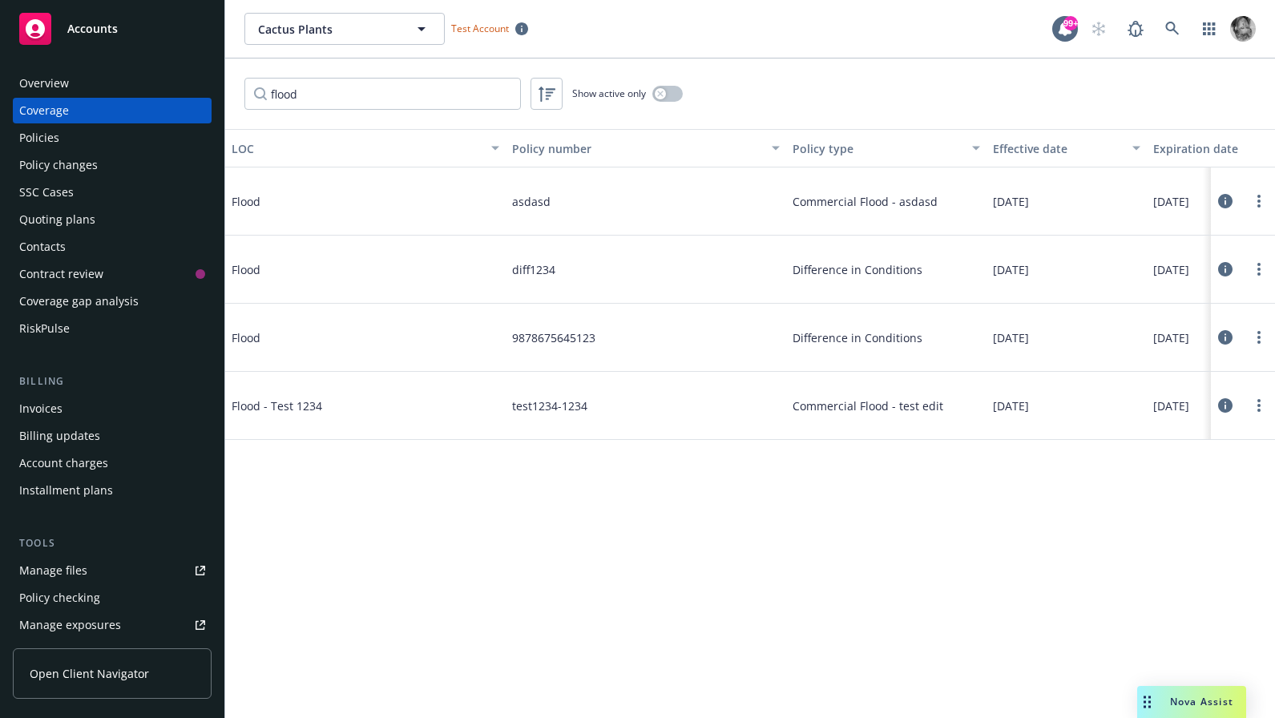
click at [1225, 338] on icon at bounding box center [1225, 337] width 14 height 14
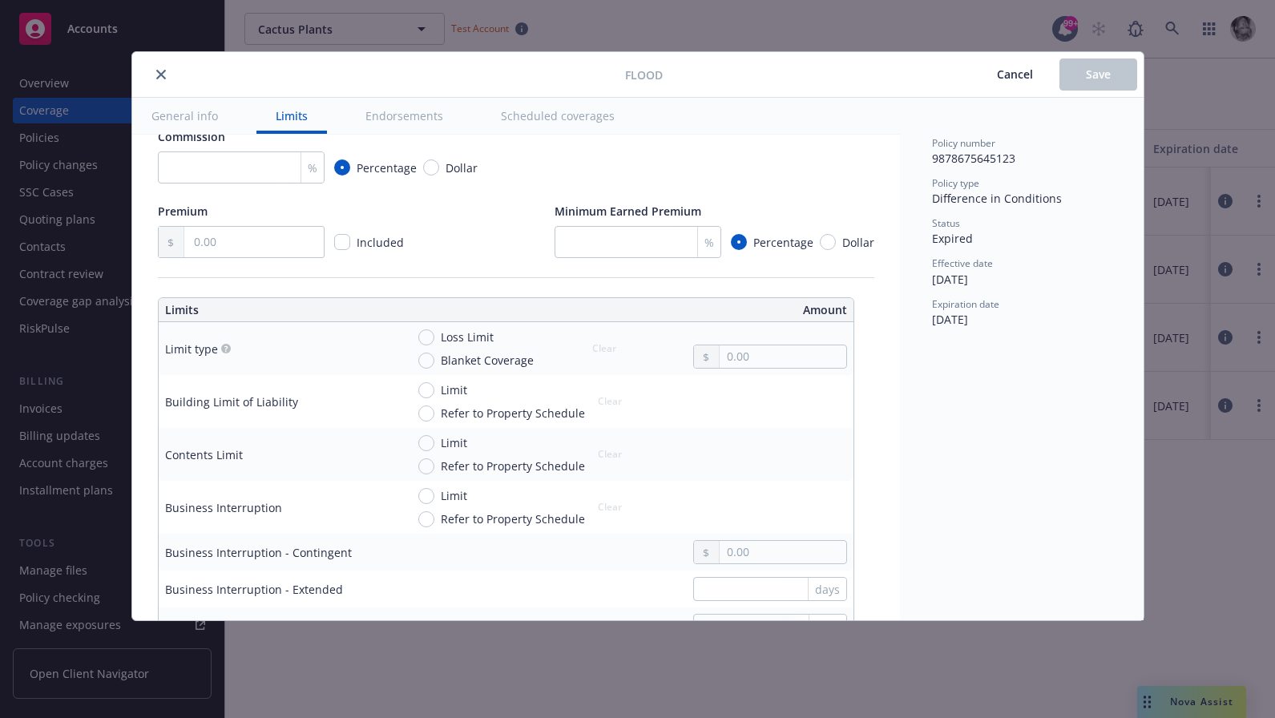
scroll to position [286, 0]
click at [422, 352] on input "Blanket Coverage" at bounding box center [426, 359] width 16 height 16
click at [605, 343] on button "Clear" at bounding box center [603, 347] width 43 height 22
radio input "false"
click at [1021, 68] on span "Cancel" at bounding box center [1015, 73] width 36 height 15
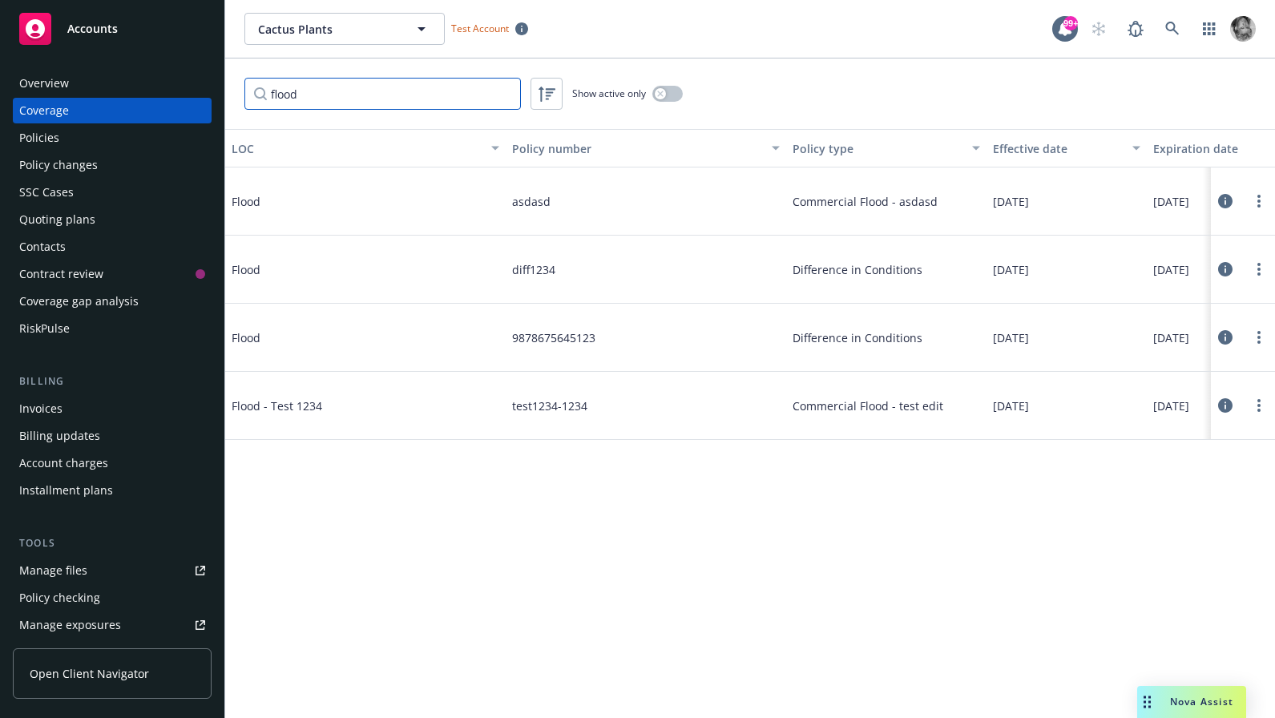
click at [308, 98] on input "flood" at bounding box center [382, 94] width 276 height 32
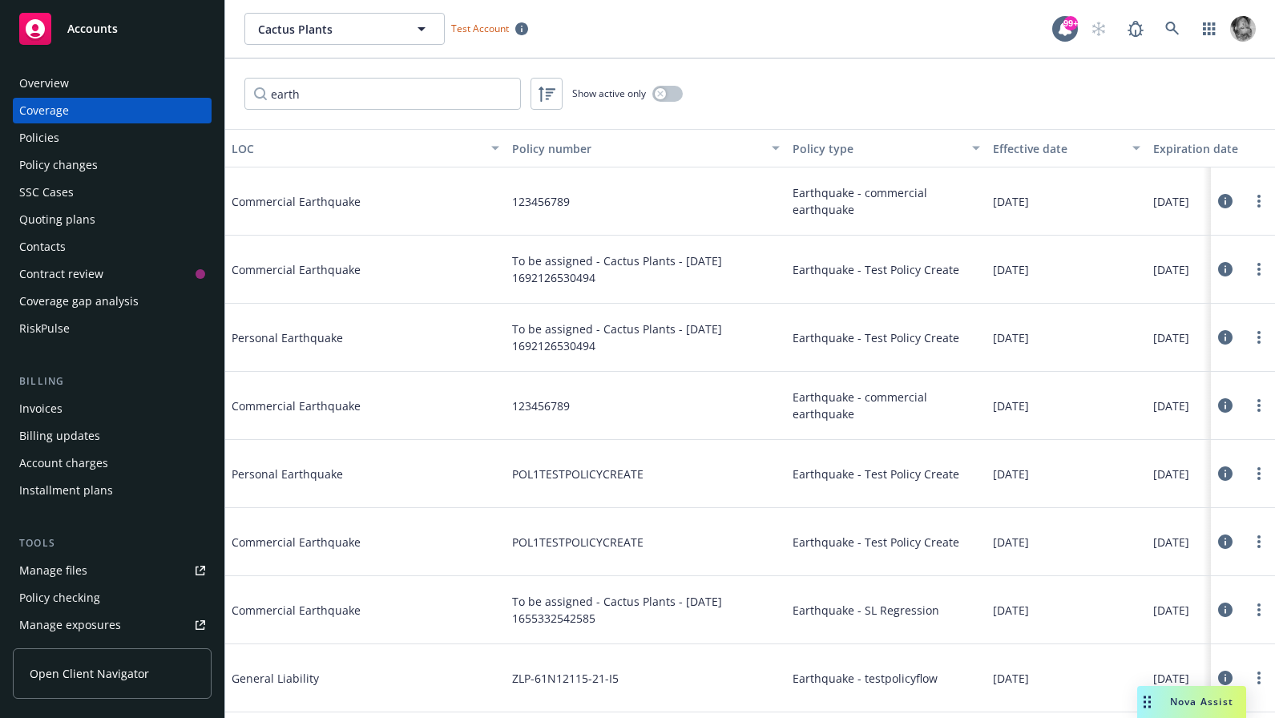
click at [1227, 472] on icon at bounding box center [1225, 473] width 14 height 14
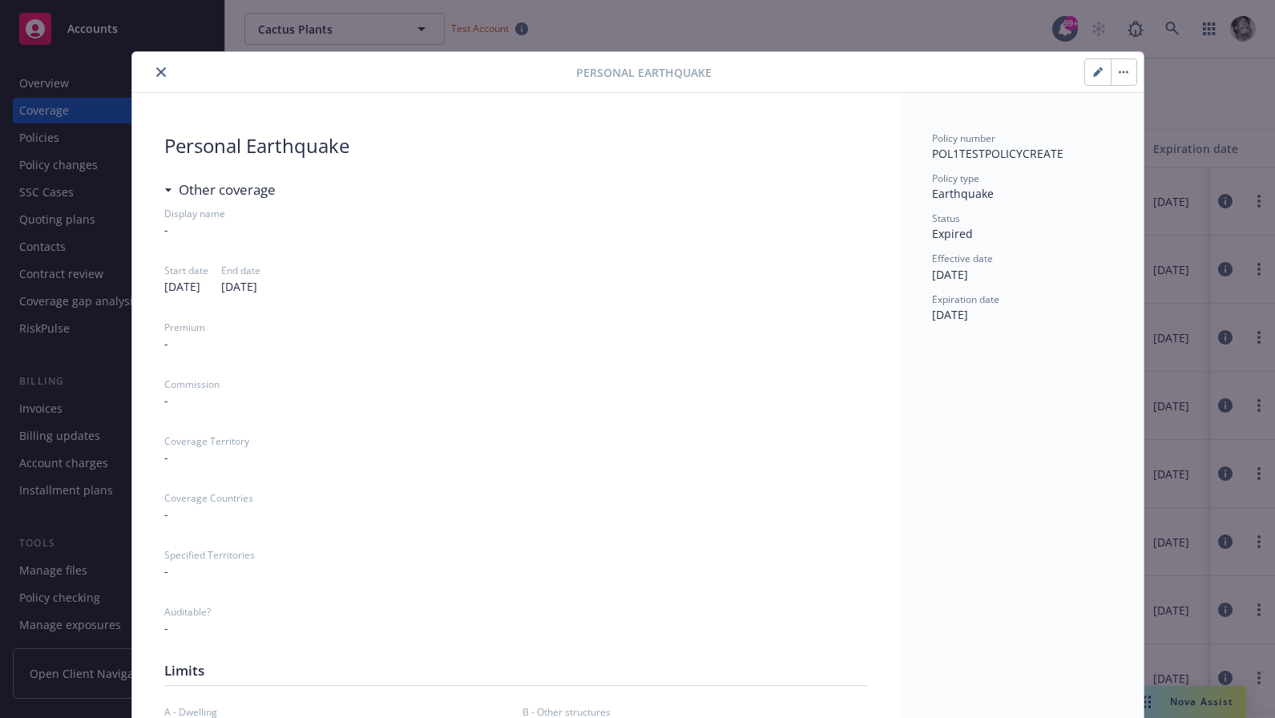
click at [1095, 66] on button "button" at bounding box center [1098, 72] width 26 height 26
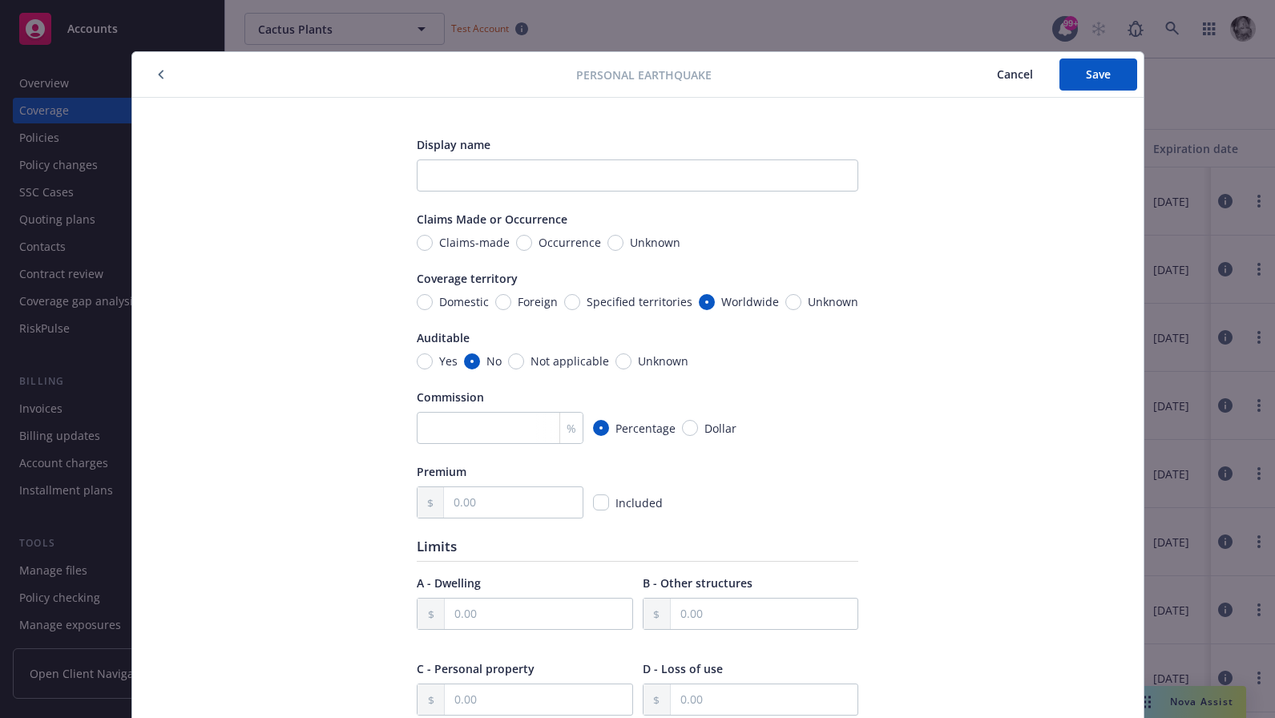
click at [1016, 68] on span "Cancel" at bounding box center [1015, 73] width 36 height 15
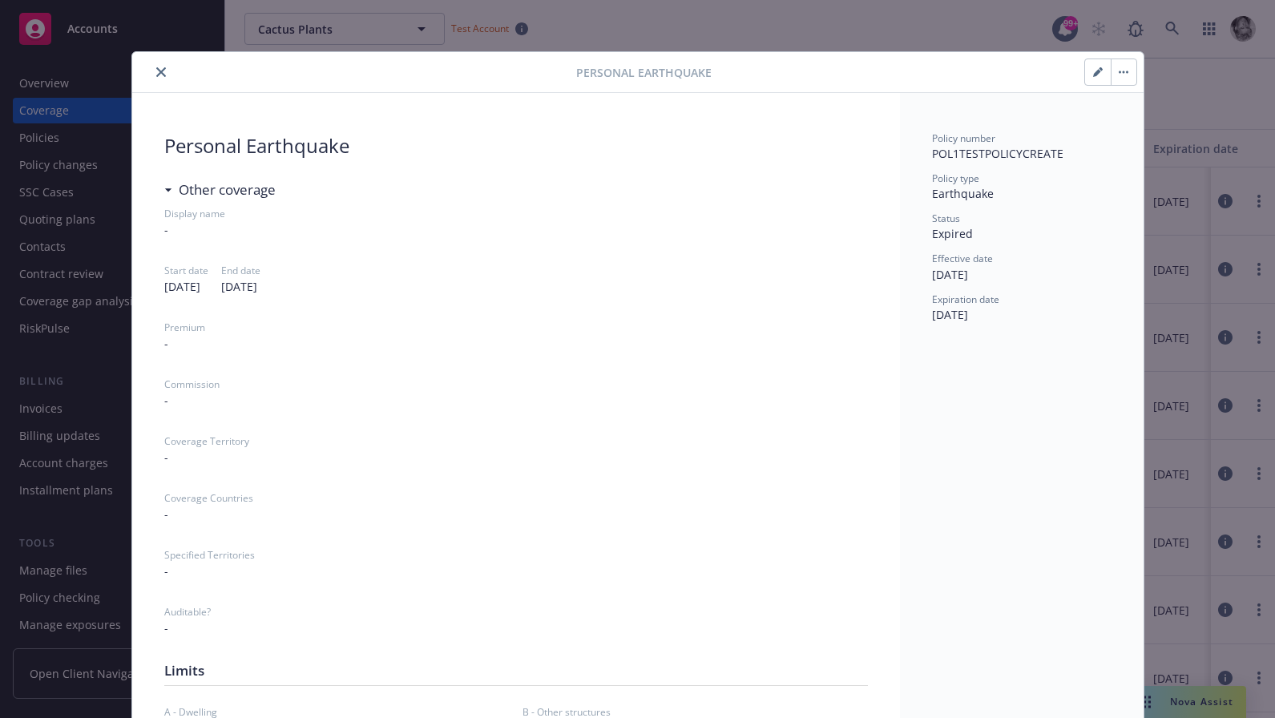
click at [157, 72] on icon "close" at bounding box center [161, 72] width 10 height 10
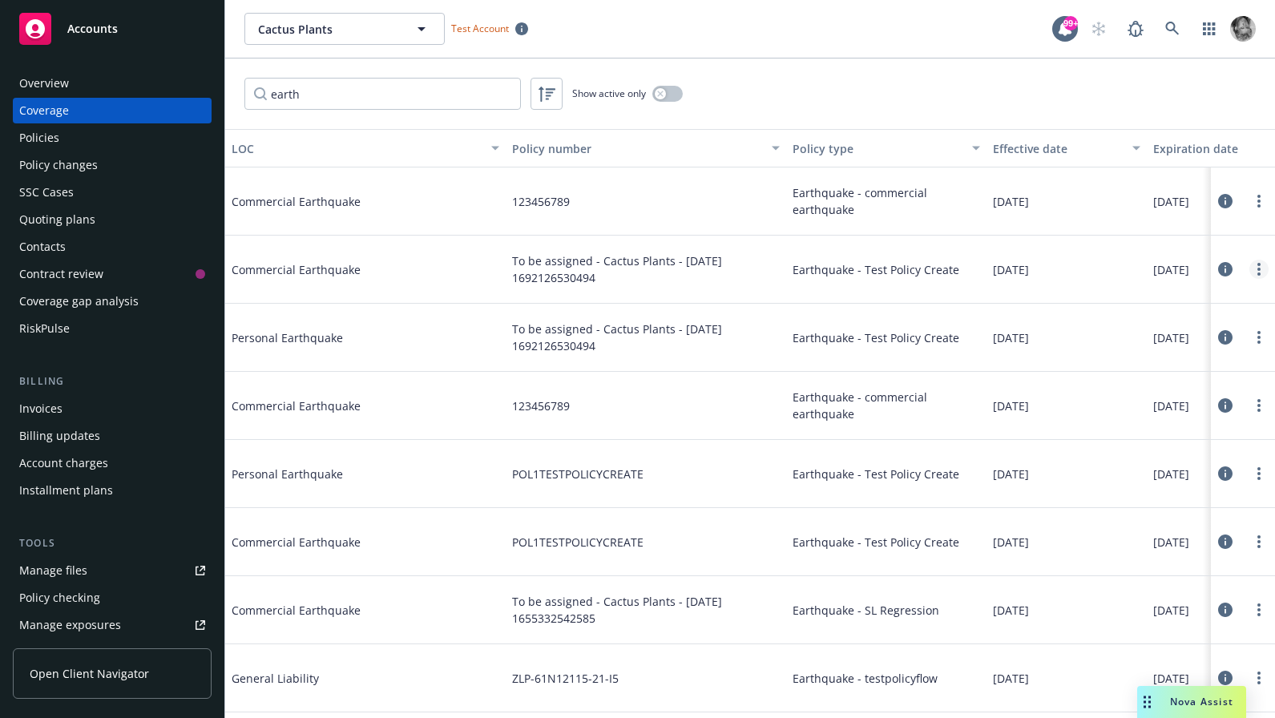
click at [1262, 273] on link "more" at bounding box center [1258, 269] width 19 height 19
click at [1166, 310] on link "Edit coverage" at bounding box center [1162, 302] width 211 height 32
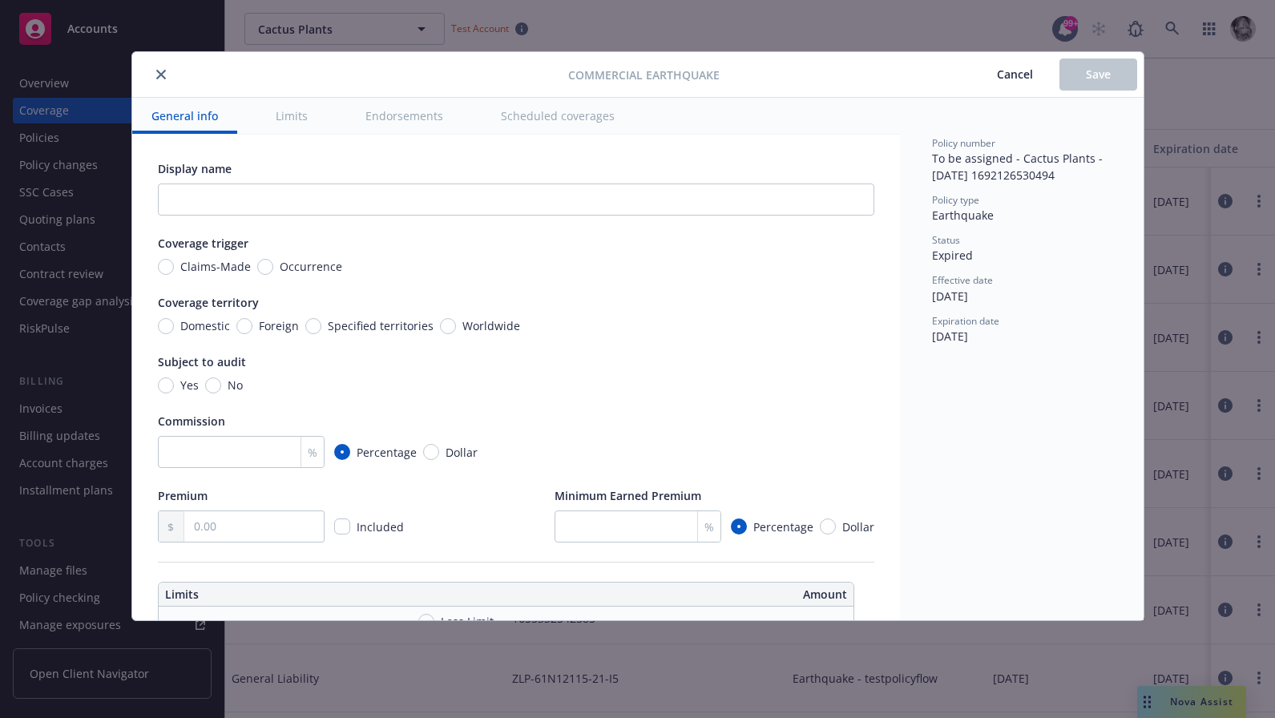
click at [157, 81] on button "close" at bounding box center [160, 74] width 19 height 19
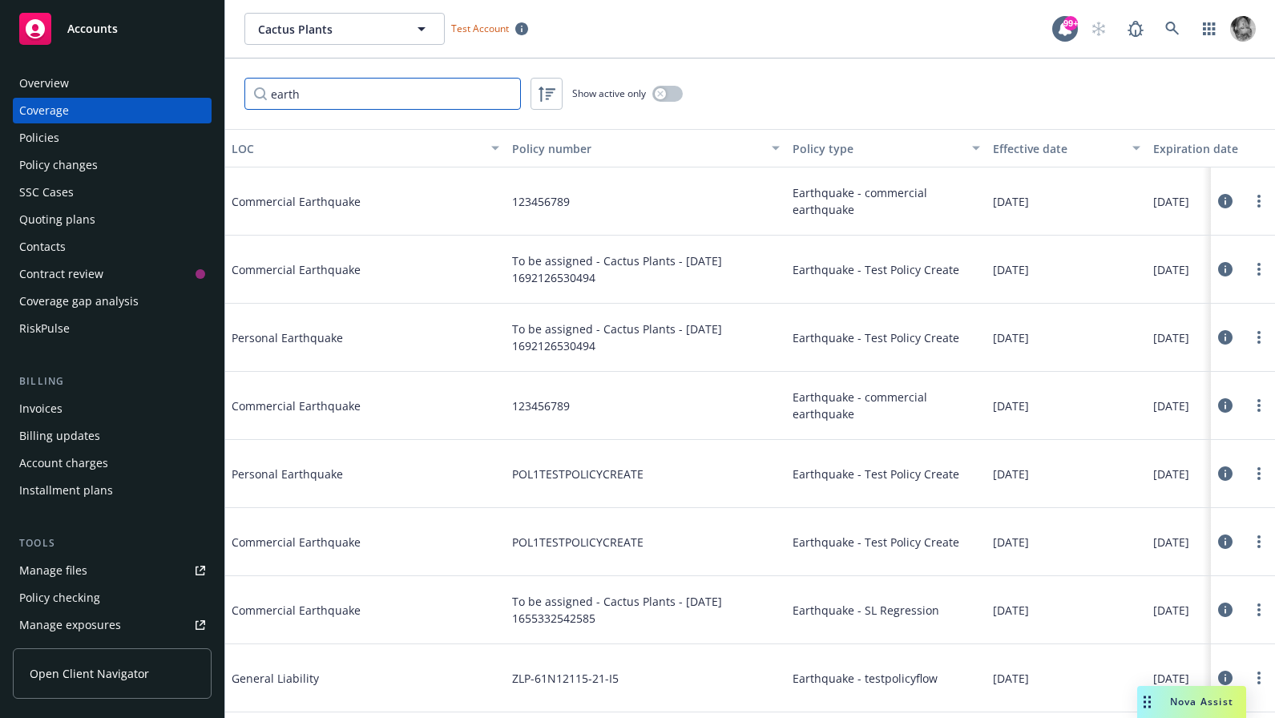
click at [304, 95] on input "earth" at bounding box center [382, 94] width 276 height 32
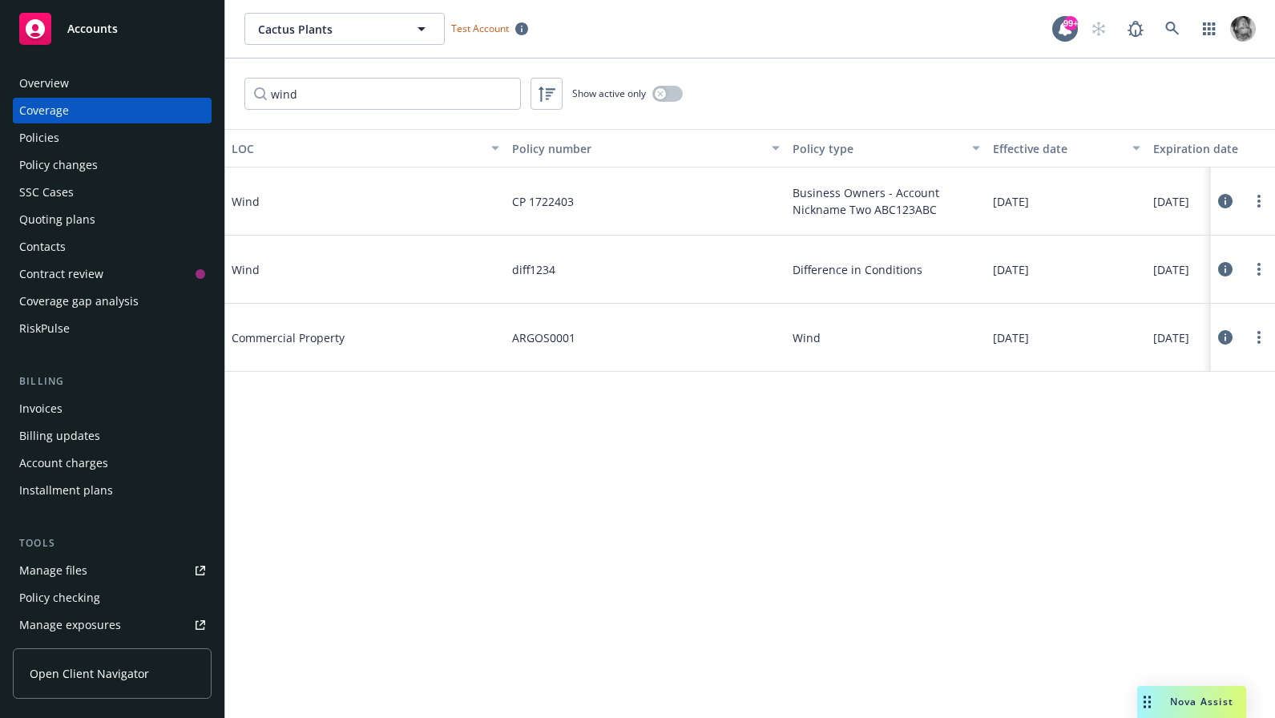
click at [1228, 268] on icon at bounding box center [1225, 269] width 14 height 14
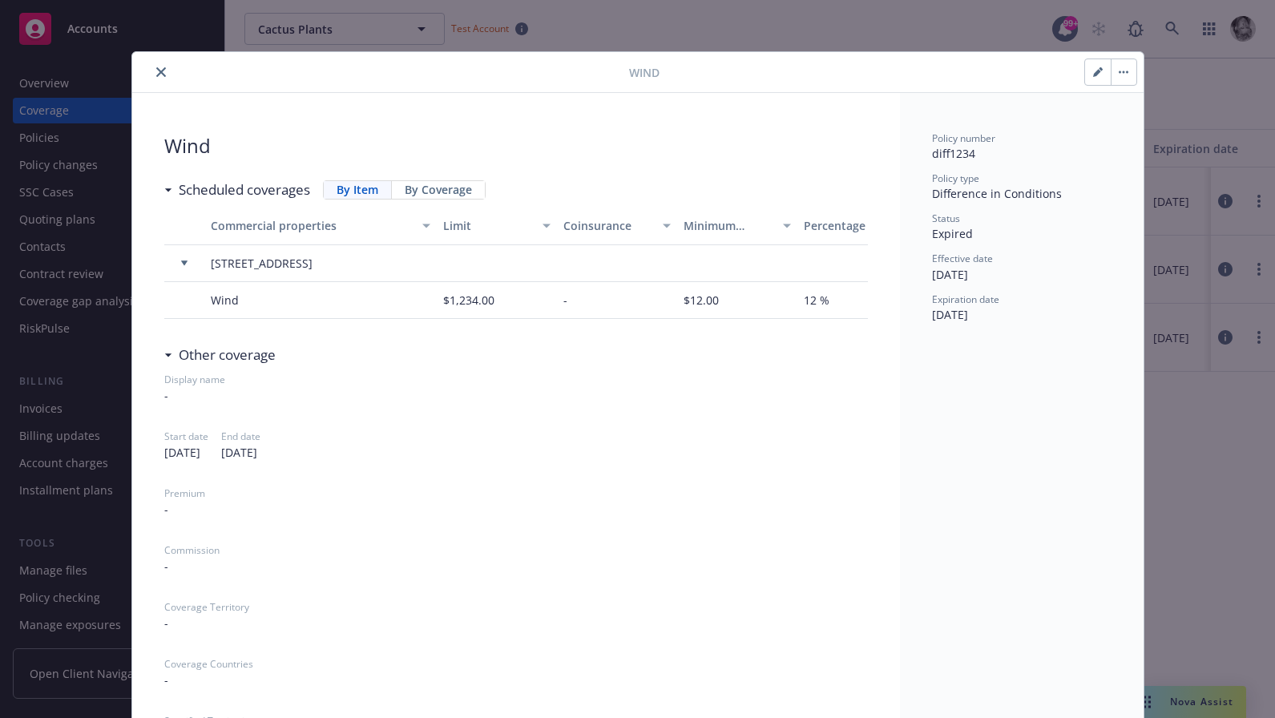
click at [1093, 73] on icon "button" at bounding box center [1098, 72] width 10 height 10
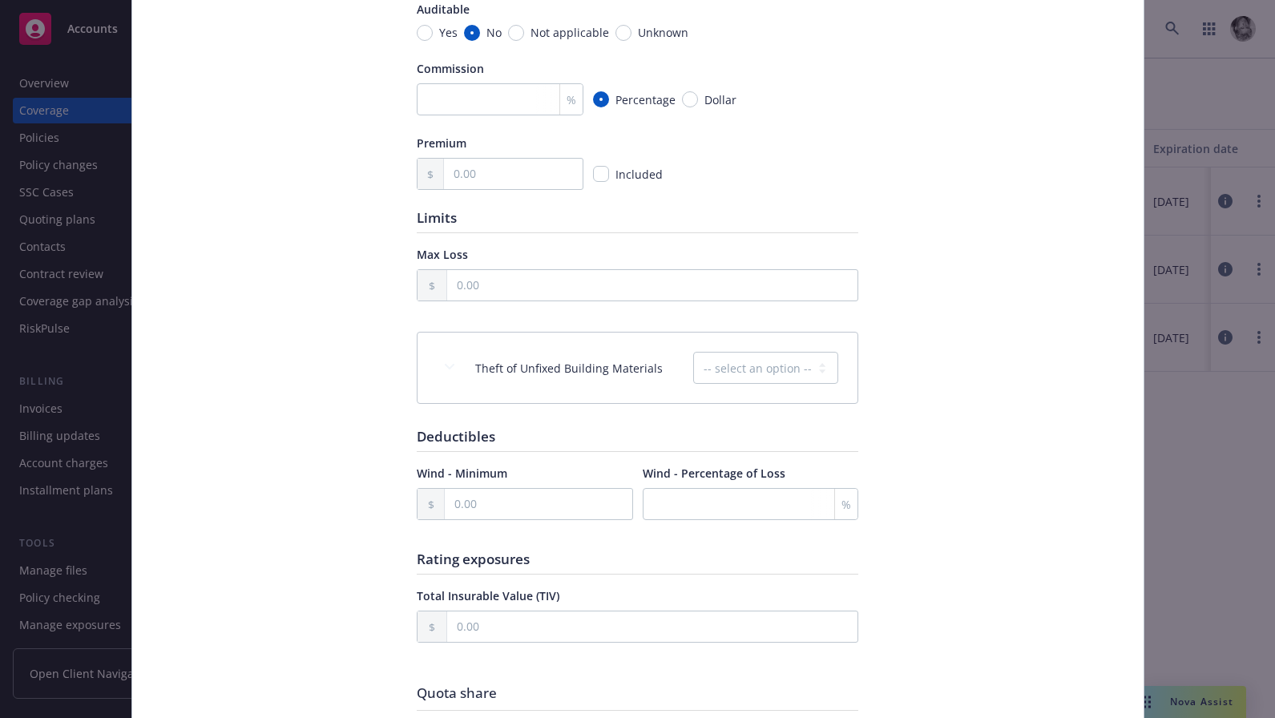
scroll to position [334, 0]
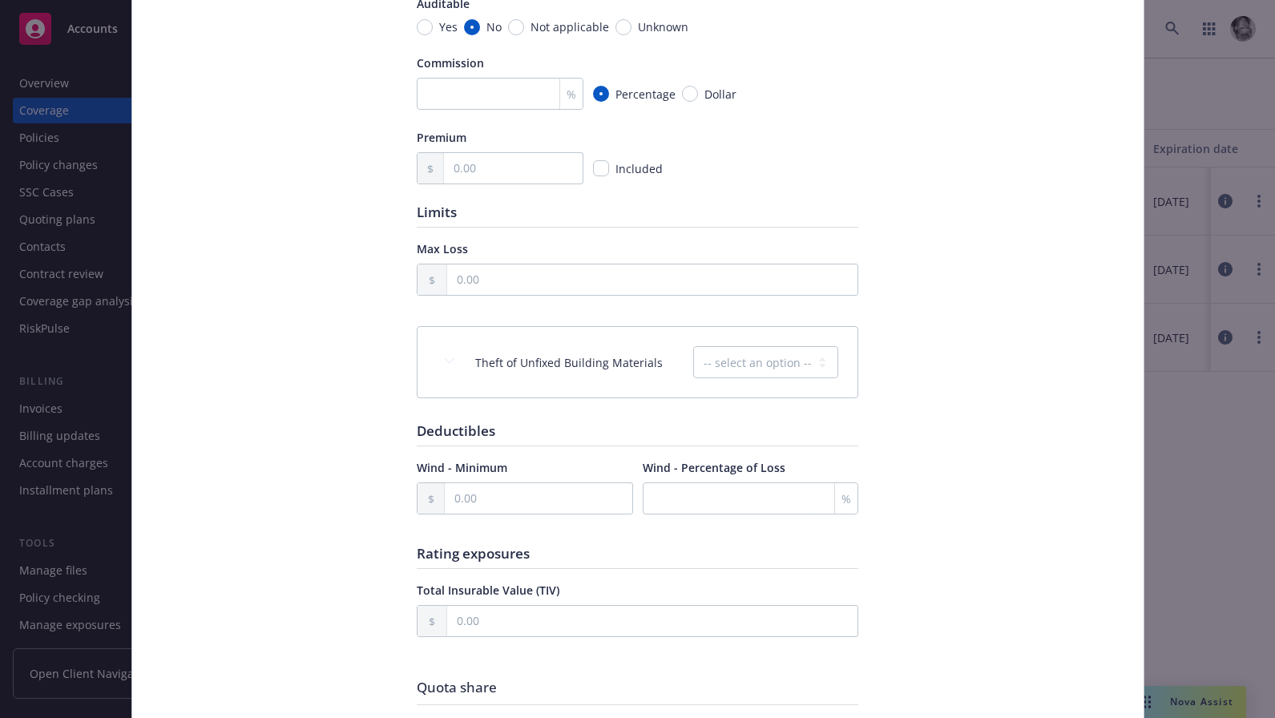
click at [751, 378] on div "Theft of Unfixed Building Materials -- select an option -- Excluded Included Li…" at bounding box center [637, 362] width 440 height 71
click at [751, 372] on select "-- select an option -- Excluded Included Limit Unknown" at bounding box center [765, 362] width 145 height 32
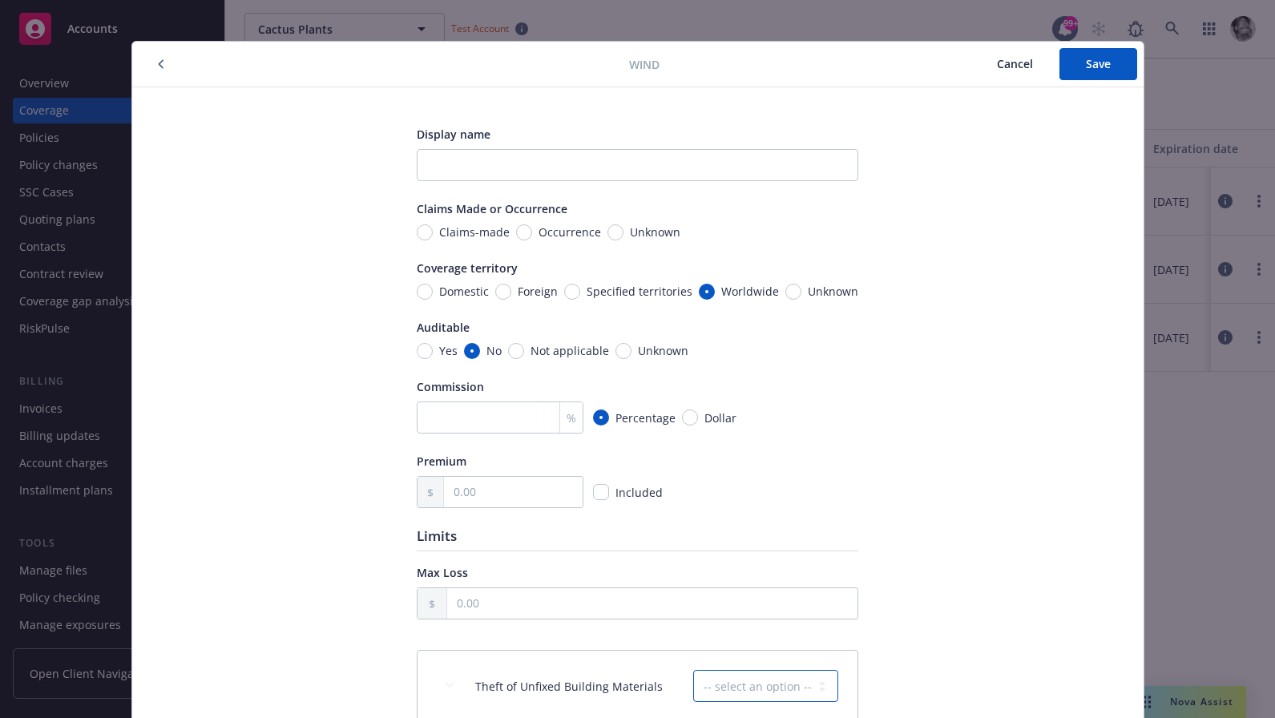
scroll to position [4, 0]
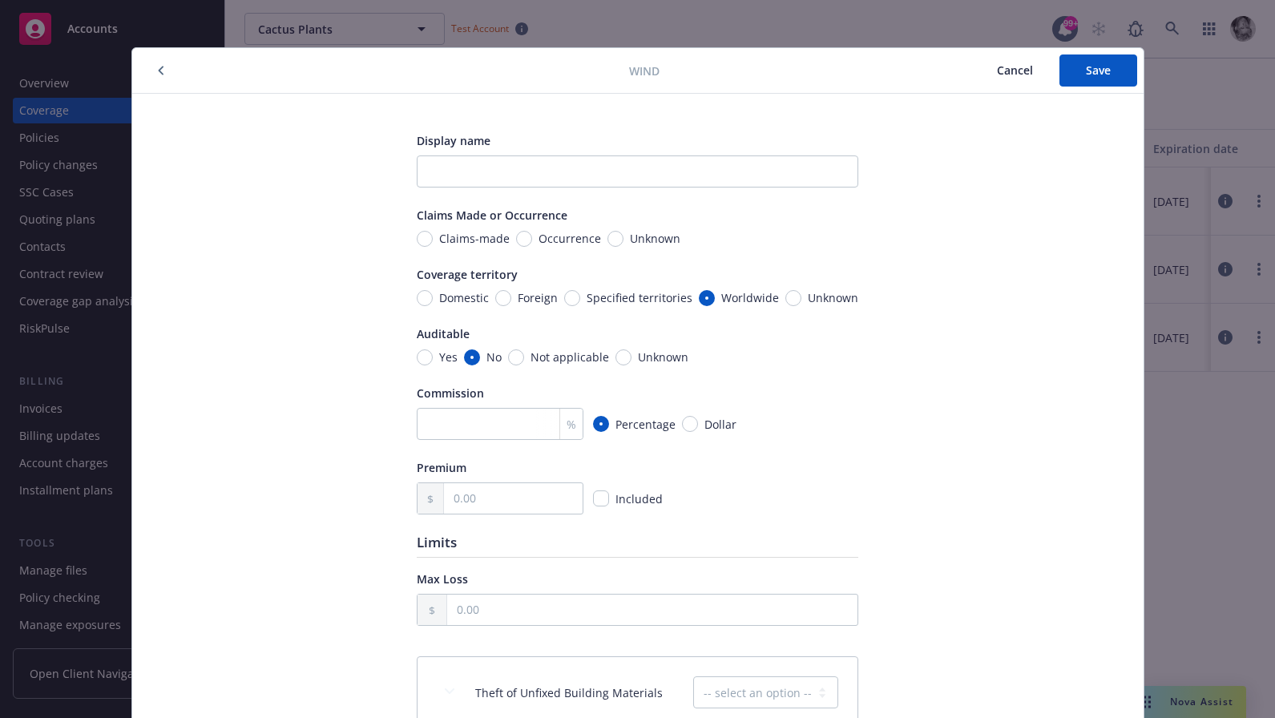
click at [1017, 78] on button "Cancel" at bounding box center [1014, 70] width 89 height 32
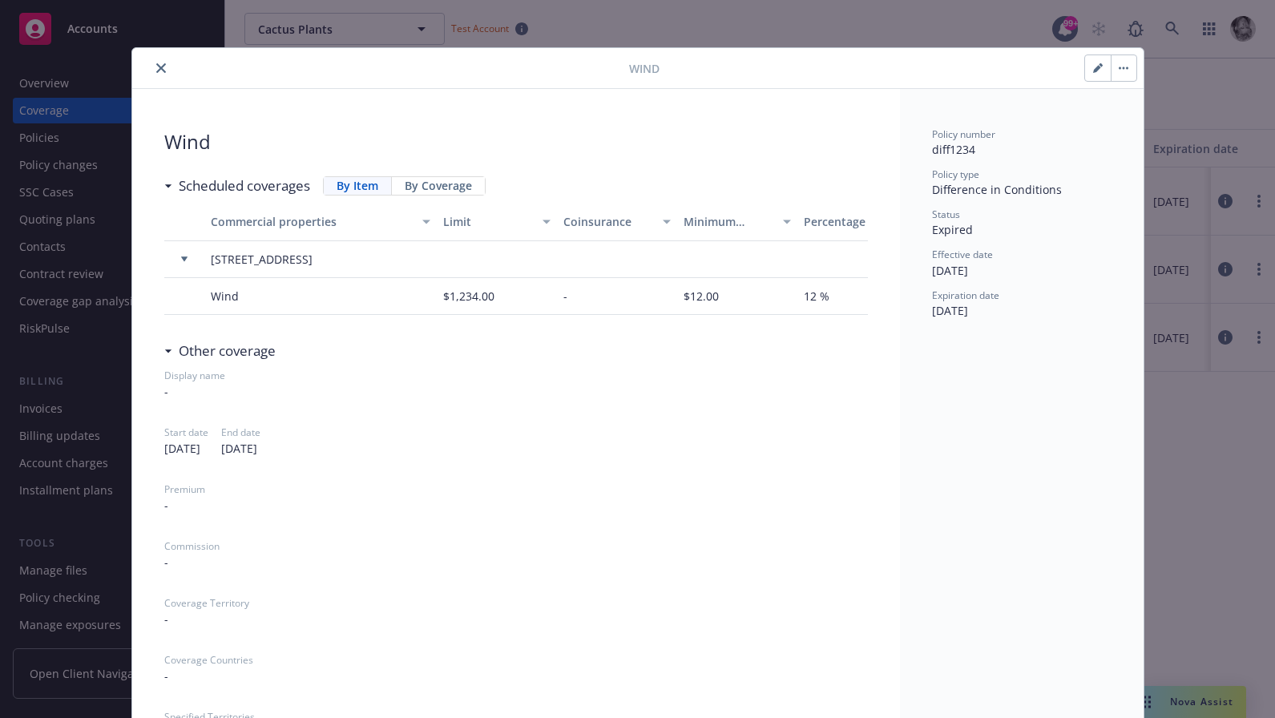
click at [156, 66] on icon "close" at bounding box center [161, 68] width 10 height 10
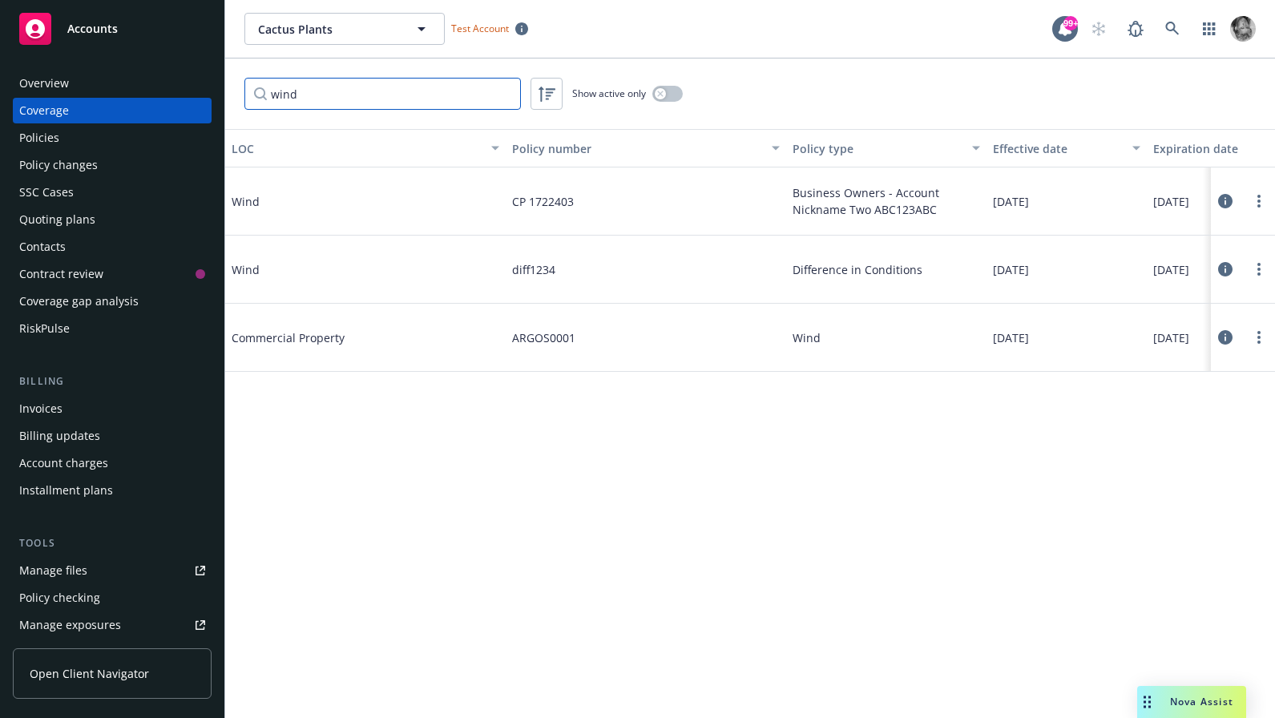
click at [322, 90] on input "wind" at bounding box center [382, 94] width 276 height 32
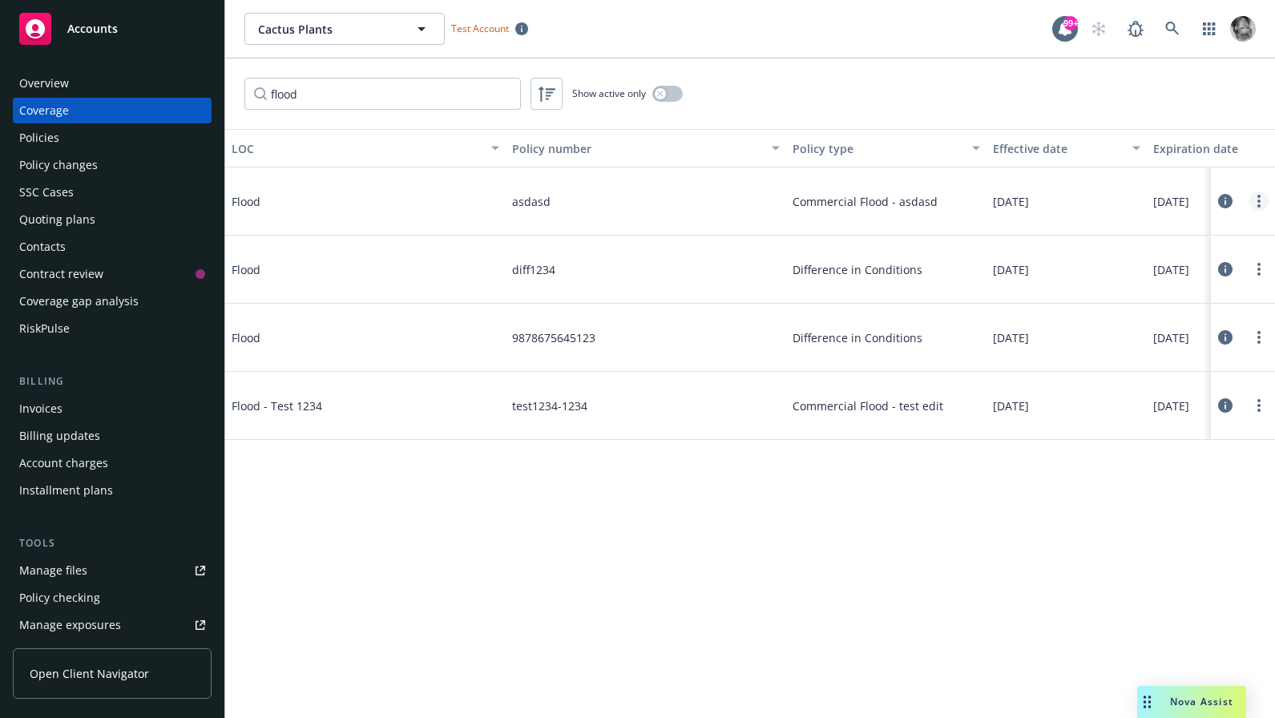
click at [1258, 204] on circle "more" at bounding box center [1258, 205] width 3 height 3
click at [1138, 241] on link "Edit coverage" at bounding box center [1162, 234] width 211 height 32
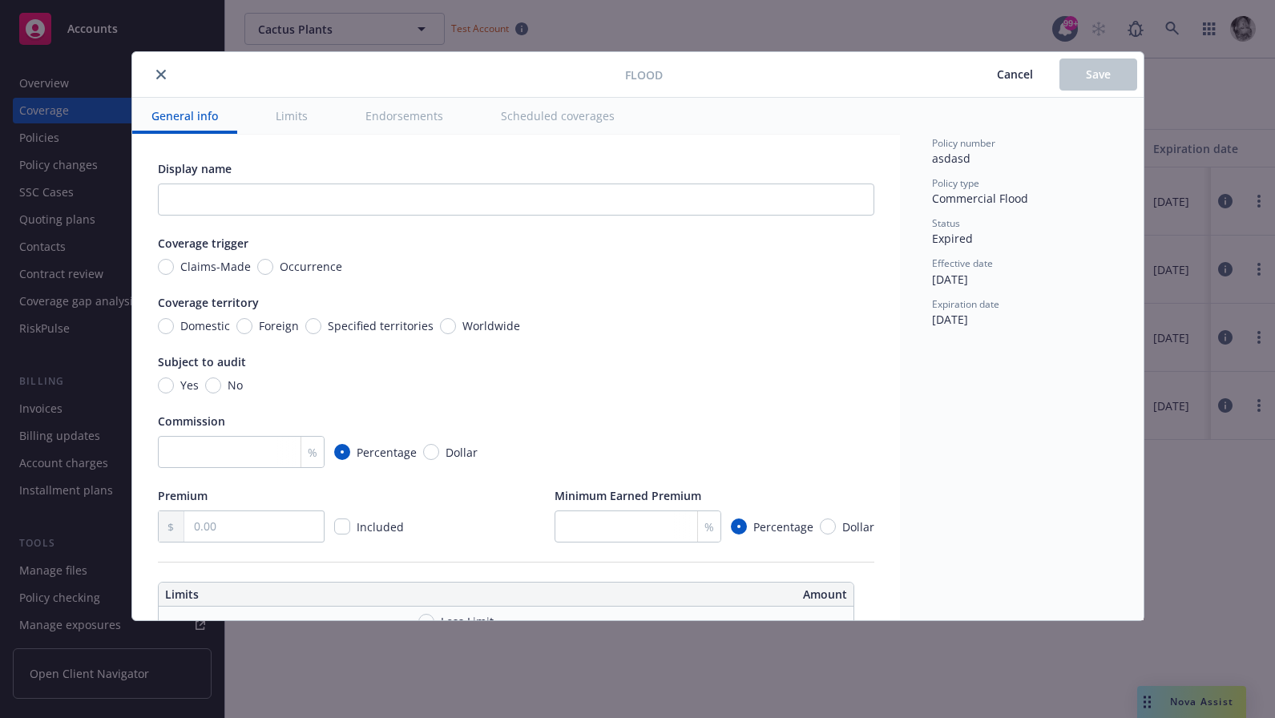
click at [282, 114] on button "Limits" at bounding box center [291, 116] width 71 height 36
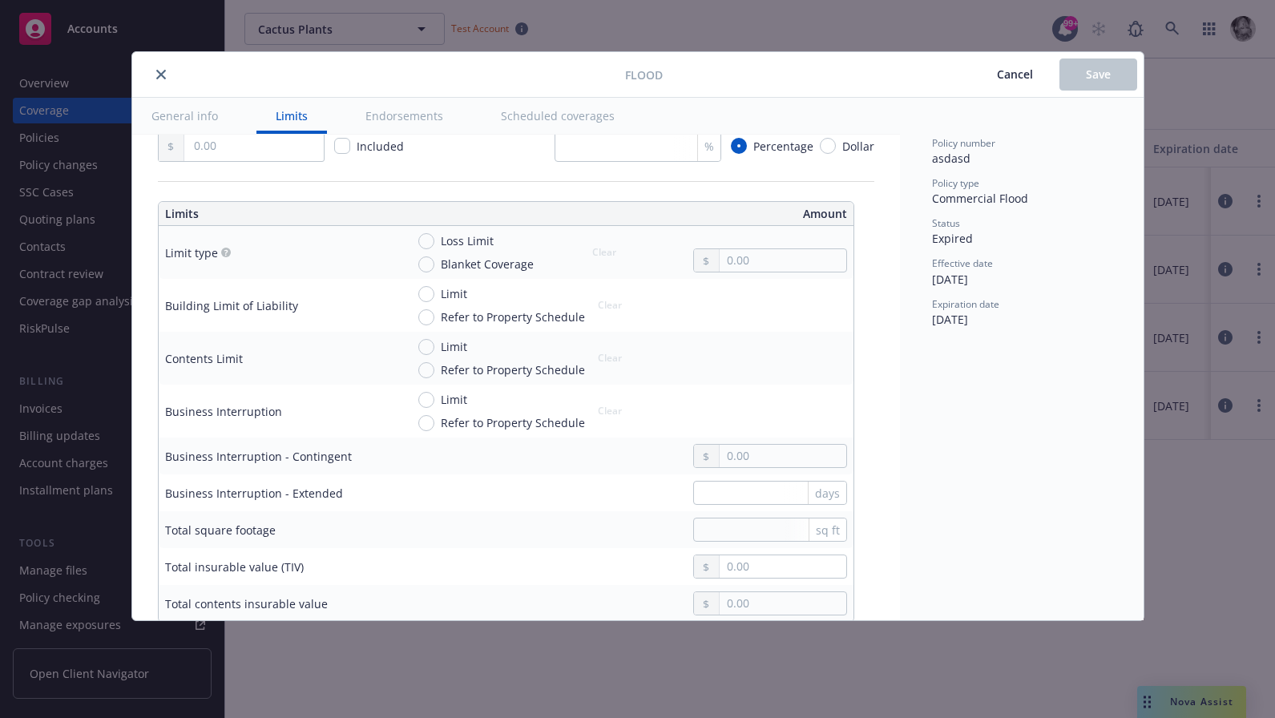
scroll to position [383, 0]
click at [166, 71] on button "close" at bounding box center [160, 74] width 19 height 19
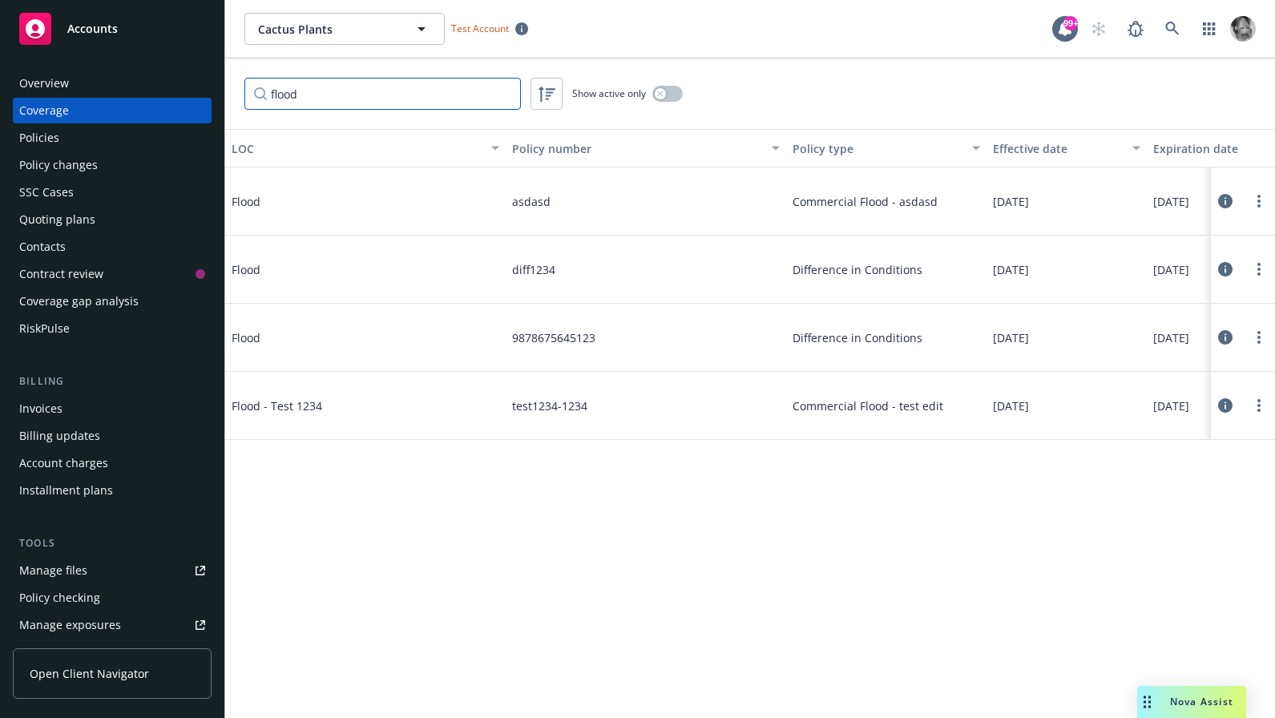
click at [296, 93] on input "flood" at bounding box center [382, 94] width 276 height 32
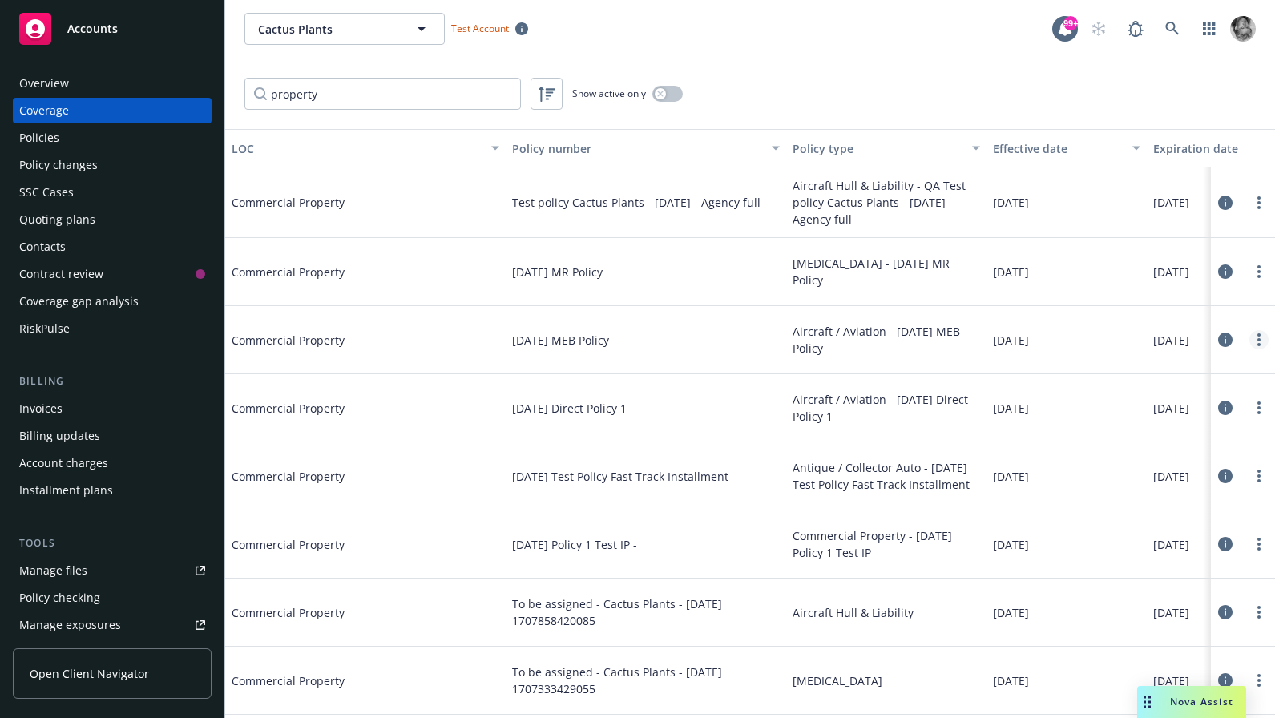
click at [1259, 340] on circle "more" at bounding box center [1258, 339] width 3 height 3
click at [1148, 366] on link "Edit coverage" at bounding box center [1162, 373] width 211 height 32
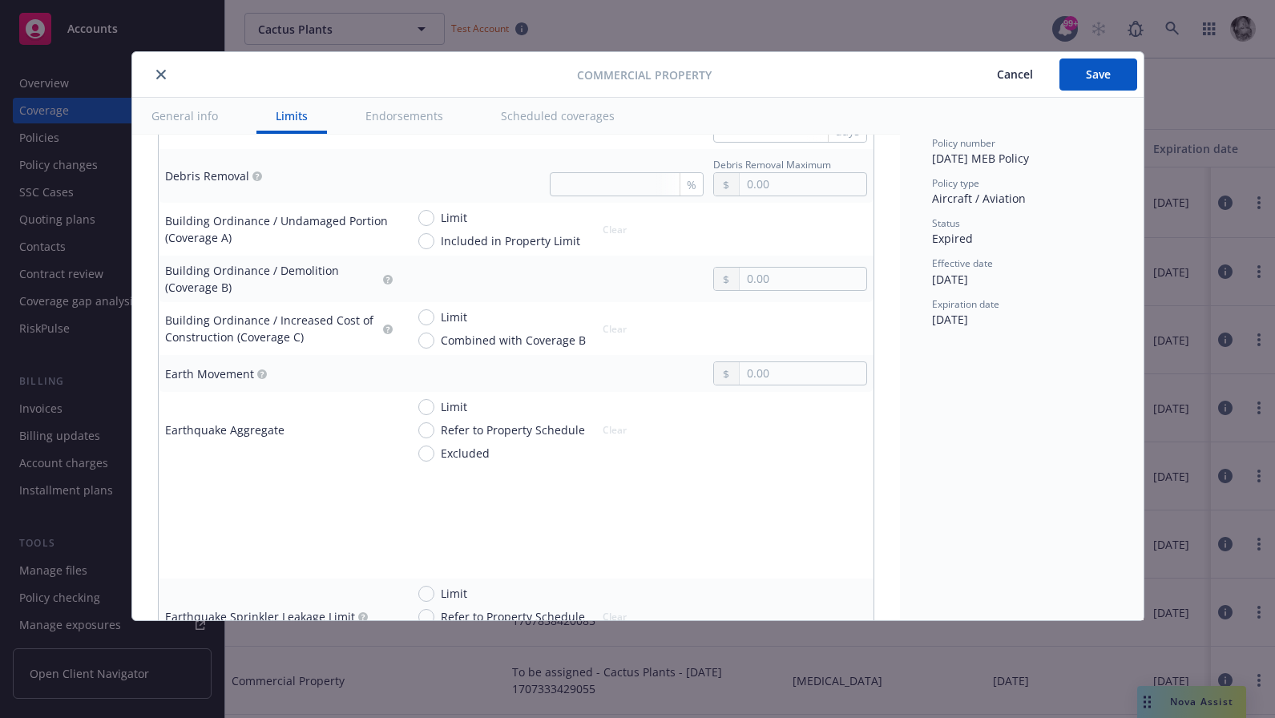
scroll to position [1555, 0]
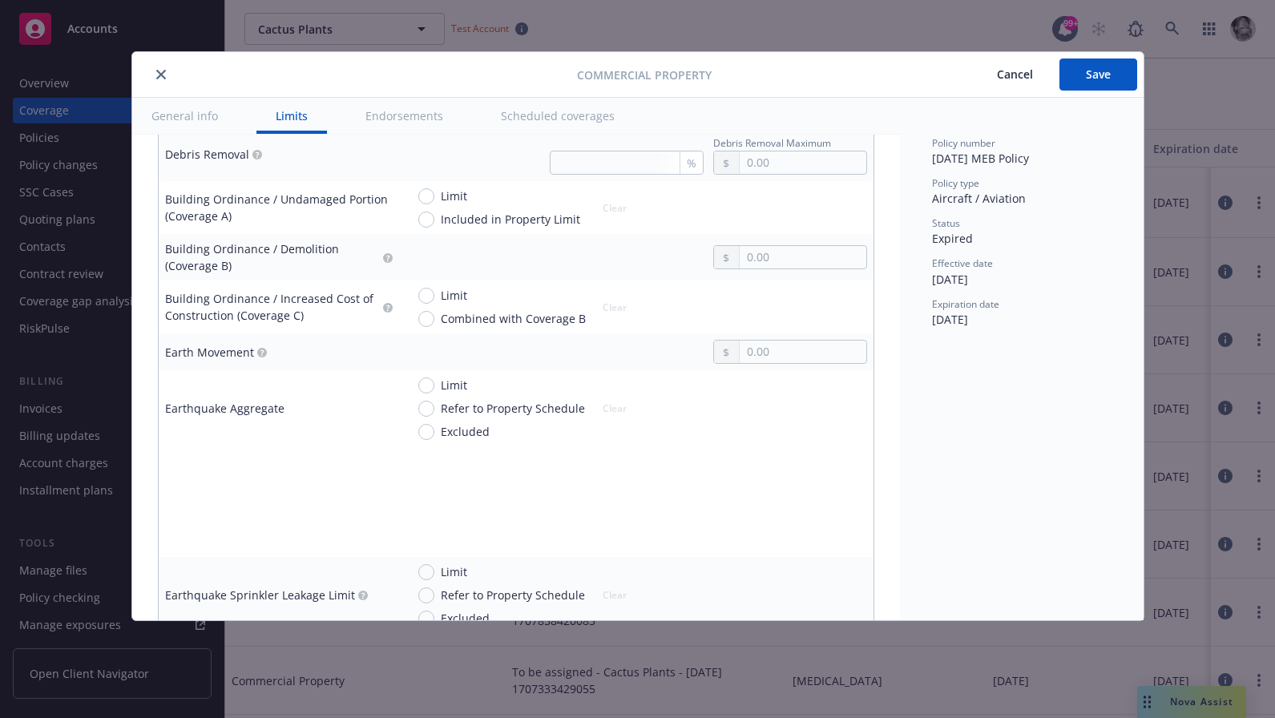
click at [156, 72] on icon "close" at bounding box center [161, 75] width 10 height 10
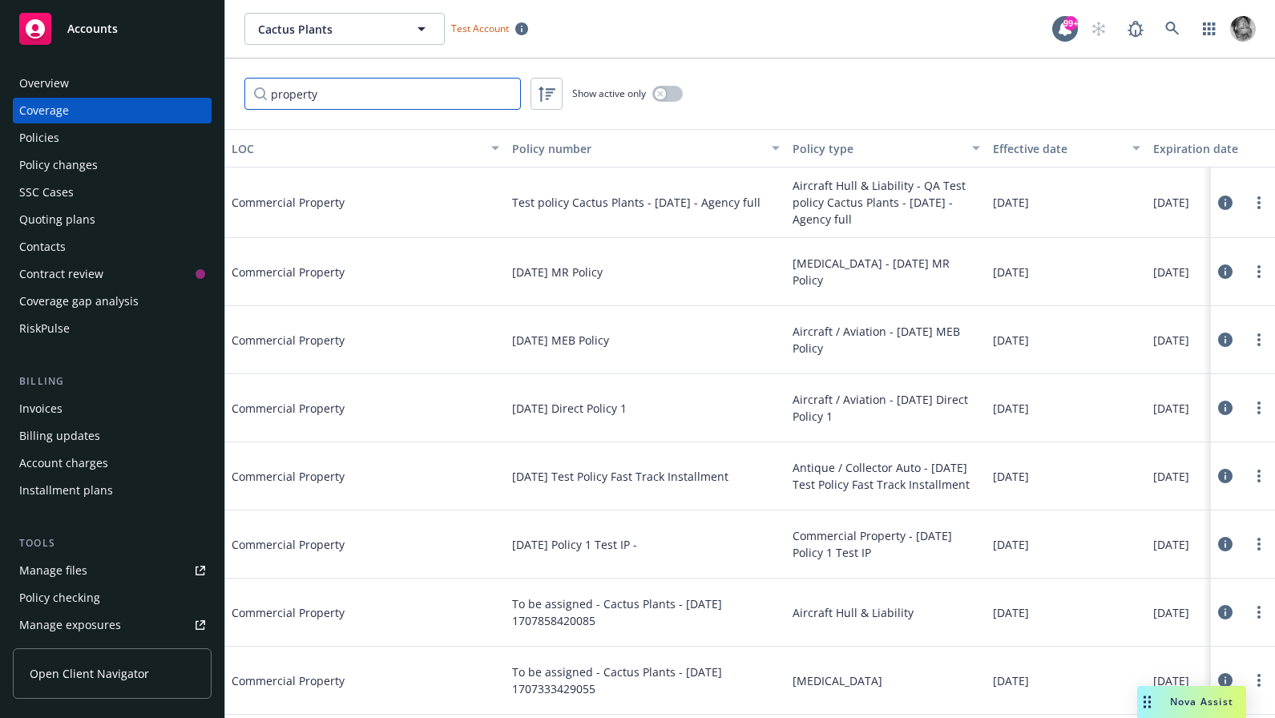
click at [340, 101] on input "property" at bounding box center [382, 94] width 276 height 32
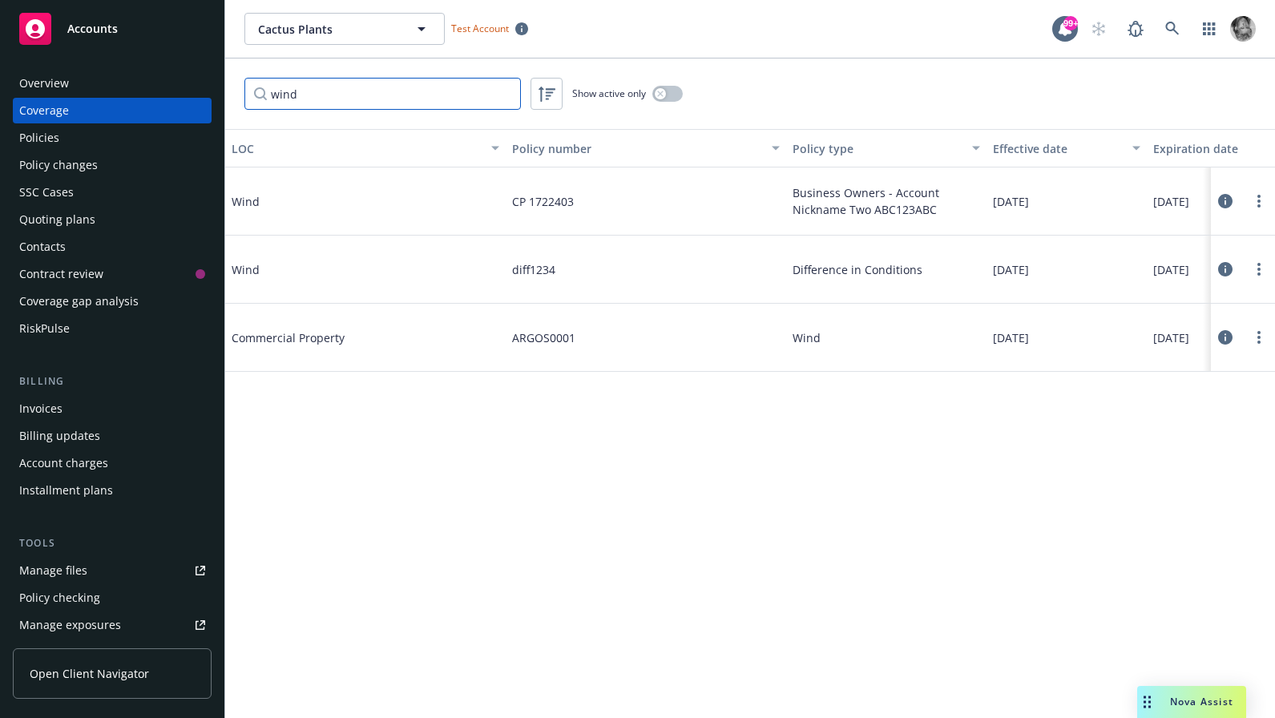
type input "wind"
click at [1220, 205] on icon at bounding box center [1225, 201] width 14 height 14
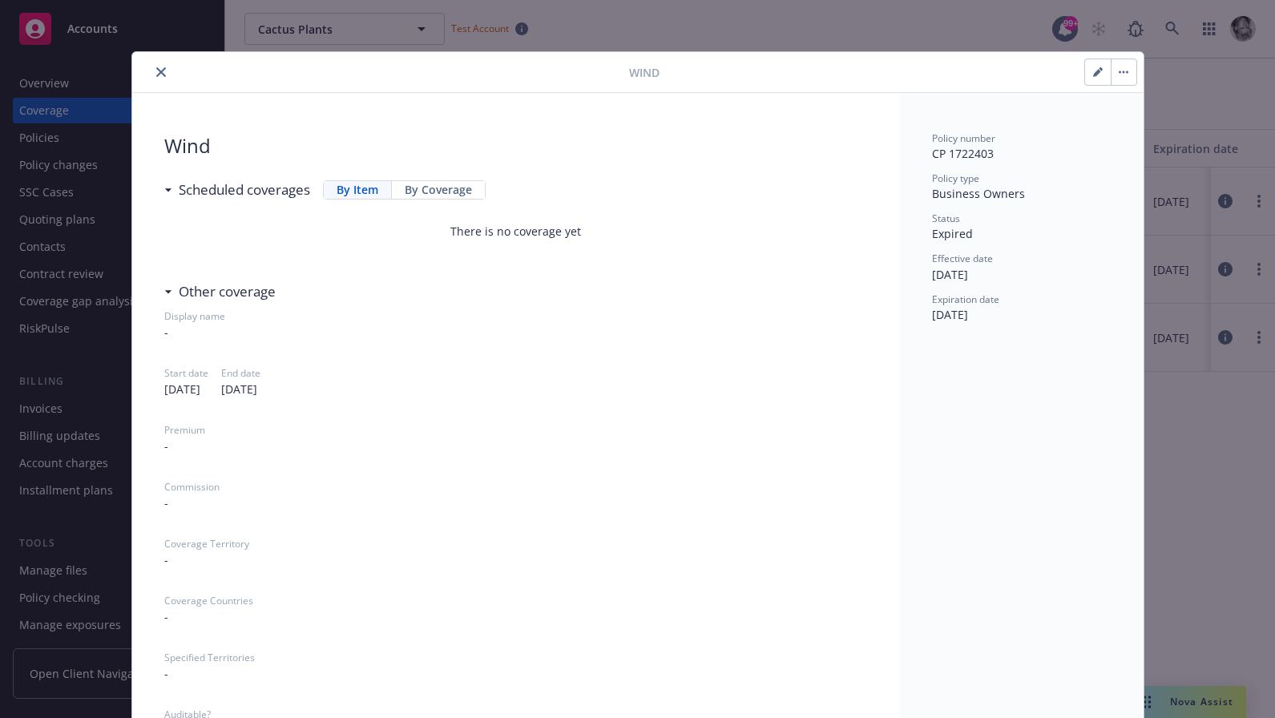
click at [1096, 69] on icon "button" at bounding box center [1098, 72] width 10 height 10
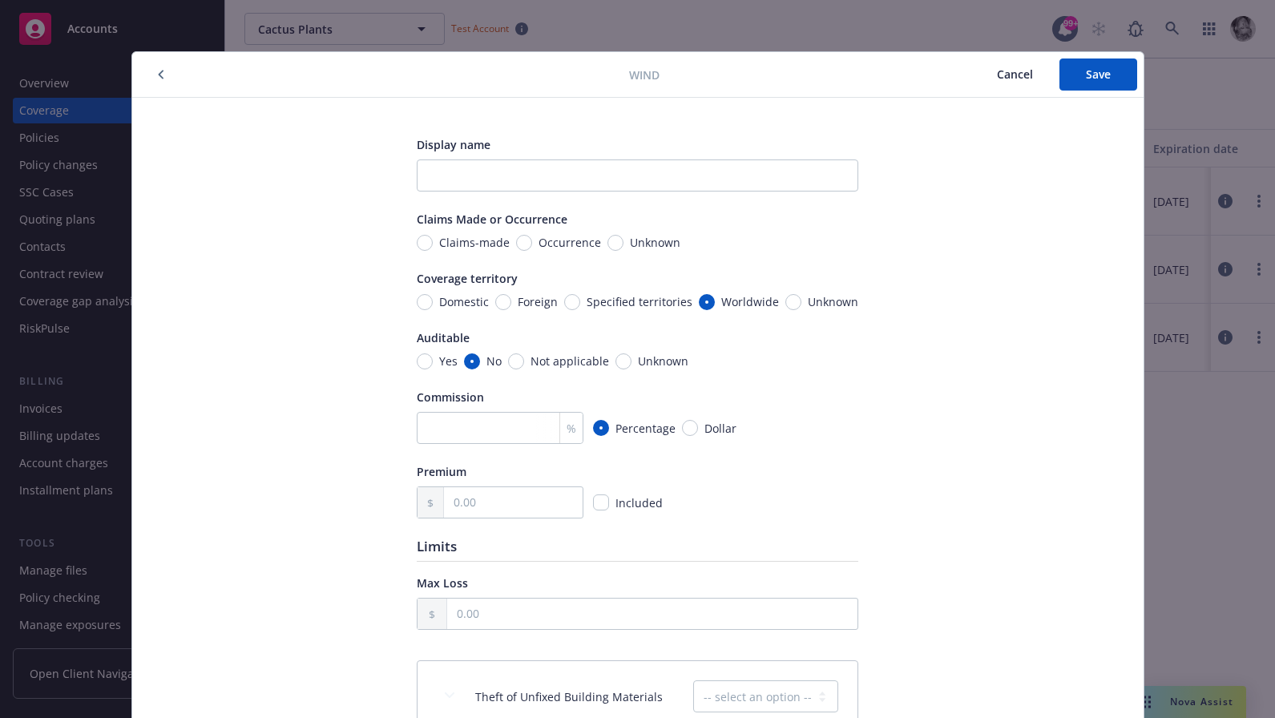
click at [1007, 70] on span "Cancel" at bounding box center [1015, 73] width 36 height 15
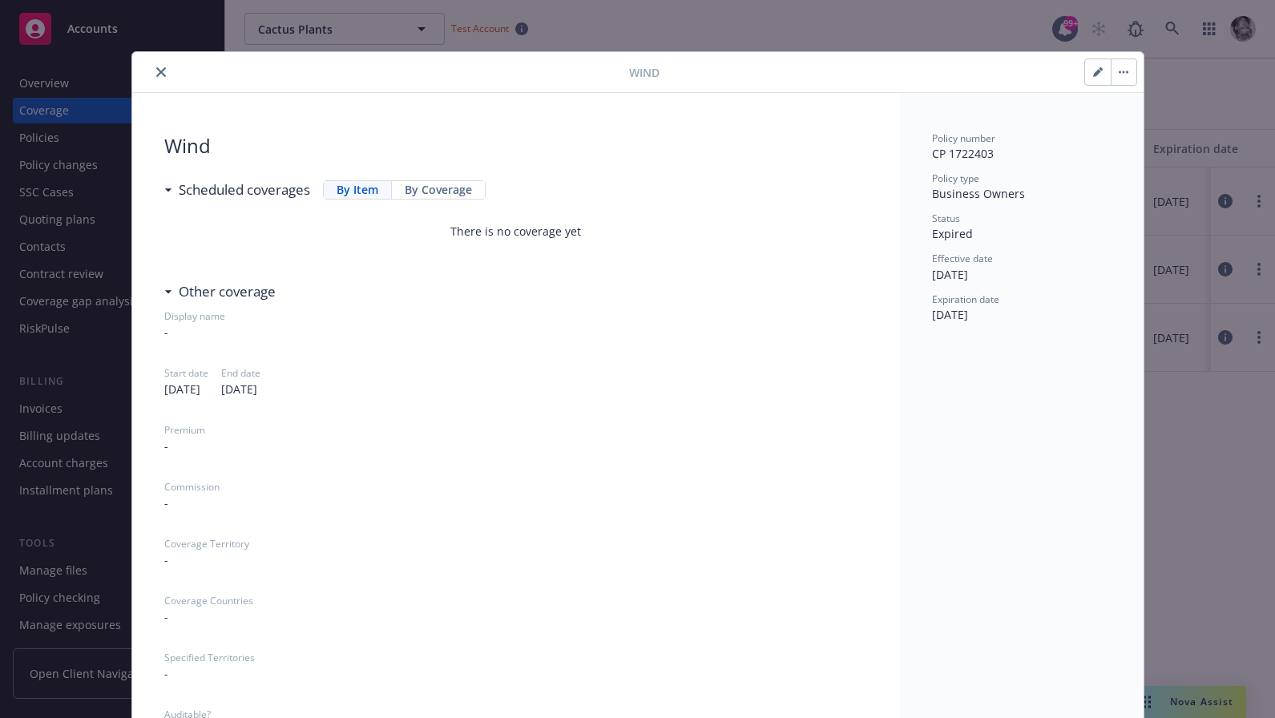
click at [155, 71] on button "close" at bounding box center [160, 71] width 19 height 19
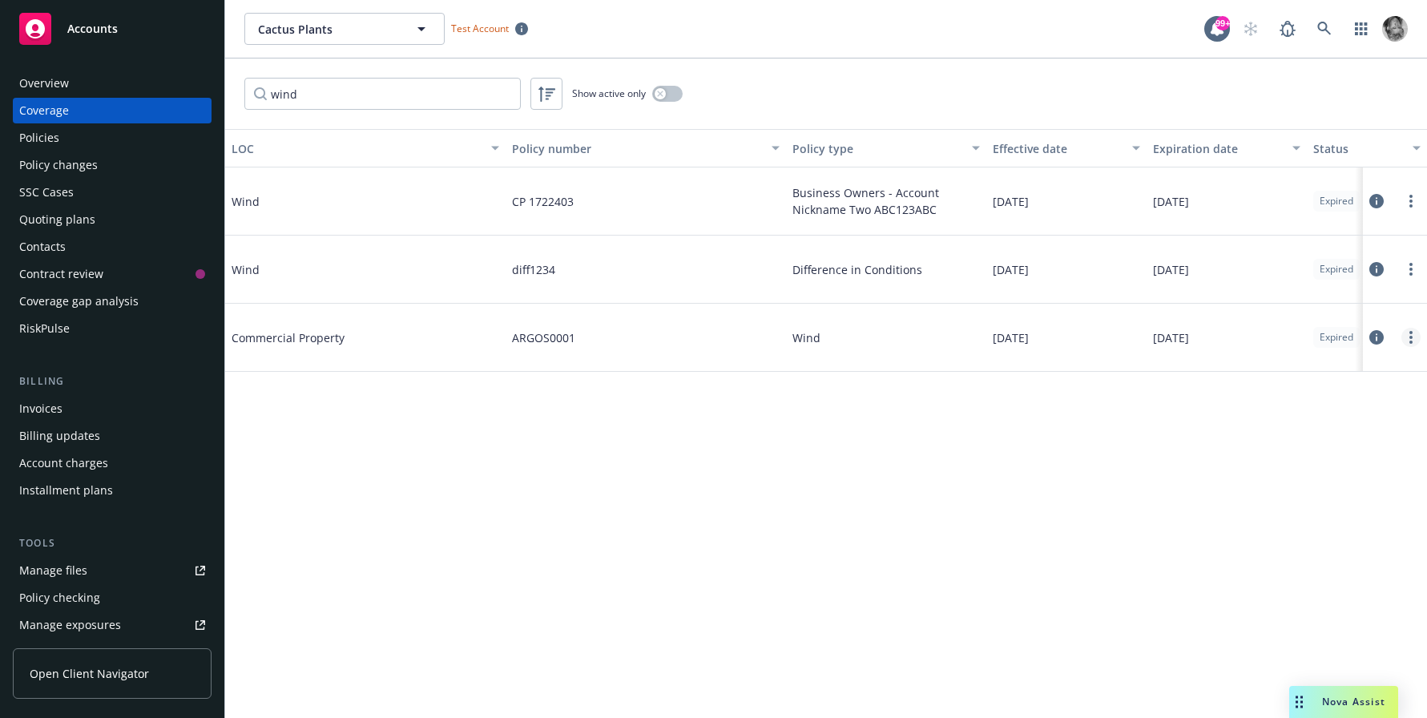
click at [1409, 332] on circle "more" at bounding box center [1410, 332] width 3 height 3
click at [1324, 374] on link "Edit coverage" at bounding box center [1314, 370] width 211 height 32
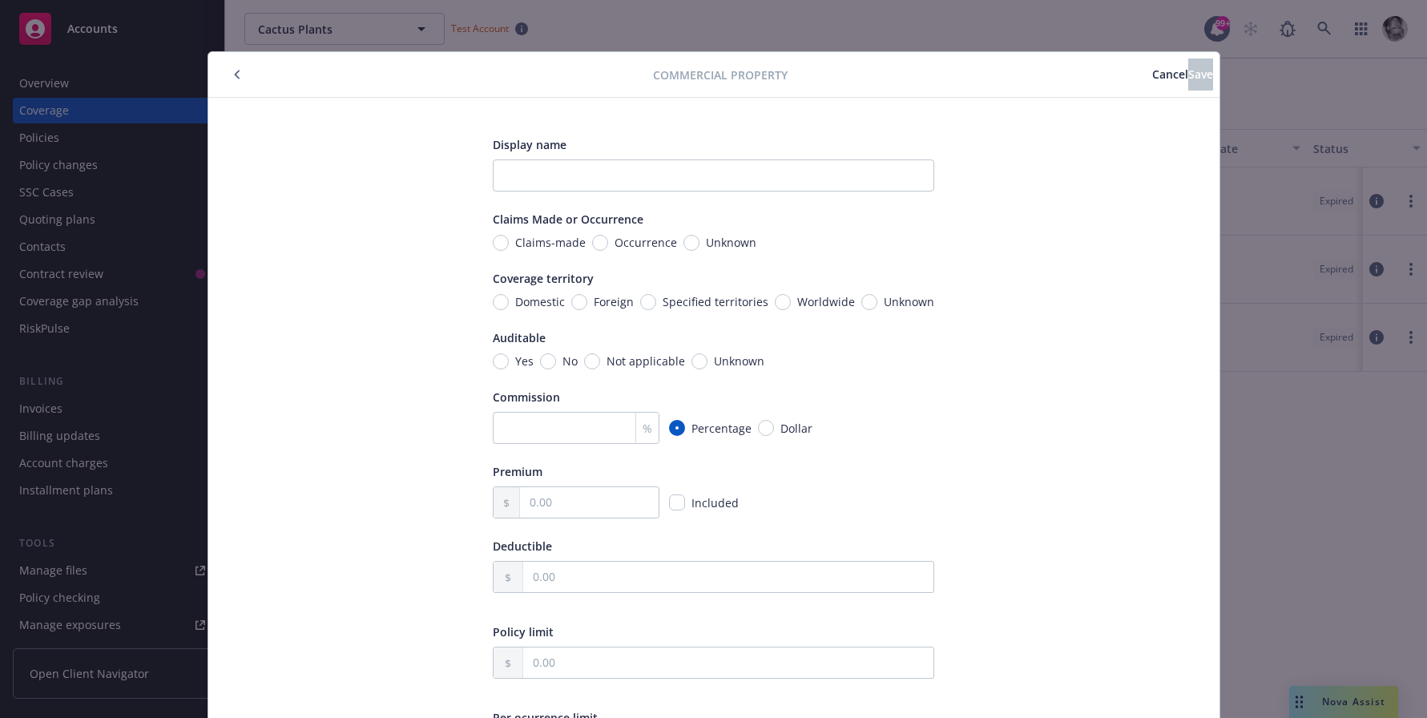
click at [1152, 69] on span "Cancel" at bounding box center [1170, 73] width 36 height 15
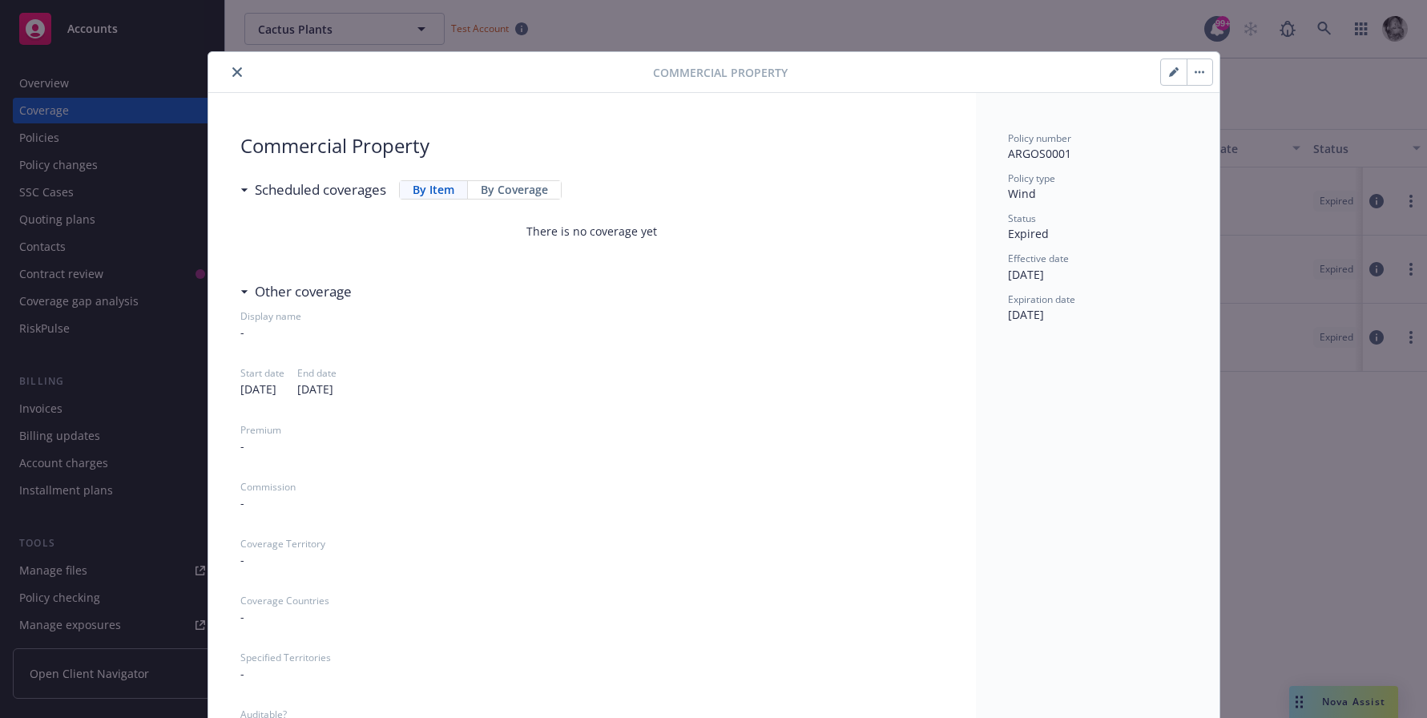
click at [235, 70] on icon "close" at bounding box center [237, 72] width 10 height 10
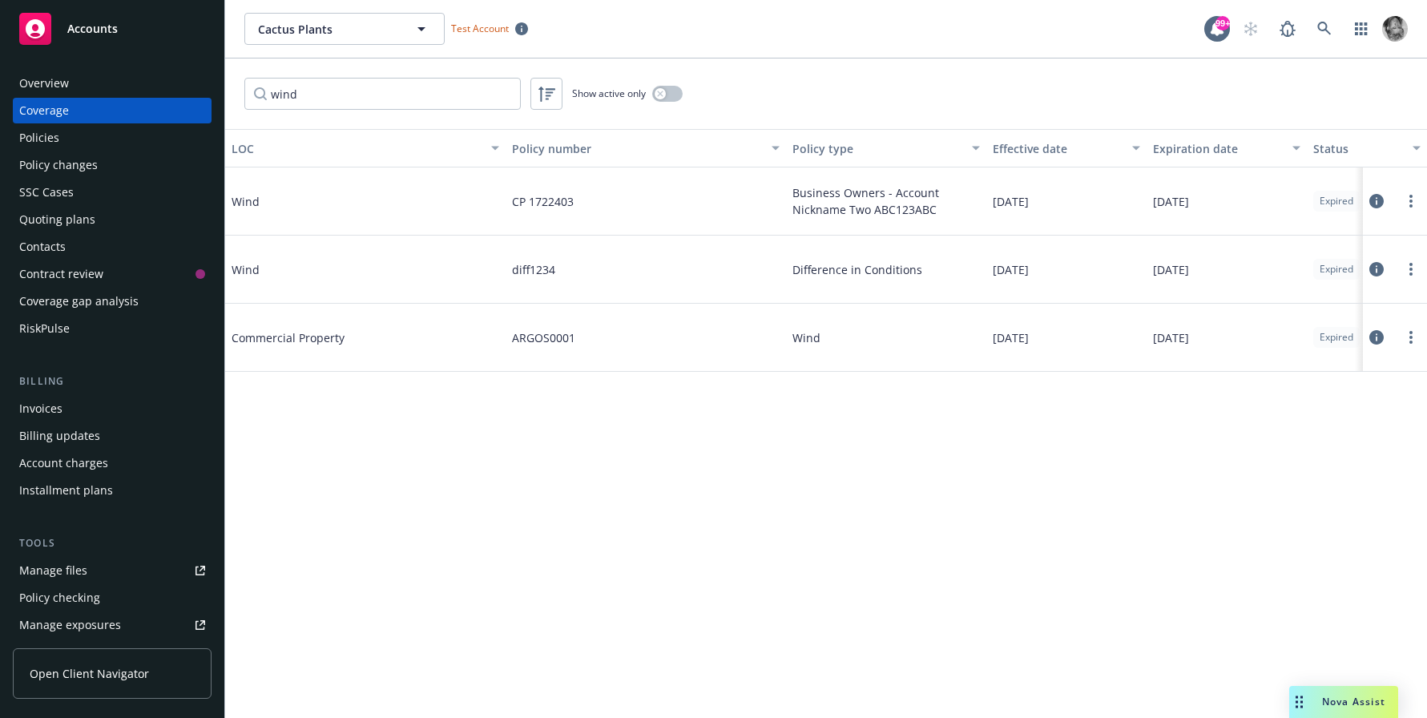
click at [79, 142] on div "Policies" at bounding box center [112, 138] width 186 height 26
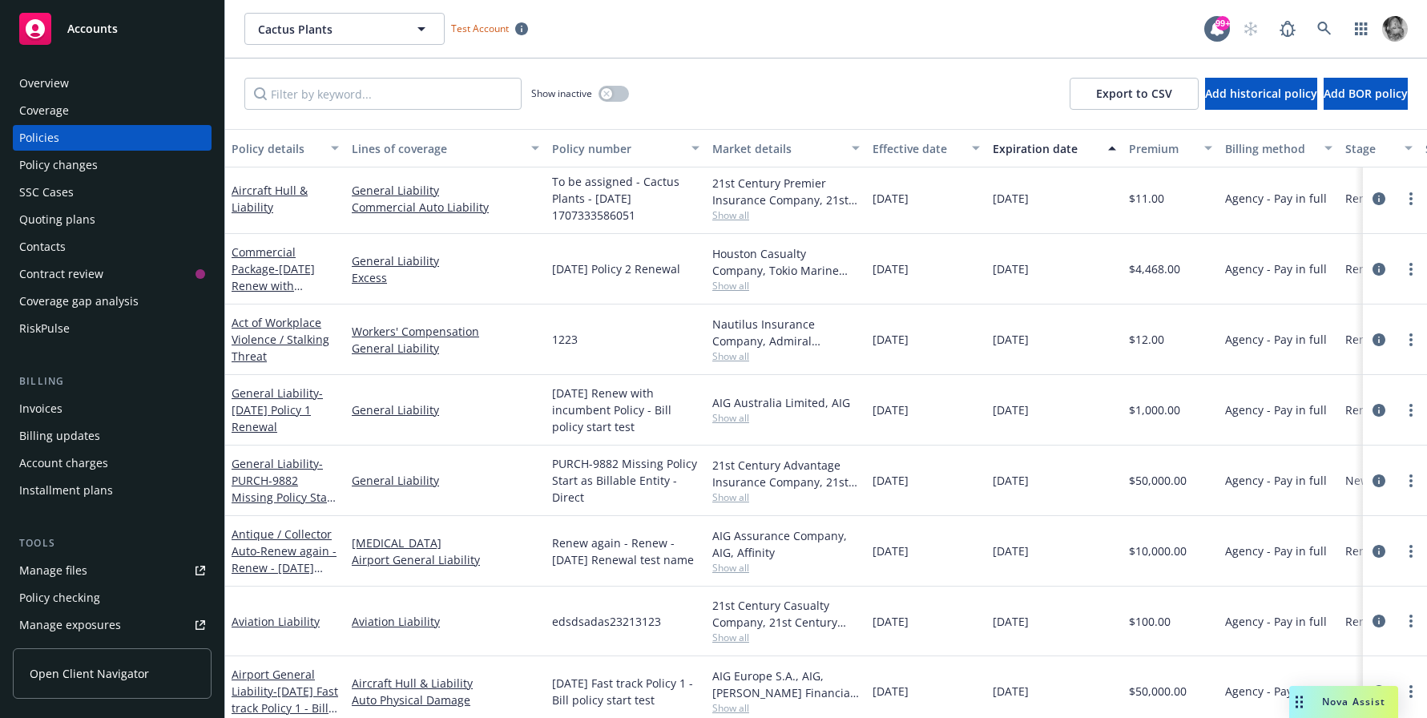
scroll to position [1106, 0]
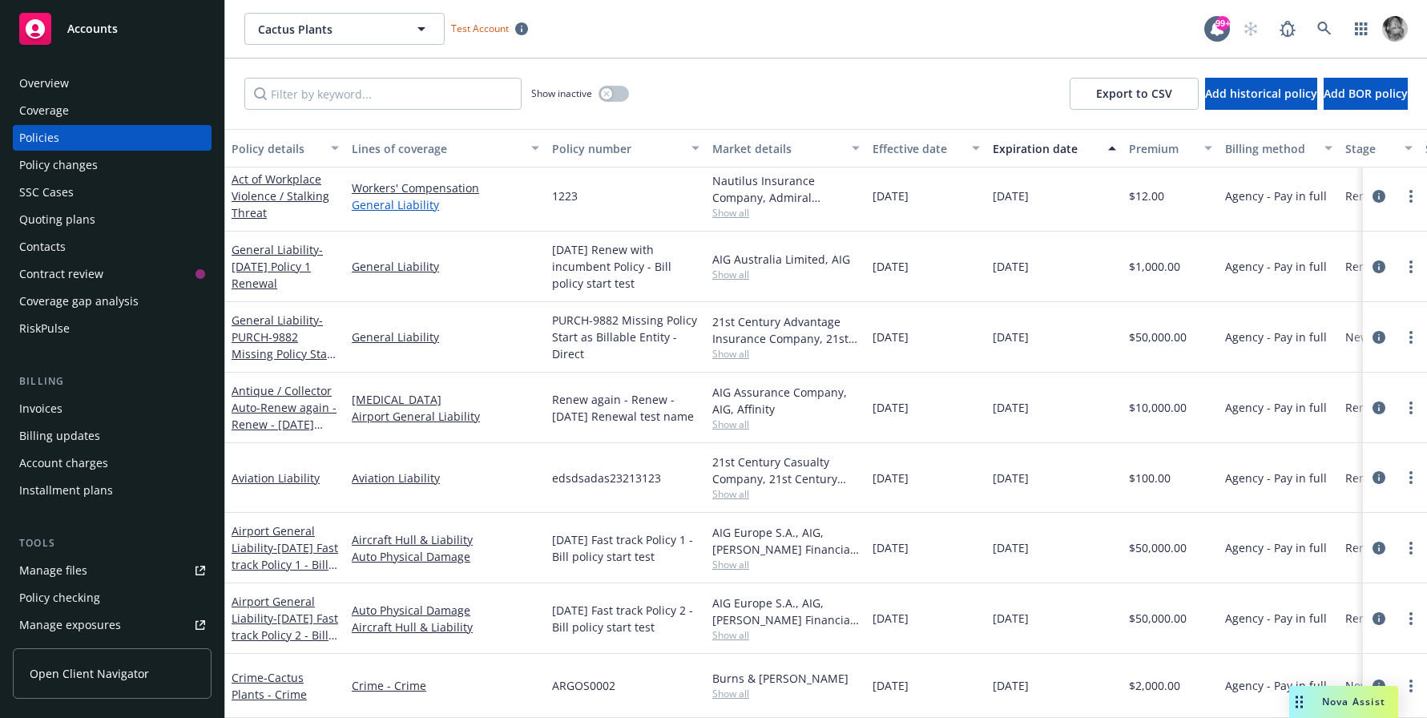
click at [404, 201] on link "General Liability" at bounding box center [445, 204] width 187 height 17
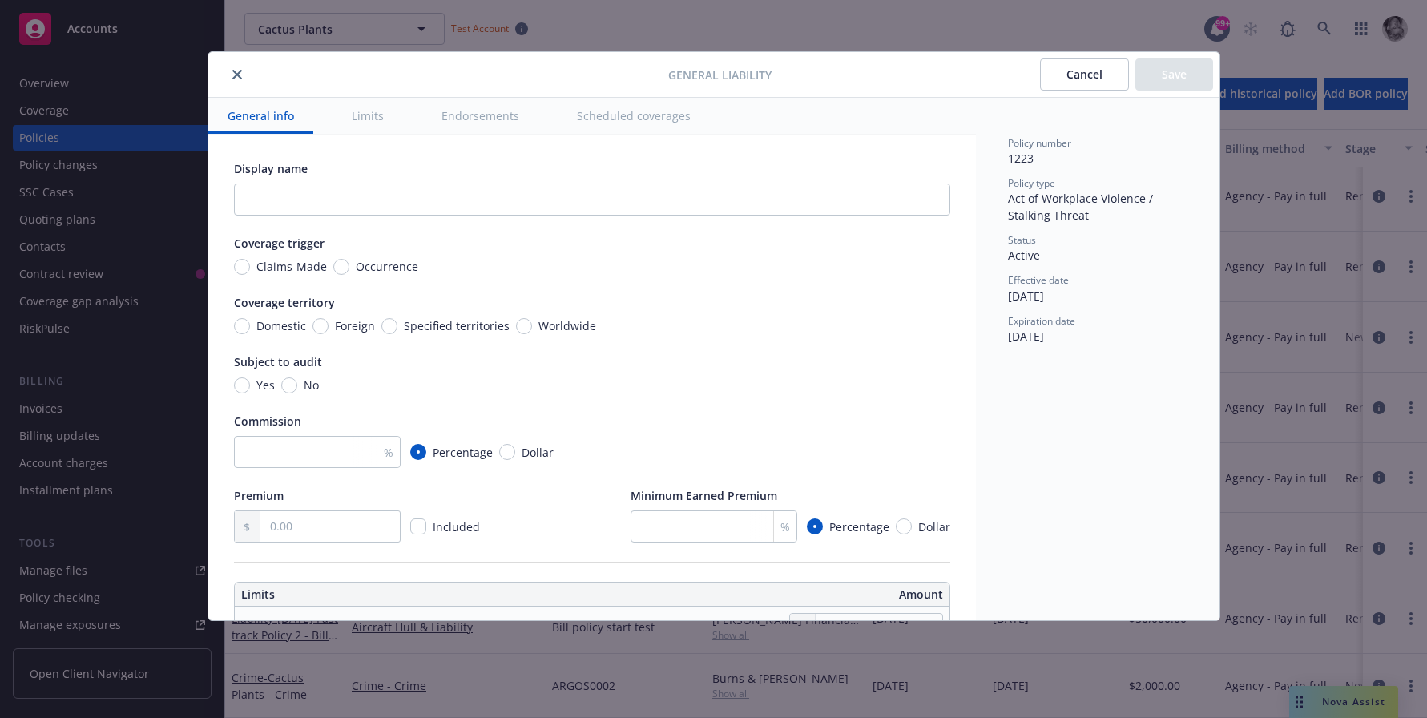
click at [370, 121] on button "Limits" at bounding box center [367, 116] width 71 height 36
click at [233, 71] on icon "close" at bounding box center [237, 75] width 10 height 10
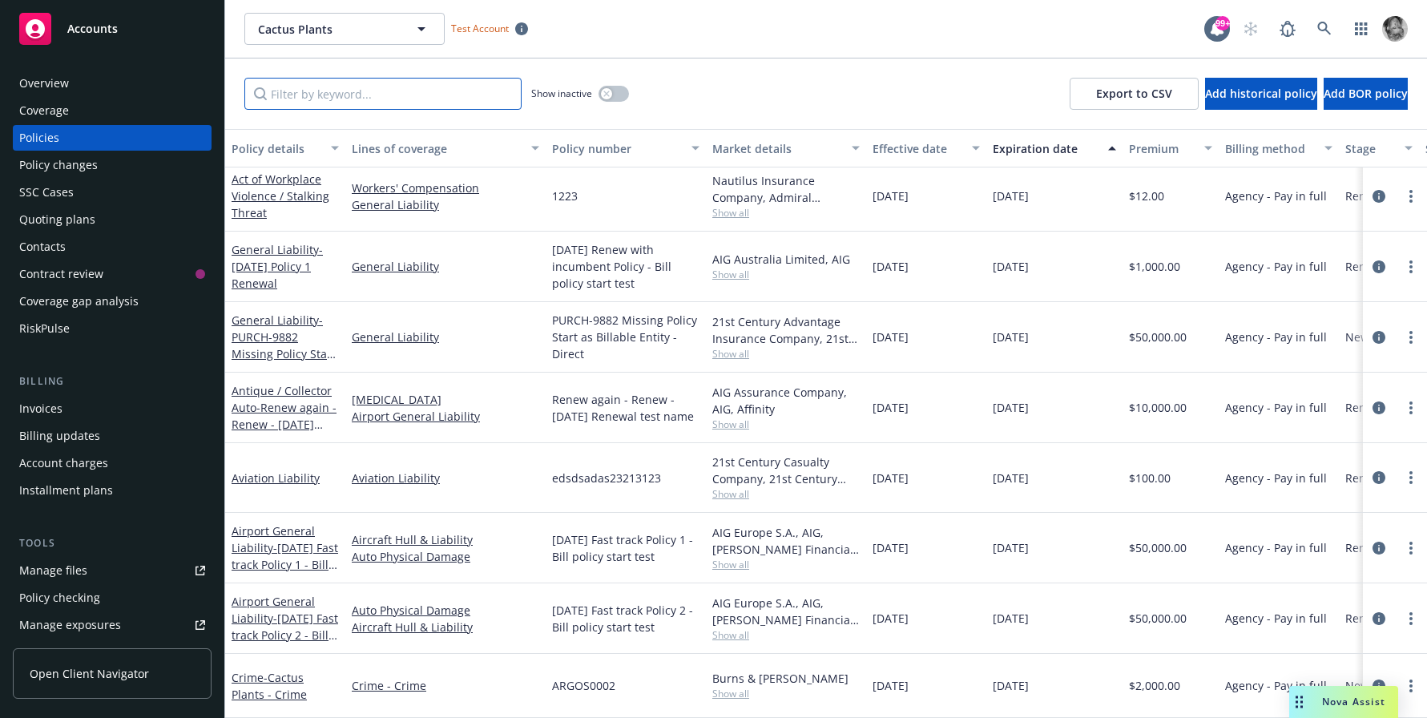
click at [292, 94] on input "Filter by keyword..." at bounding box center [382, 94] width 277 height 32
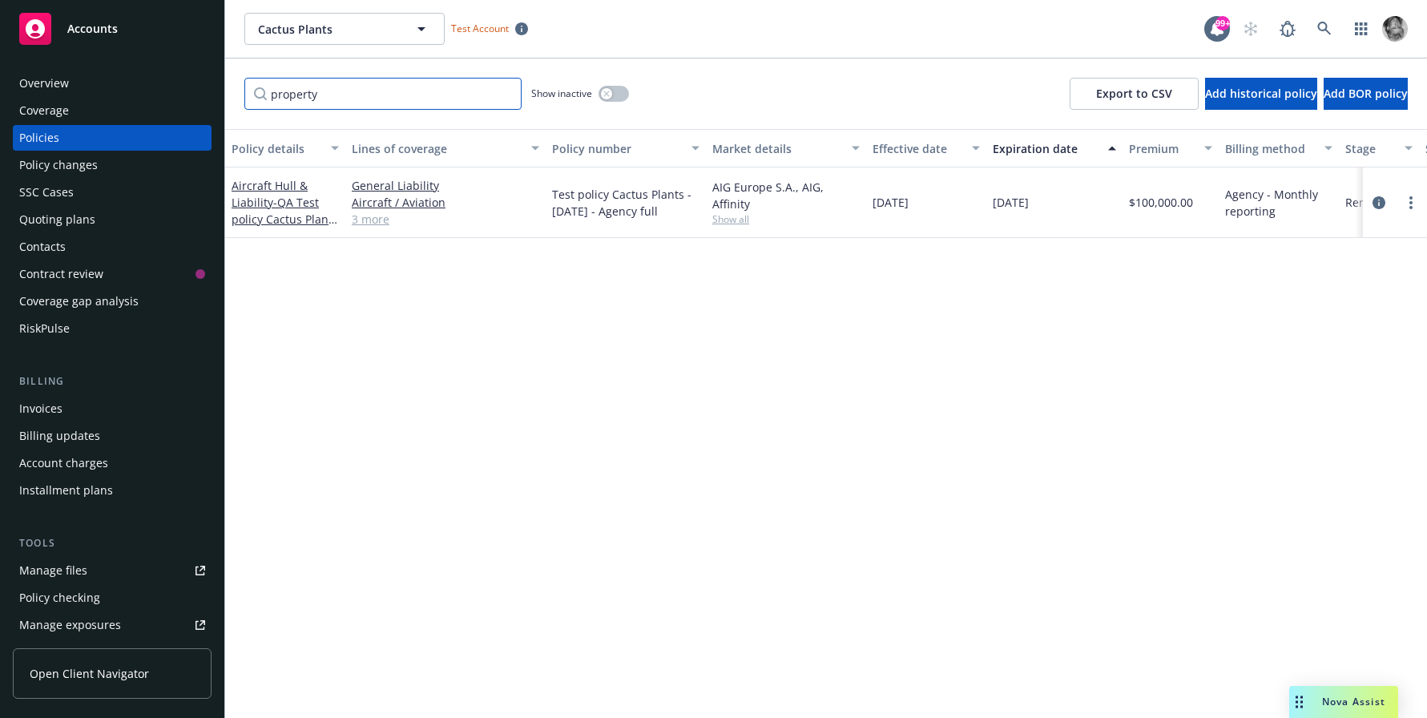
type input "property"
click at [373, 220] on link "3 more" at bounding box center [445, 219] width 187 height 17
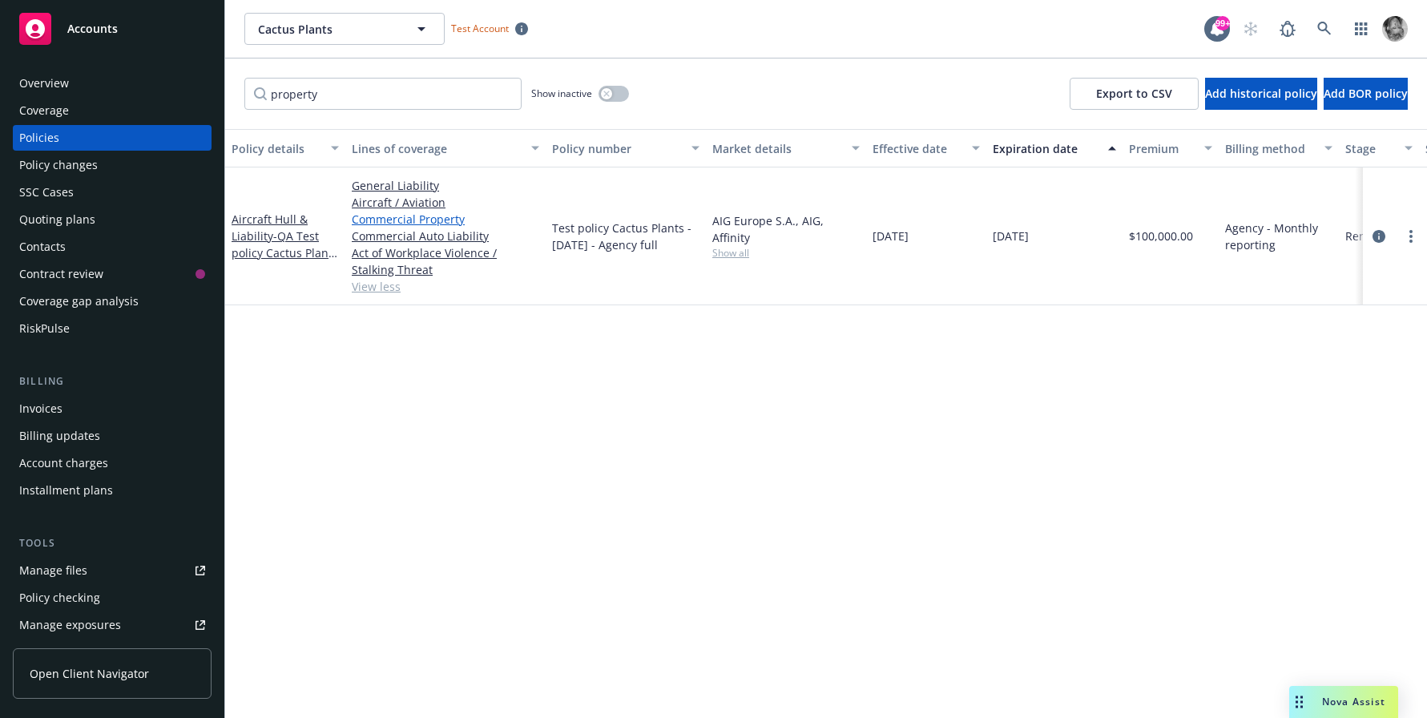
click at [374, 219] on link "Commercial Property" at bounding box center [445, 219] width 187 height 17
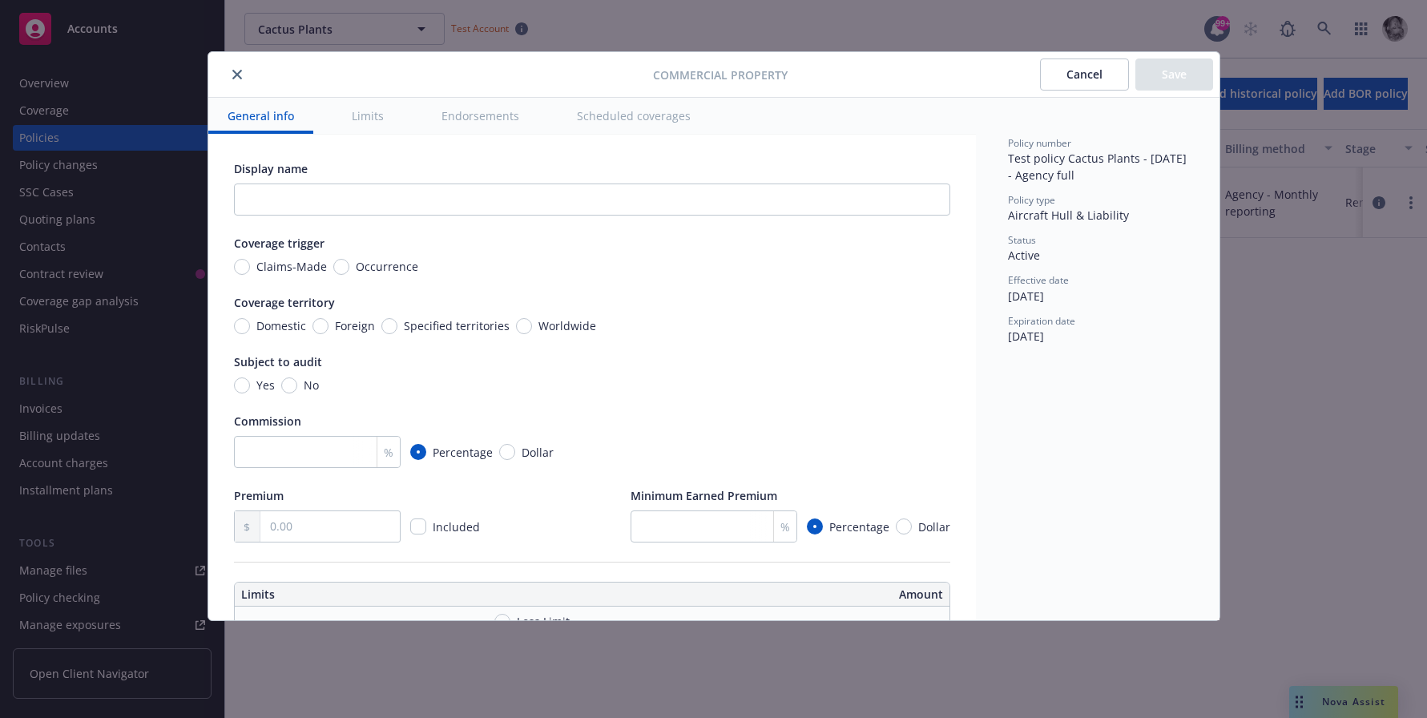
click at [360, 122] on button "Limits" at bounding box center [367, 116] width 71 height 36
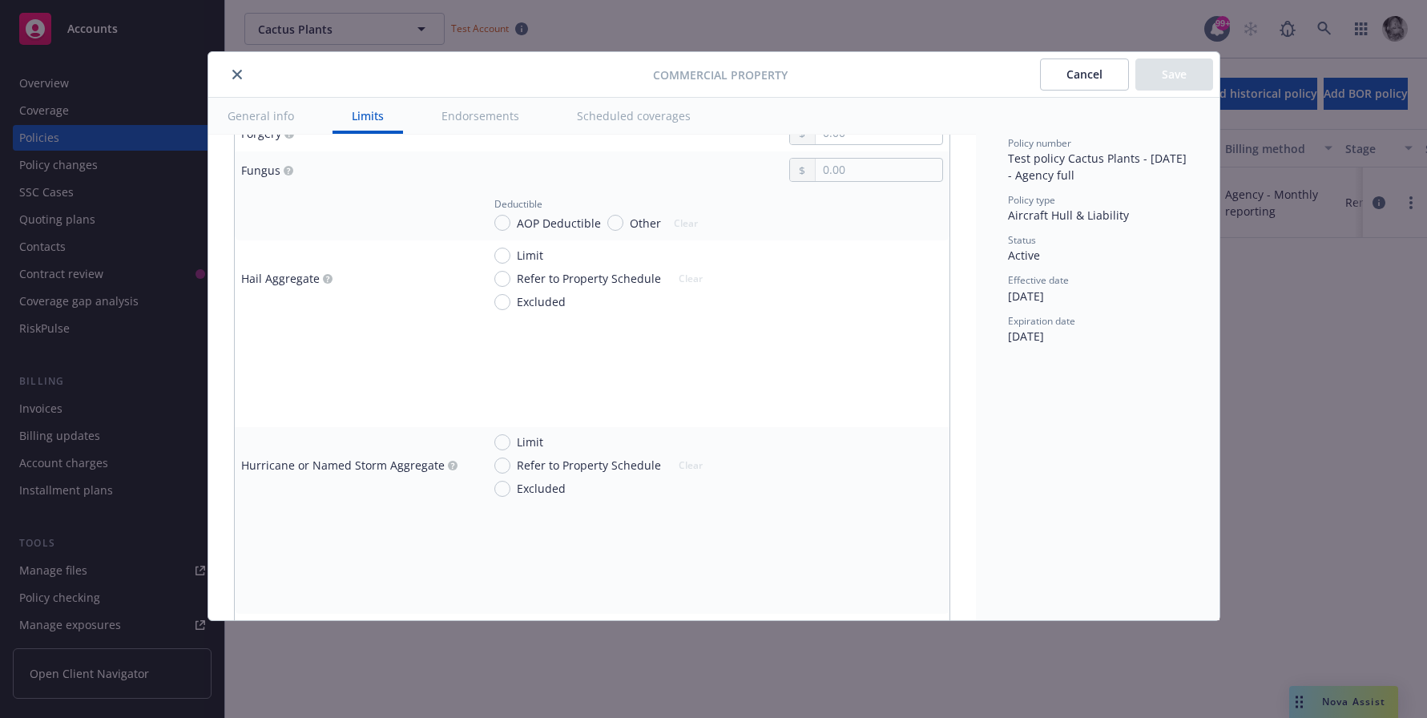
scroll to position [2628, 0]
click at [502, 255] on input "Limit" at bounding box center [502, 256] width 16 height 16
radio input "true"
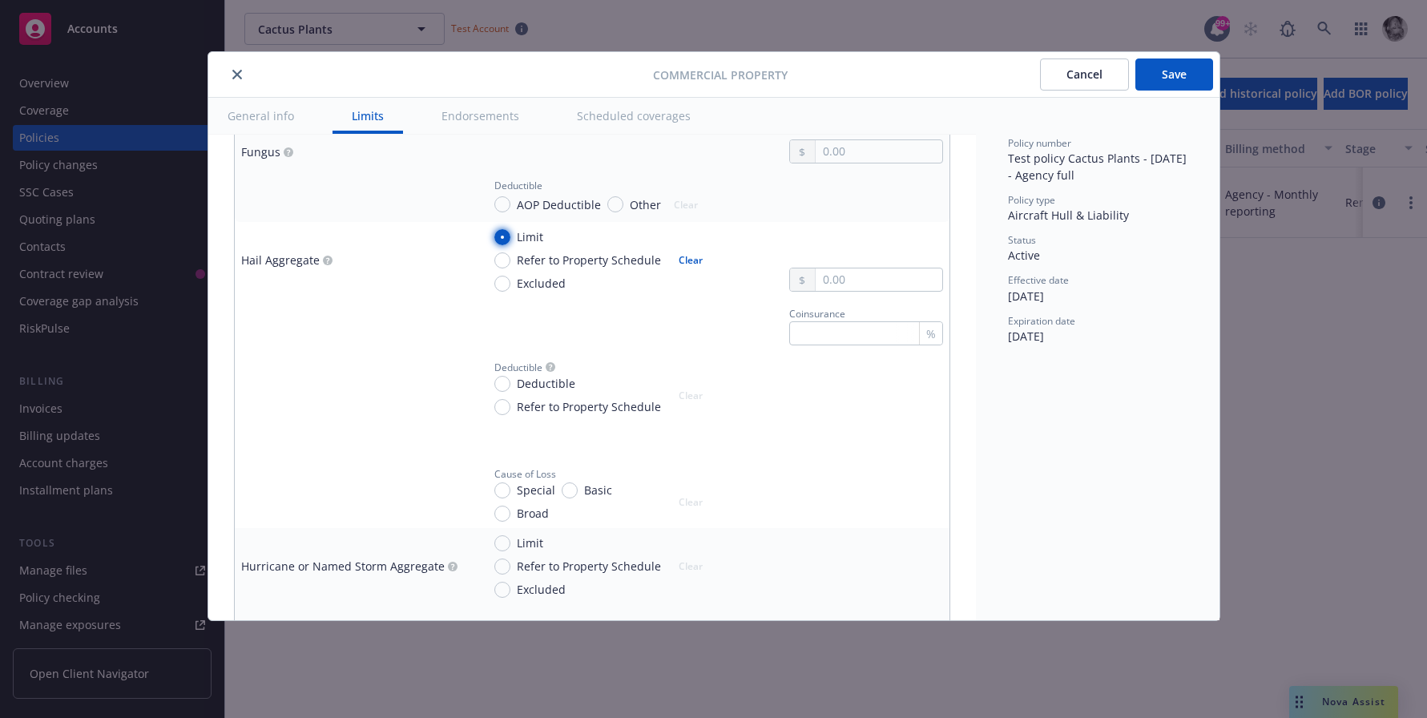
scroll to position [2649, 0]
drag, startPoint x: 316, startPoint y: 260, endPoint x: 241, endPoint y: 261, distance: 75.3
click at [241, 261] on div "Hail Aggregate" at bounding box center [355, 257] width 228 height 18
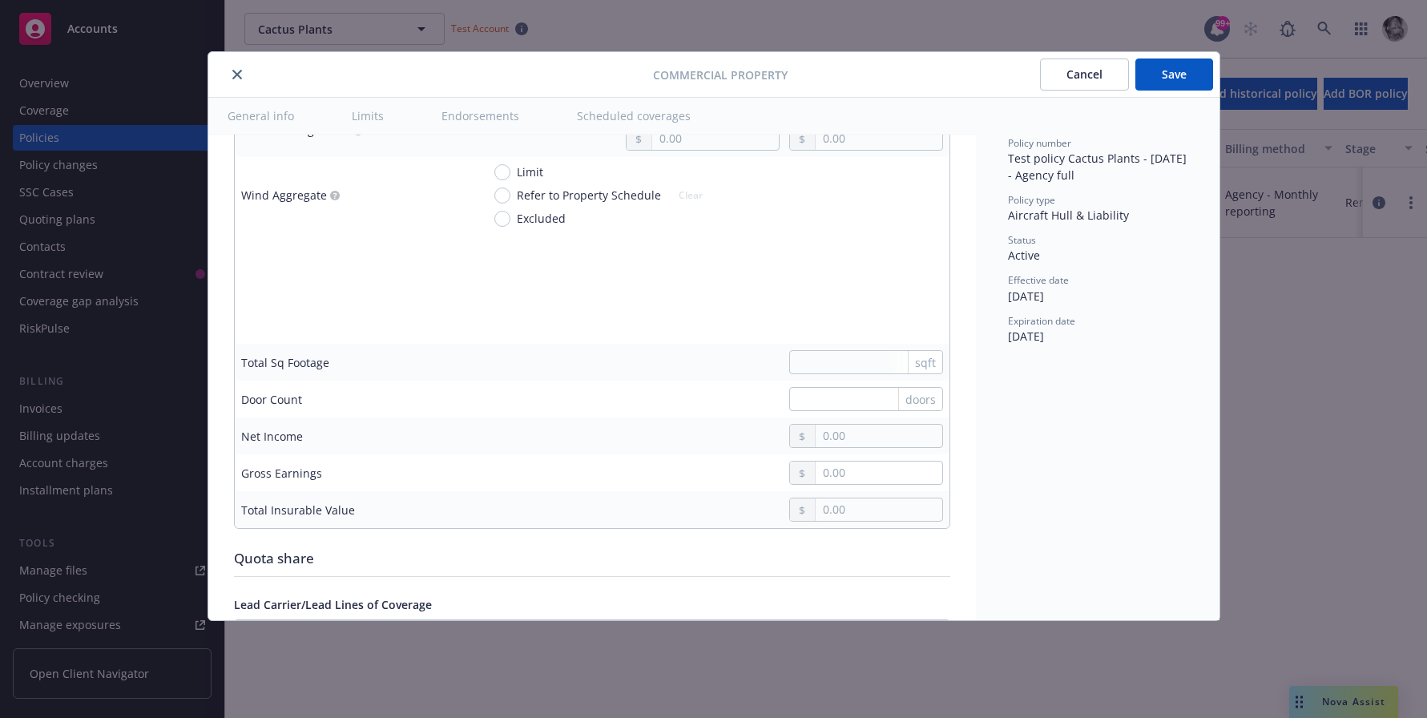
scroll to position [4616, 0]
click at [503, 168] on input "Limit" at bounding box center [502, 168] width 16 height 16
radio input "true"
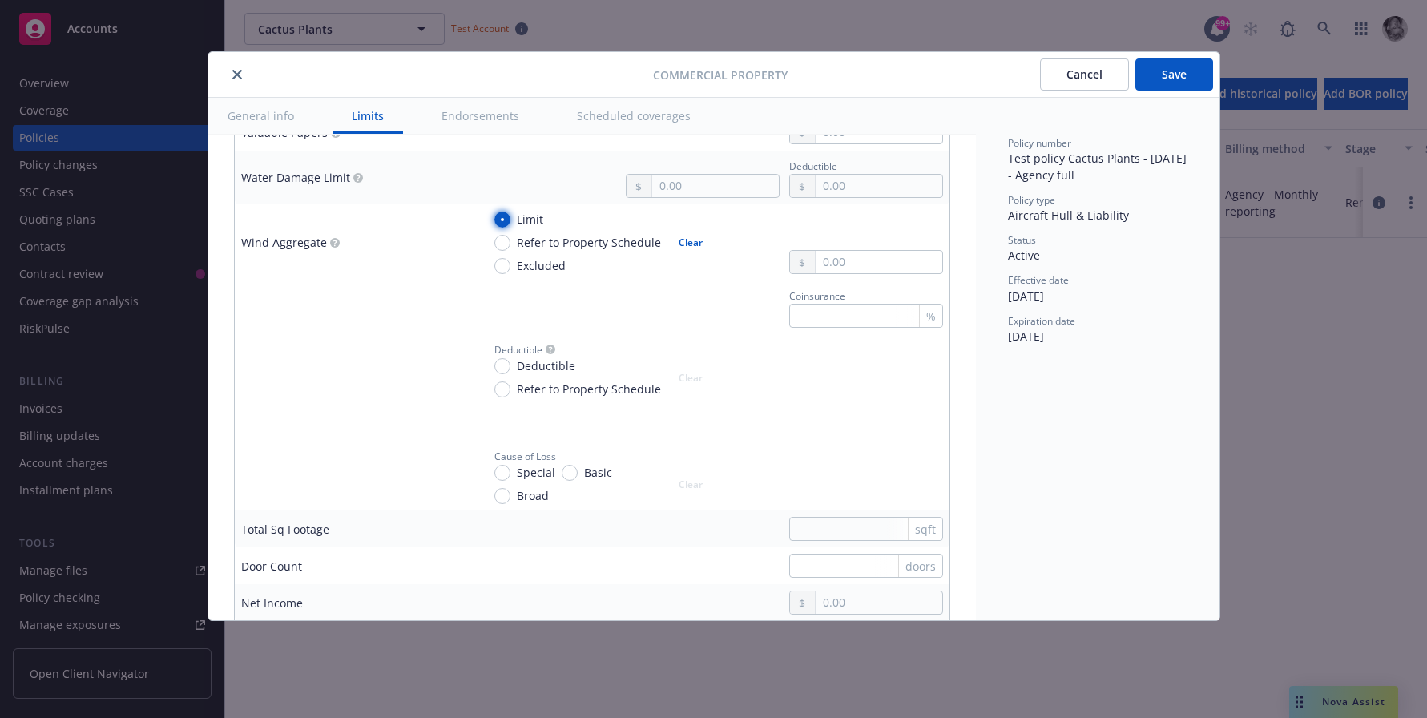
scroll to position [4549, 0]
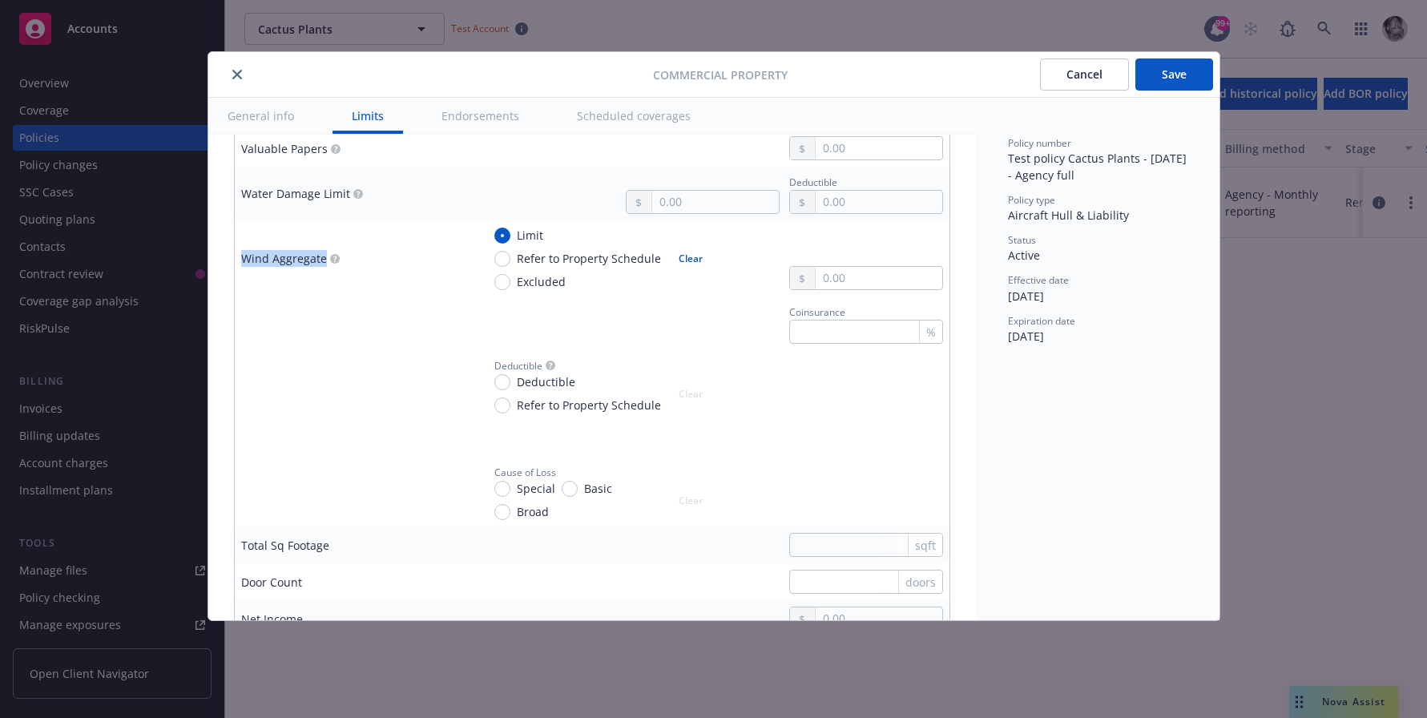
drag, startPoint x: 320, startPoint y: 258, endPoint x: 243, endPoint y: 264, distance: 78.0
click at [243, 264] on div "Wind Aggregate" at bounding box center [284, 258] width 86 height 17
